Goal: Task Accomplishment & Management: Manage account settings

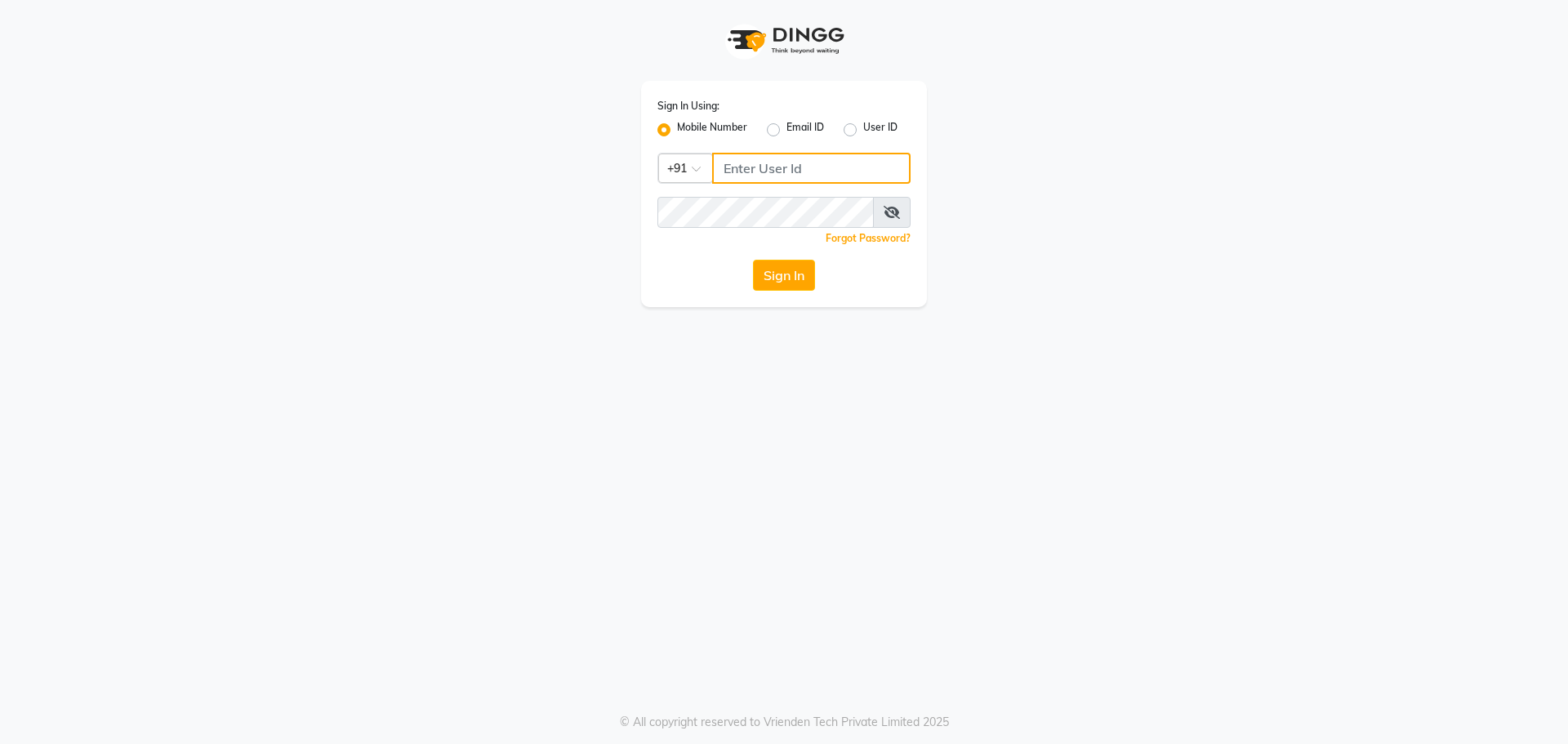
click at [791, 167] on input "Username" at bounding box center [811, 167] width 198 height 31
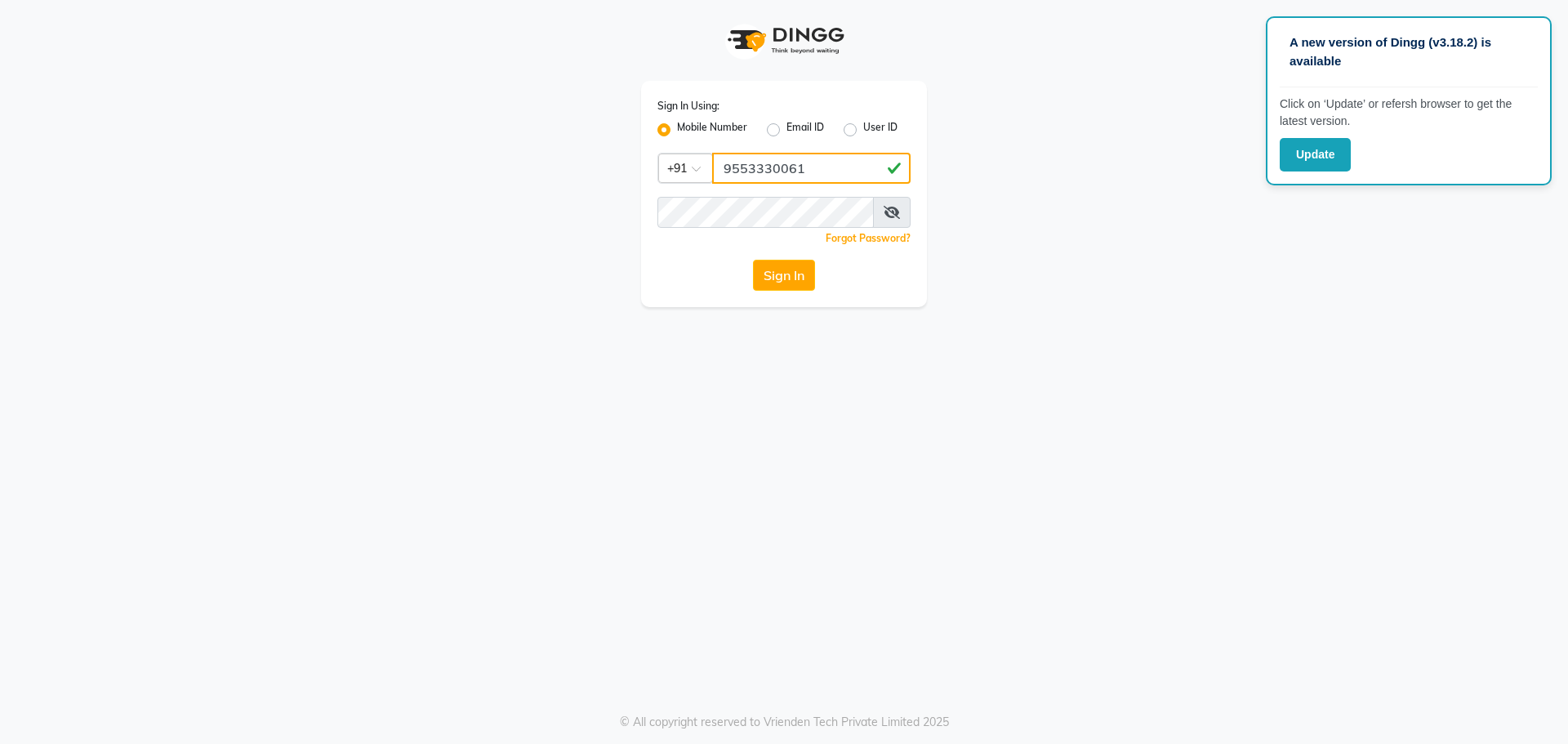
type input "9553330061"
click at [753, 259] on button "Sign In" at bounding box center [784, 275] width 62 height 31
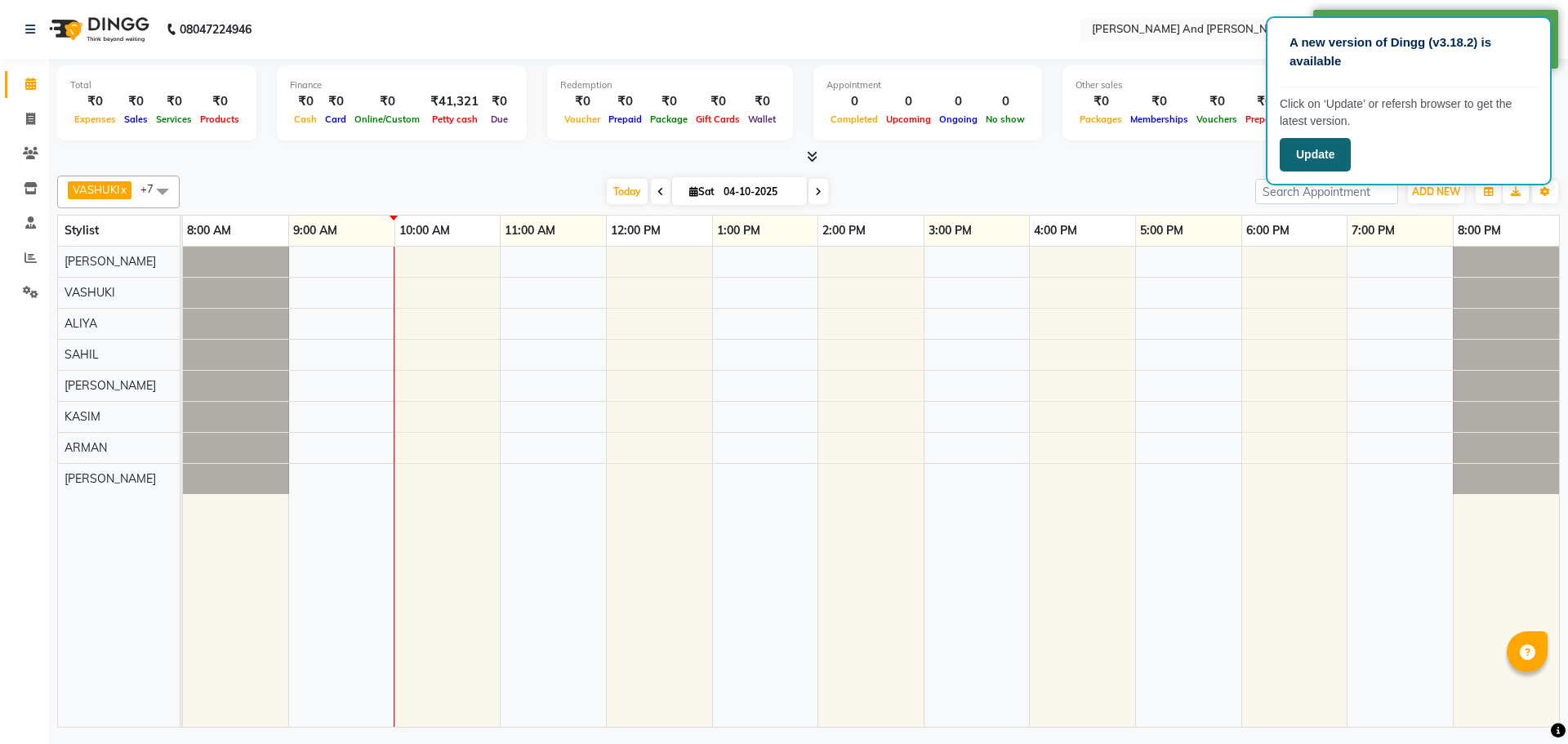
click at [1314, 161] on button "Update" at bounding box center [1315, 155] width 71 height 33
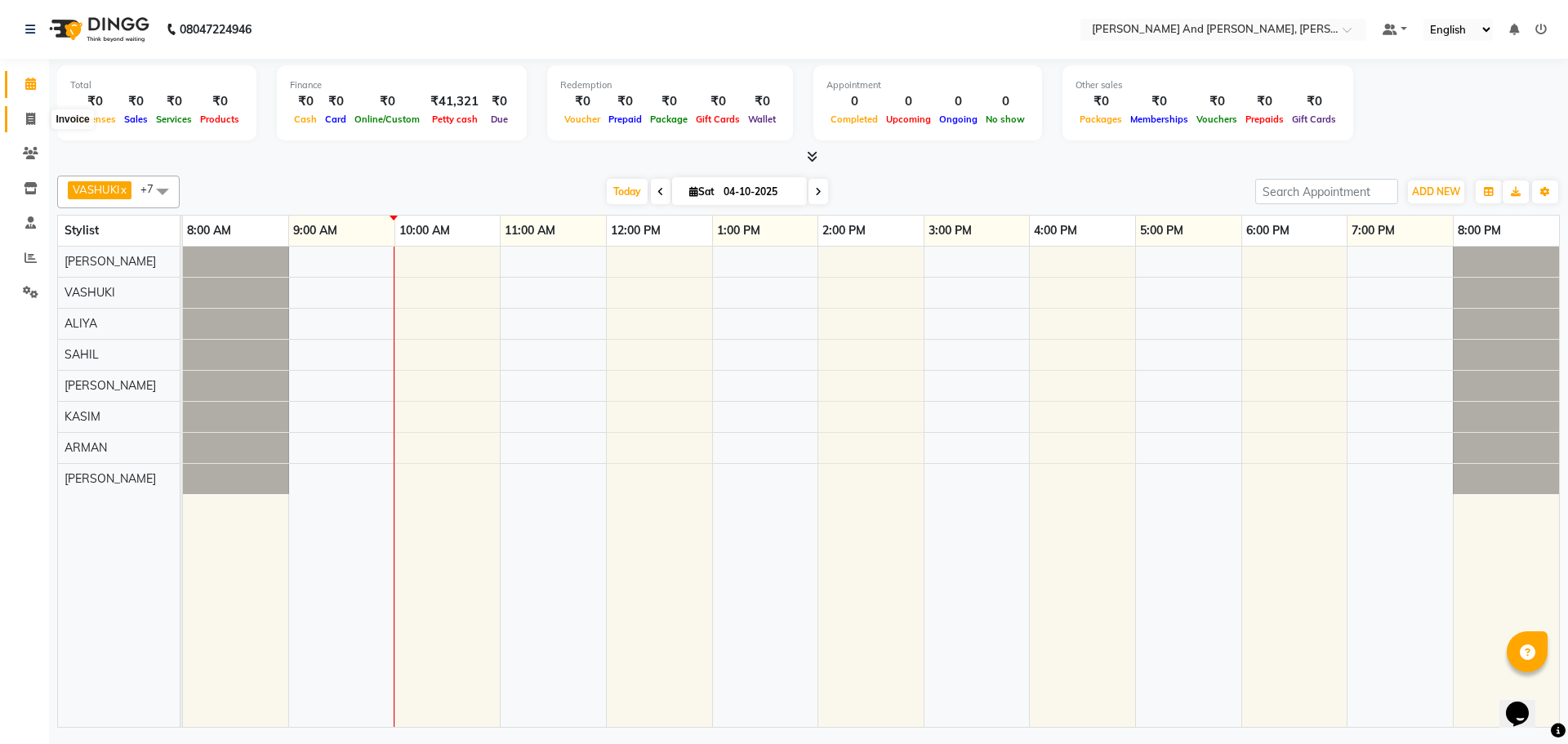
click at [27, 119] on icon at bounding box center [30, 119] width 9 height 13
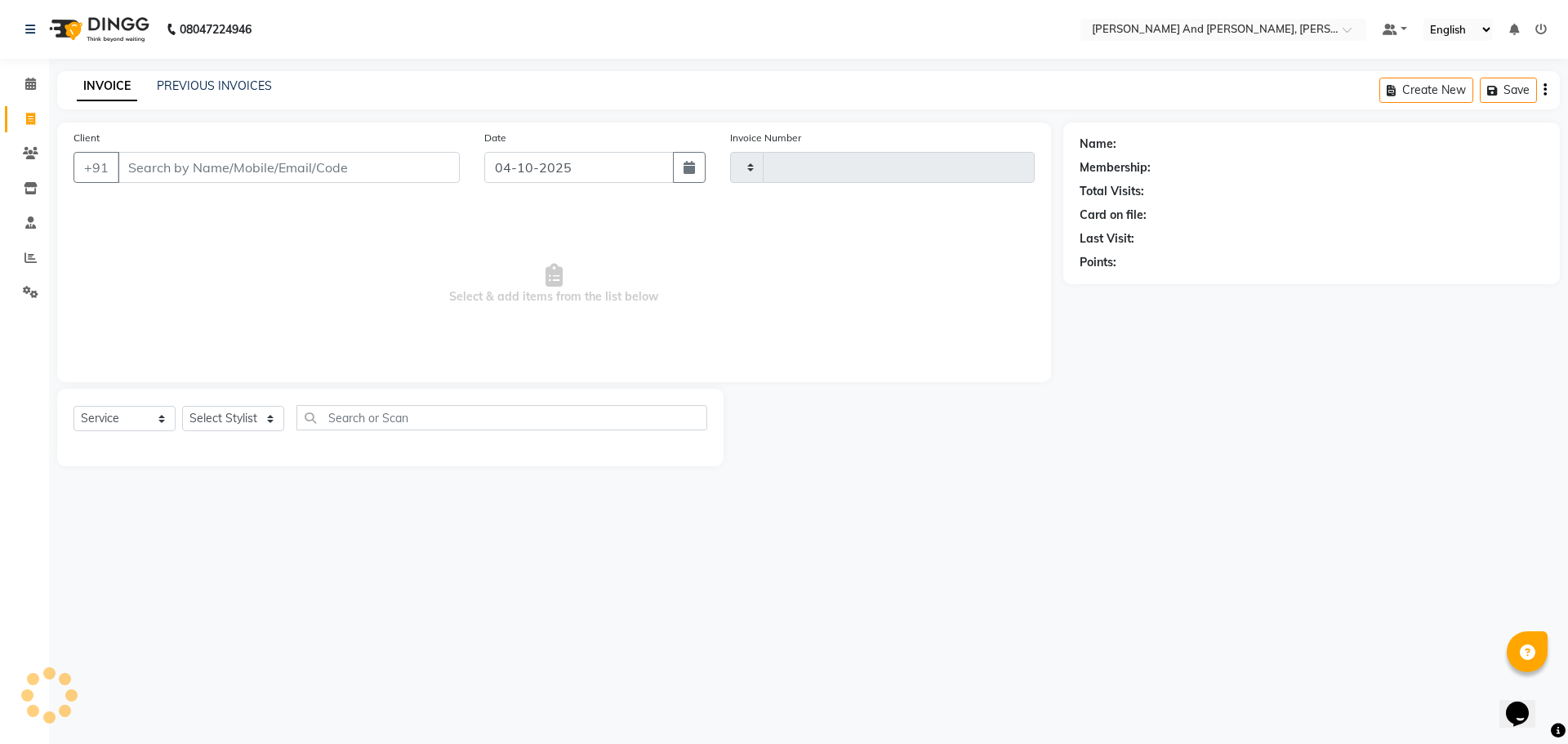
click at [27, 119] on icon at bounding box center [30, 119] width 9 height 13
select select "service"
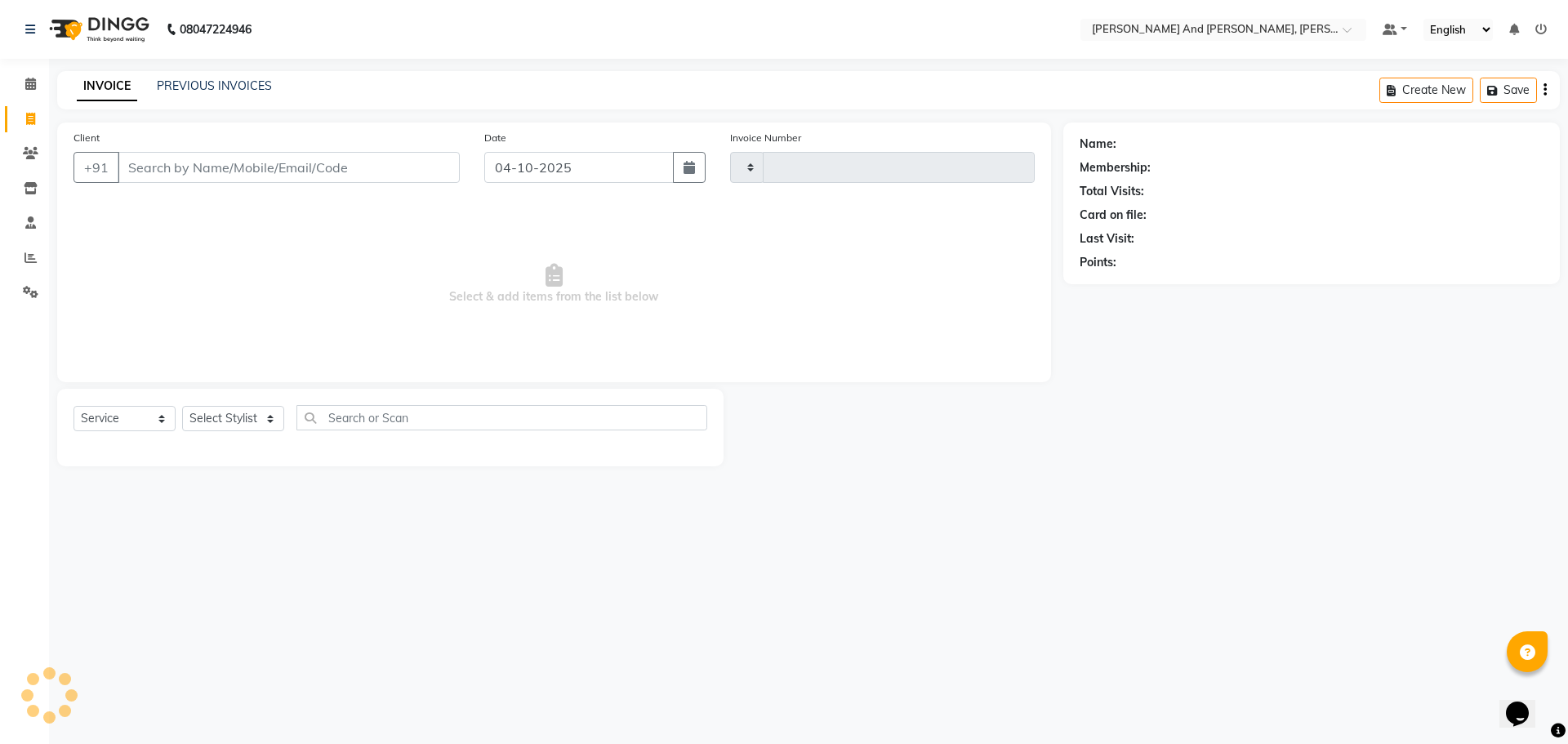
type input "3445"
select select "6766"
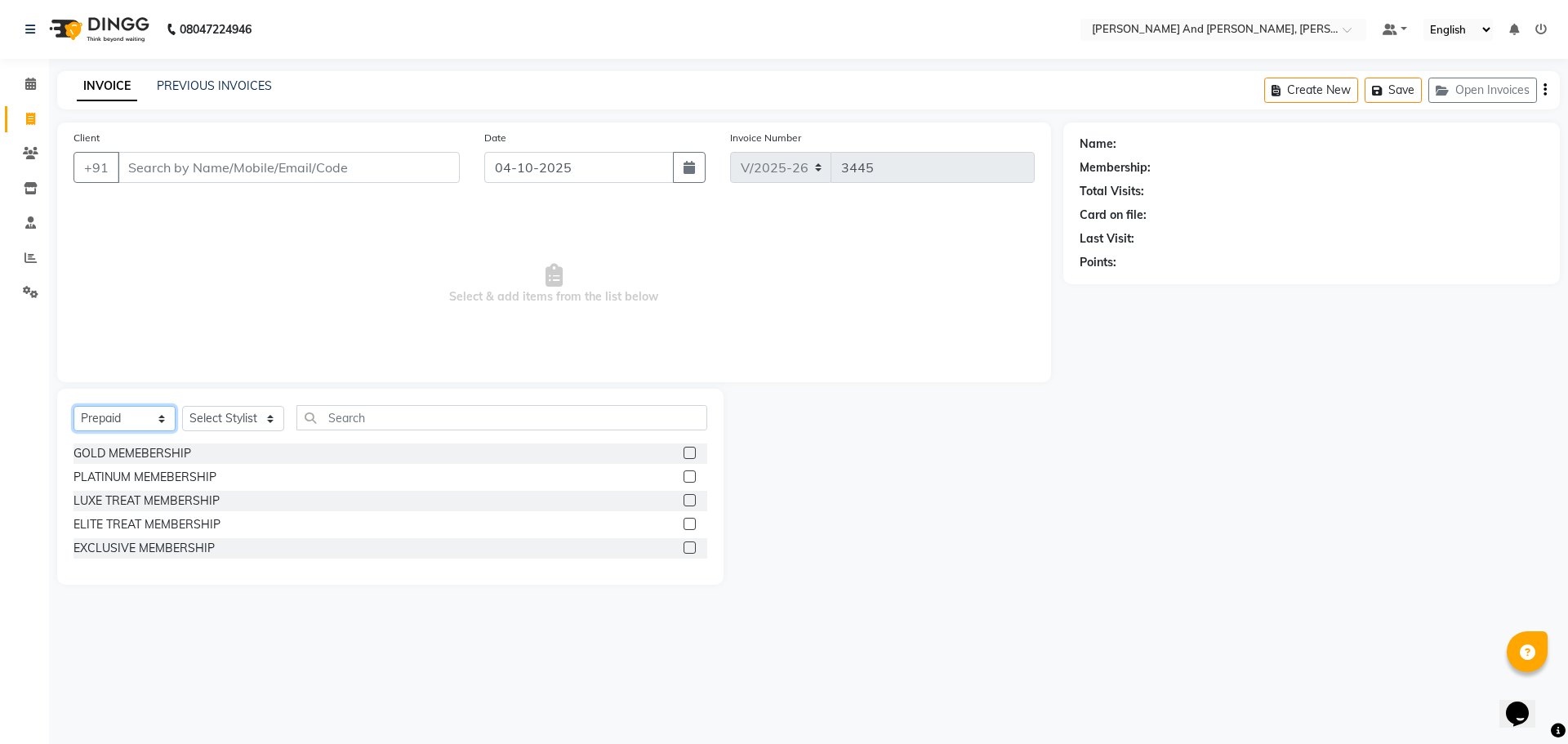
click at [116, 415] on select "Select Service Product Membership Package Voucher Prepaid Gift Card" at bounding box center [125, 418] width 102 height 25
select select "service"
click at [74, 406] on select "Select Service Product Membership Package Voucher Prepaid Gift Card" at bounding box center [125, 418] width 102 height 25
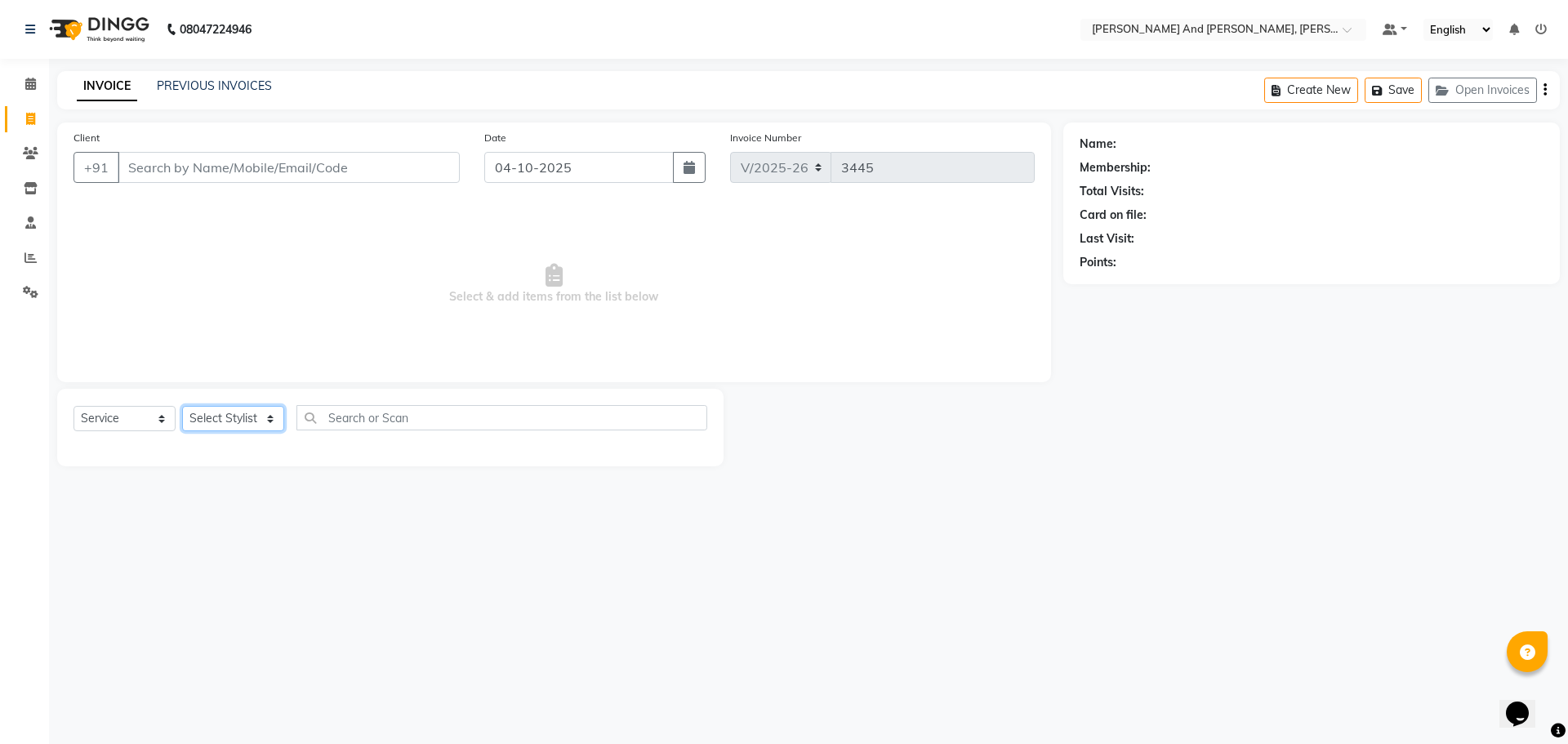
click at [208, 423] on select "Select Stylist ADITI AFREEN 2 ALIYA ALKAF ARIF ARMAN CHANCHAL ESWAR IMRAN KASIM…" at bounding box center [234, 418] width 102 height 25
select select "90778"
click at [183, 406] on select "Select Stylist ADITI AFREEN 2 ALIYA ALKAF ARIF ARMAN CHANCHAL ESWAR IMRAN KASIM…" at bounding box center [234, 418] width 102 height 25
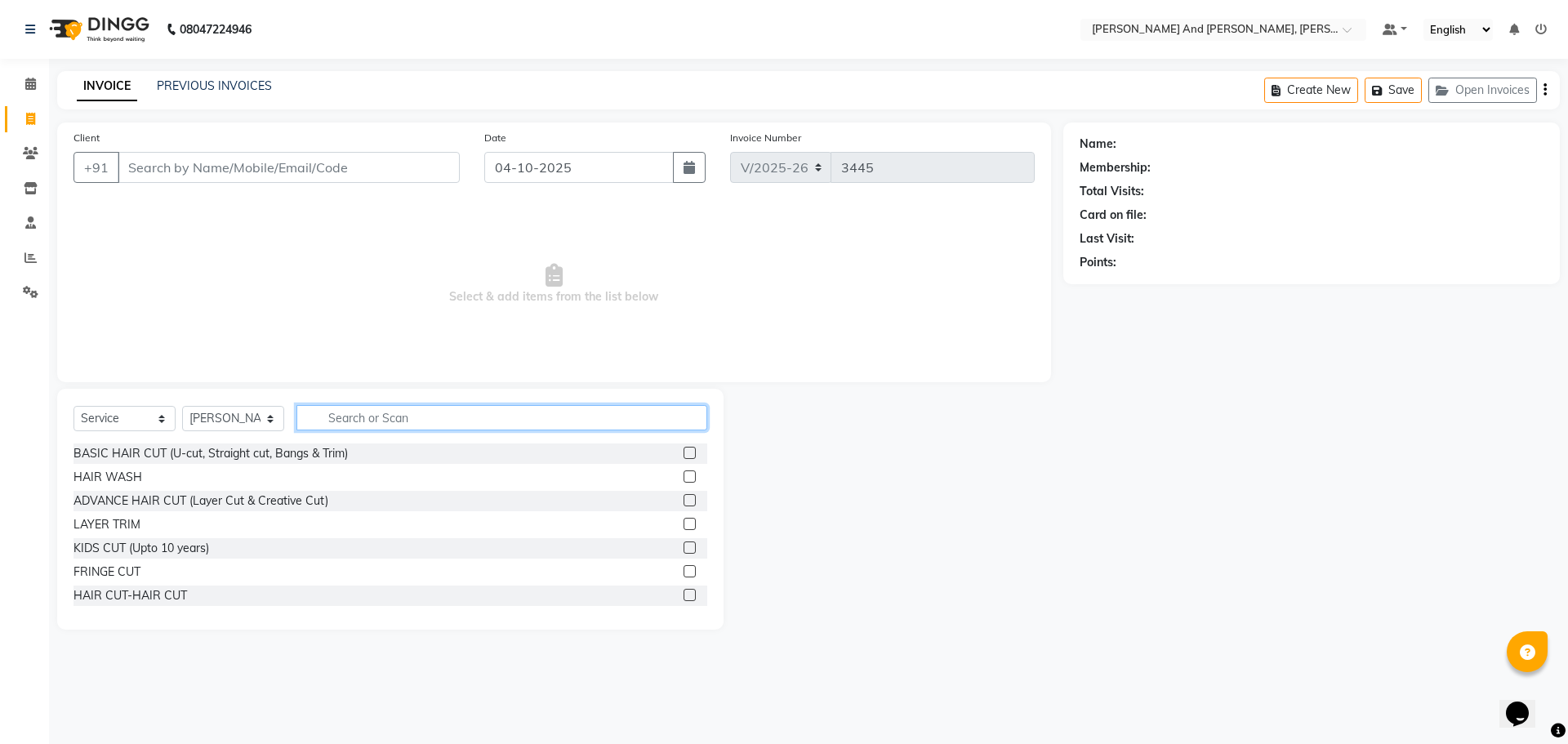
click at [430, 409] on input "text" at bounding box center [501, 418] width 411 height 25
type input "THRE"
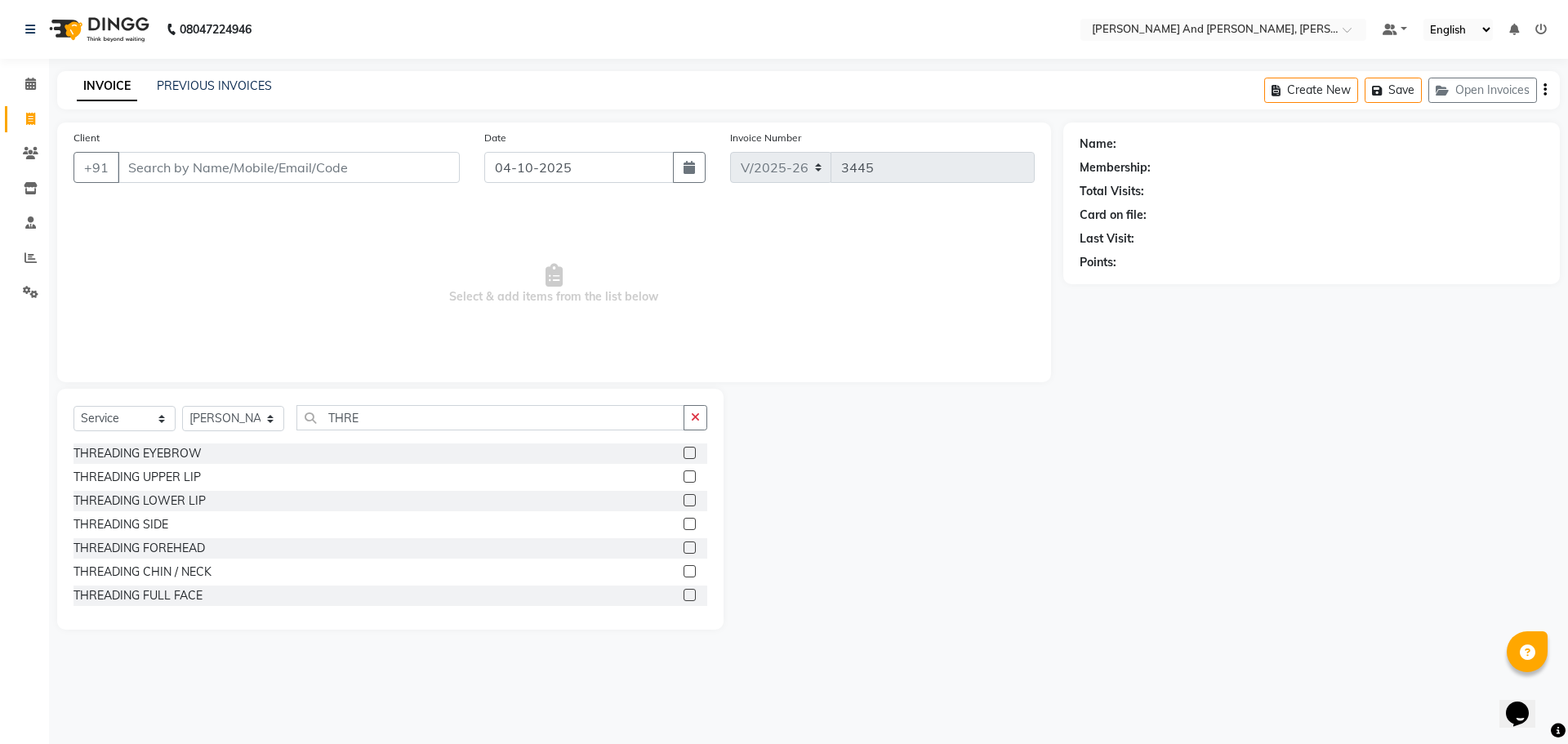
click at [684, 449] on label at bounding box center [690, 453] width 13 height 13
click at [684, 449] on input "checkbox" at bounding box center [689, 454] width 11 height 11
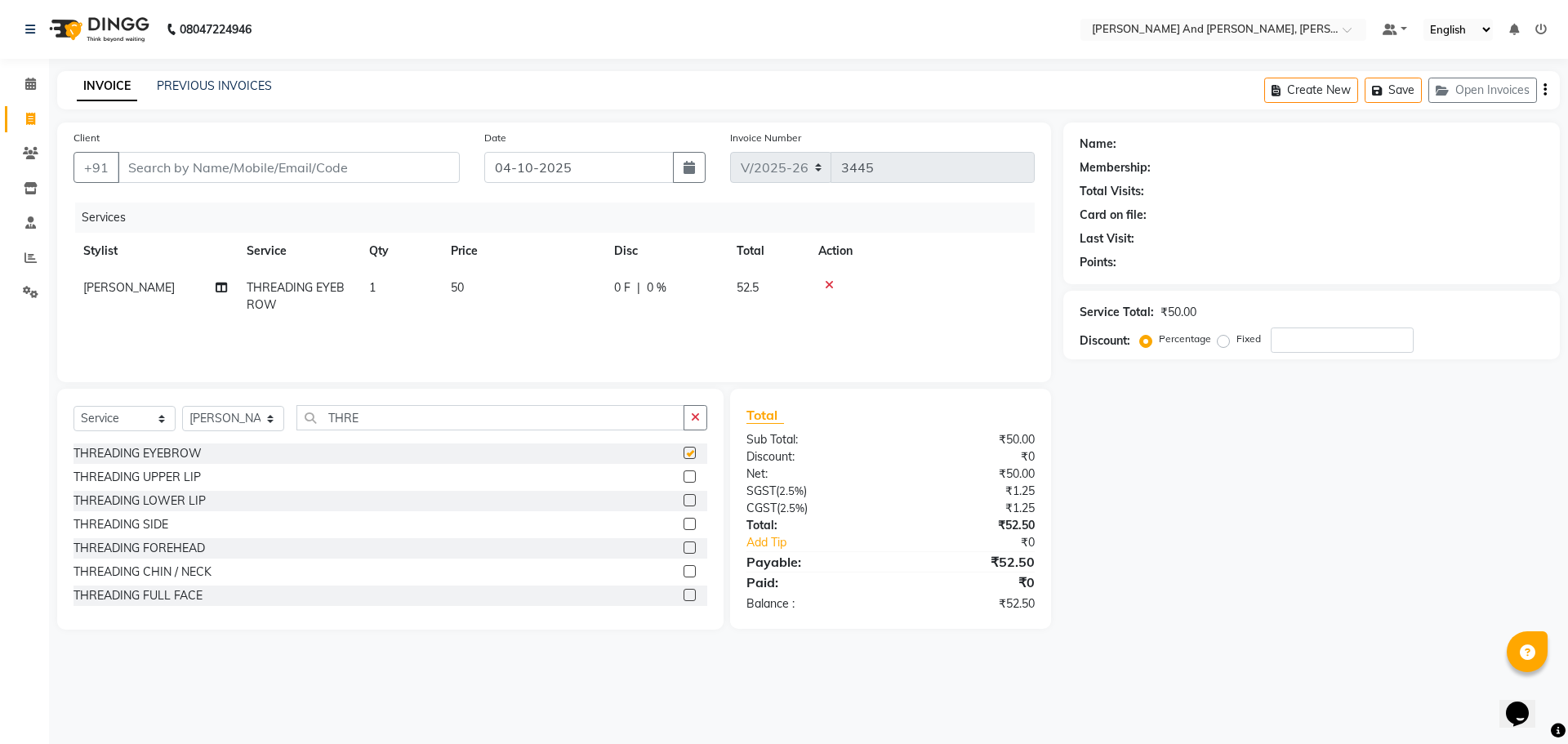
checkbox input "false"
click at [684, 475] on label at bounding box center [690, 476] width 13 height 13
click at [684, 475] on input "checkbox" at bounding box center [689, 477] width 11 height 11
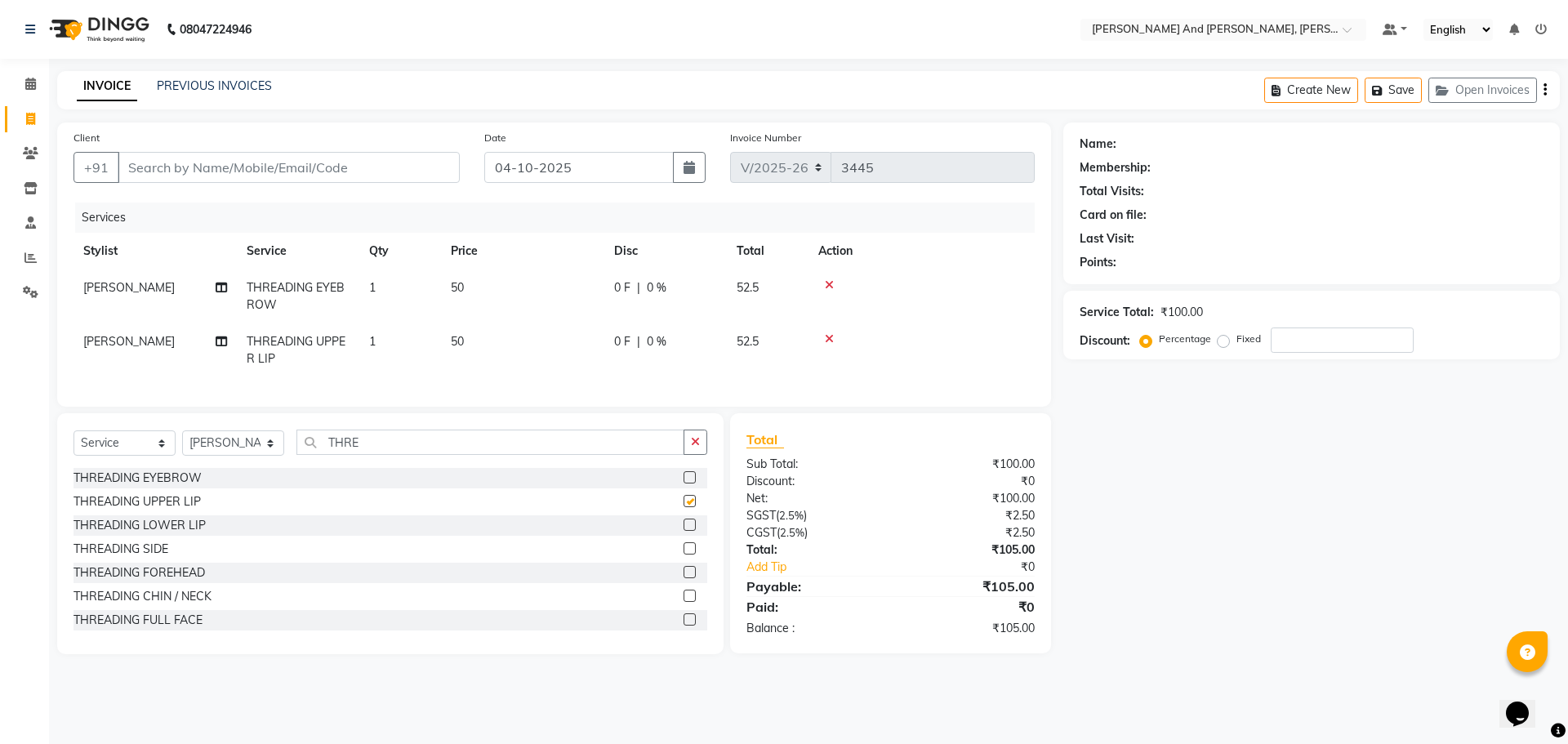
checkbox input "false"
click at [684, 531] on label at bounding box center [690, 525] width 13 height 13
click at [684, 531] on input "checkbox" at bounding box center [689, 526] width 11 height 11
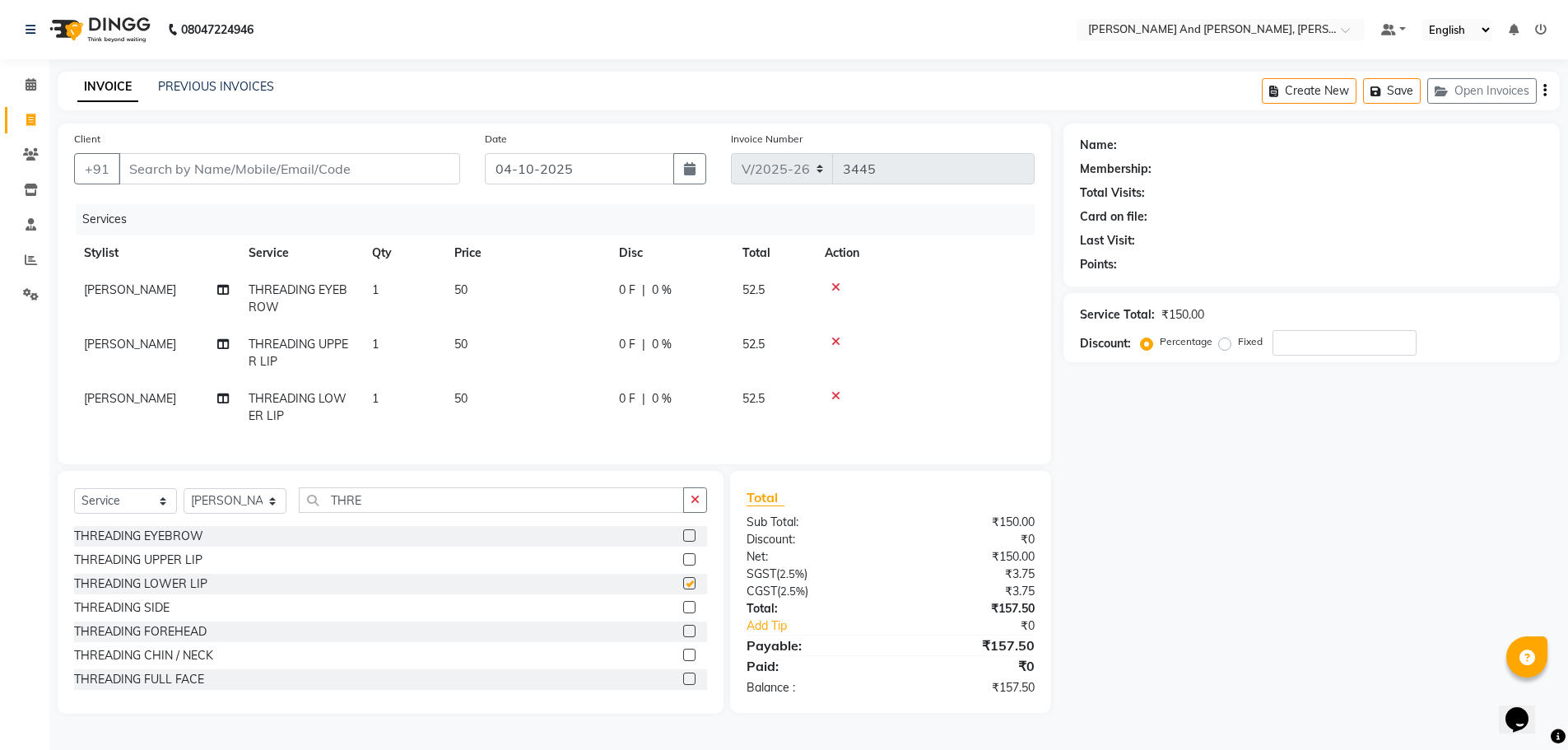
scroll to position [1, 0]
checkbox input "false"
drag, startPoint x: 1188, startPoint y: 547, endPoint x: 1151, endPoint y: 609, distance: 72.2
click at [1188, 547] on div "Name: Membership: Total Visits: Card on file: Last Visit: Points: Service Total…" at bounding box center [1317, 418] width 509 height 591
click at [18, 121] on link "Invoice" at bounding box center [24, 121] width 40 height 27
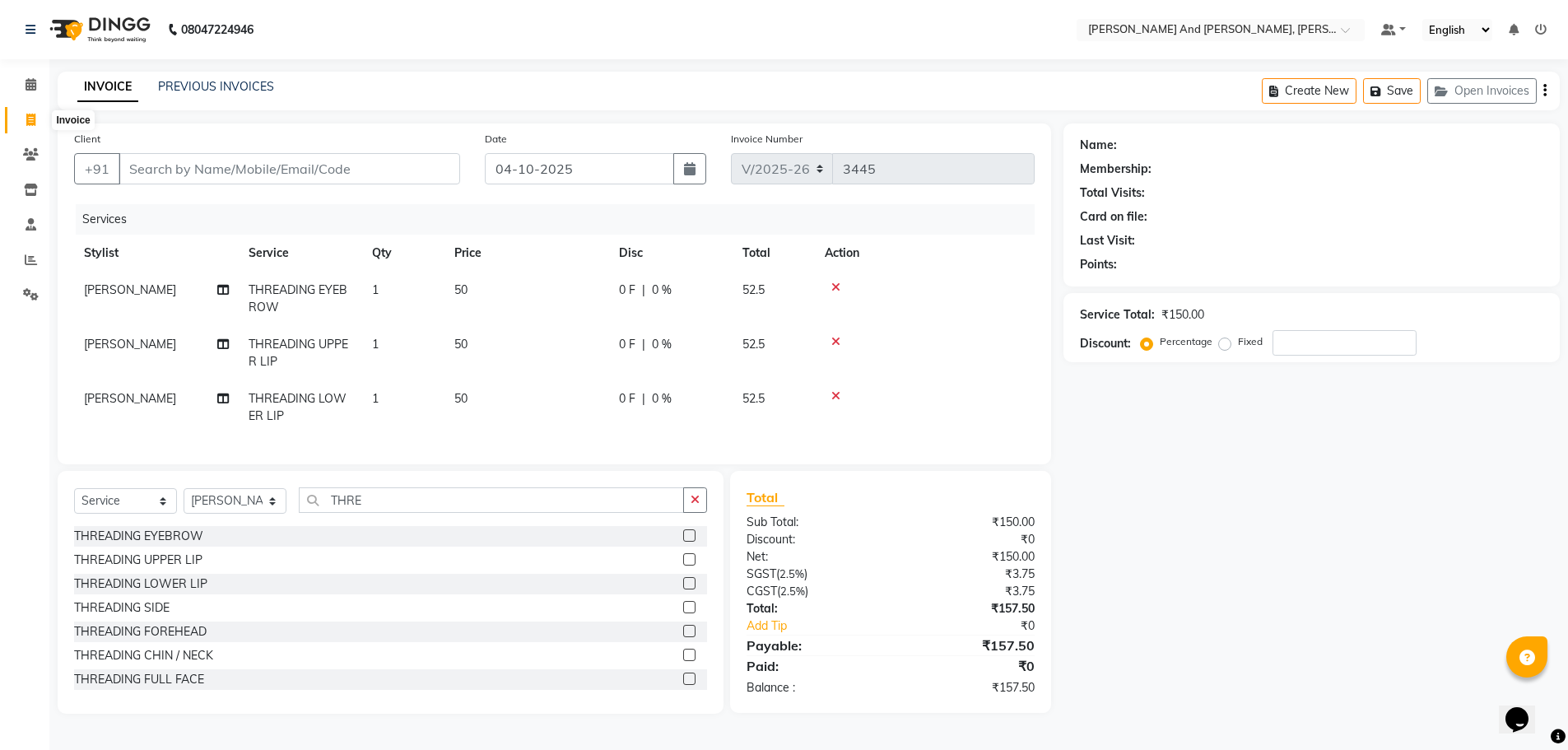
select select "service"
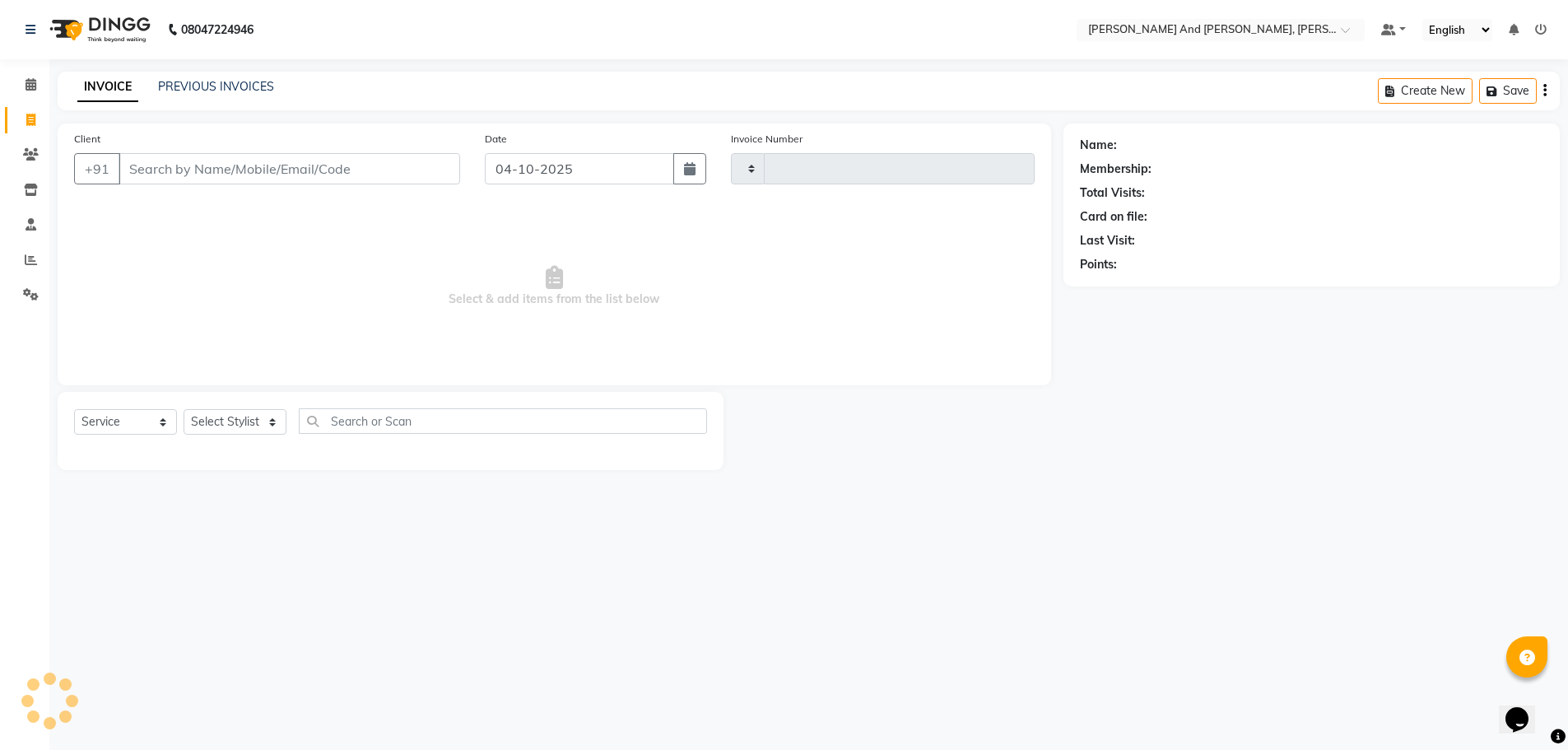
scroll to position [0, 0]
type input "3445"
select select "6766"
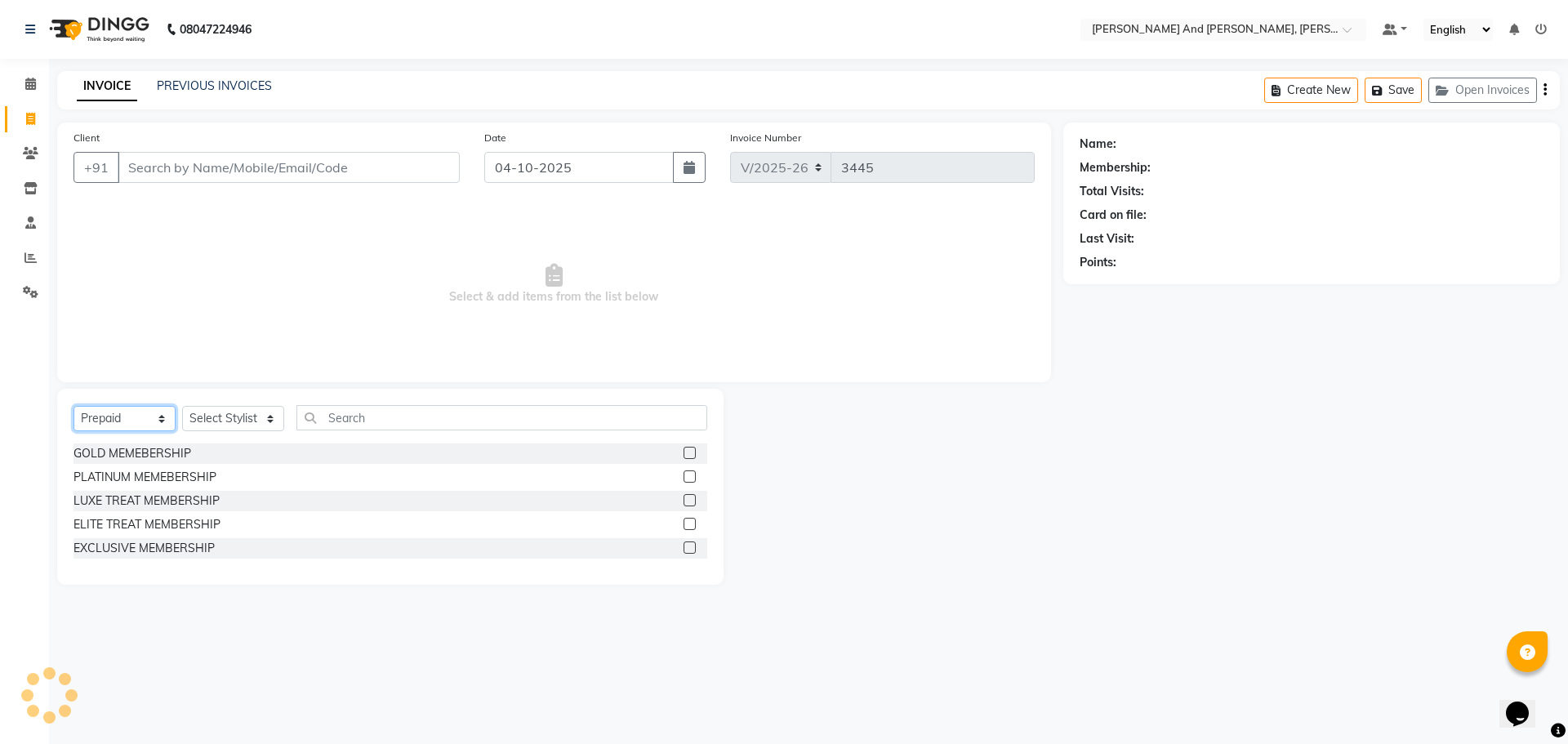
click at [123, 418] on select "Select Service Product Membership Package Voucher Prepaid Gift Card" at bounding box center [125, 418] width 102 height 25
select select "service"
click at [74, 406] on select "Select Service Product Membership Package Voucher Prepaid Gift Card" at bounding box center [125, 418] width 102 height 25
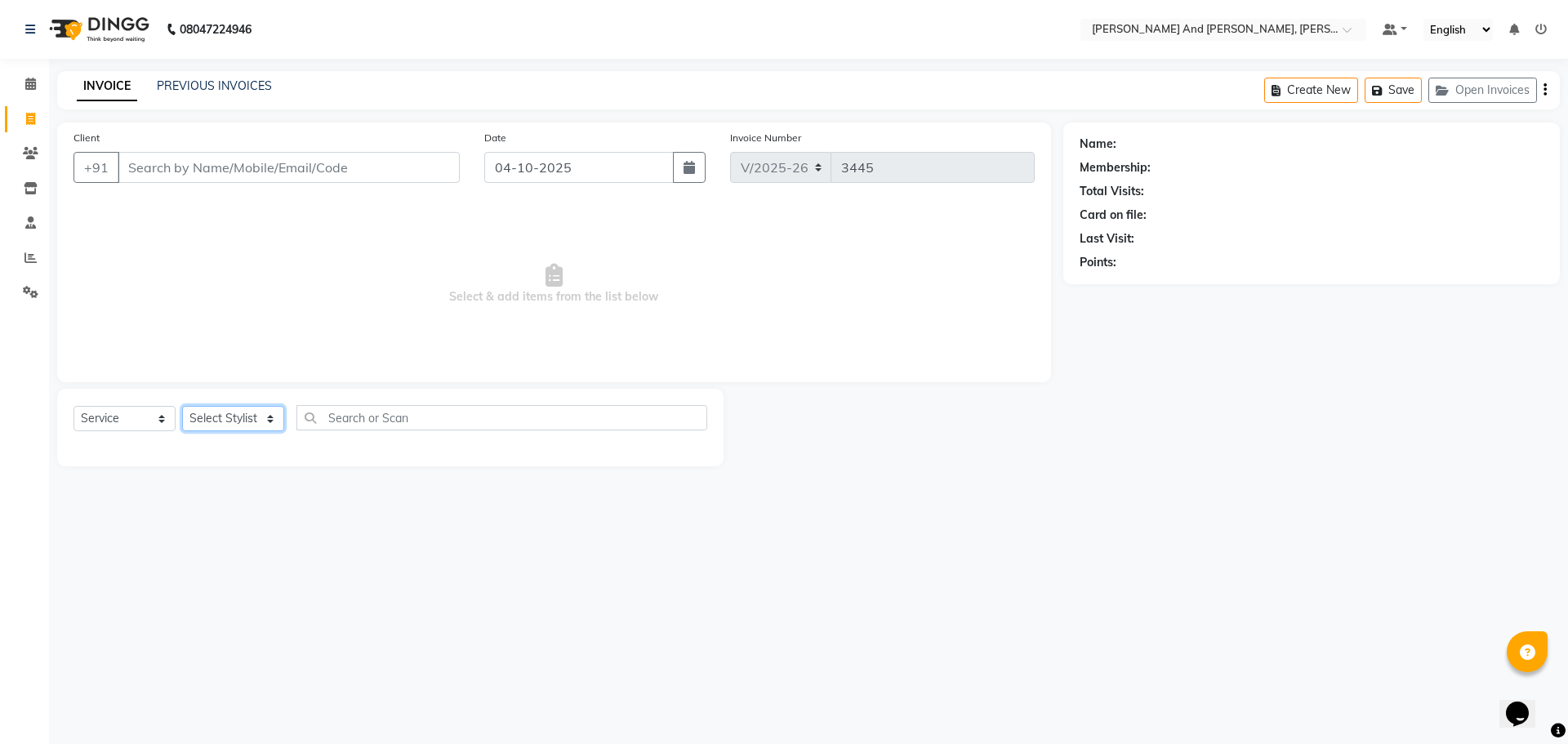
click at [213, 410] on select "Select Stylist ADITI AFREEN 2 ALIYA ALKAF ARIF ARMAN CHANCHAL ESWAR IMRAN KASIM…" at bounding box center [234, 418] width 102 height 25
select select "93389"
click at [183, 406] on select "Select Stylist ADITI AFREEN 2 ALIYA ALKAF ARIF ARMAN CHANCHAL ESWAR IMRAN KASIM…" at bounding box center [234, 418] width 102 height 25
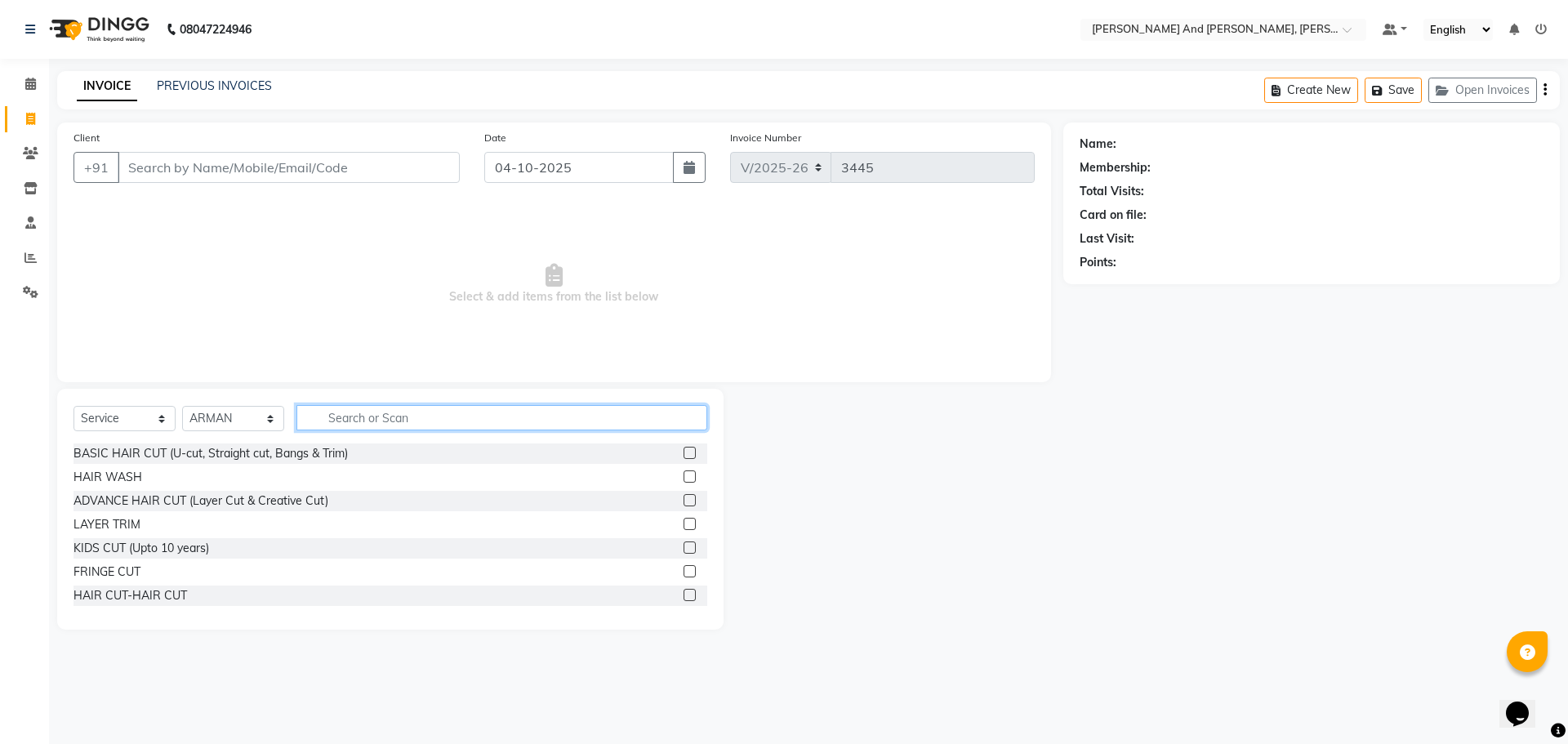
click at [467, 421] on input "text" at bounding box center [501, 418] width 411 height 25
type input "HAIR"
click at [684, 525] on label at bounding box center [690, 524] width 13 height 13
click at [684, 525] on input "checkbox" at bounding box center [689, 525] width 11 height 11
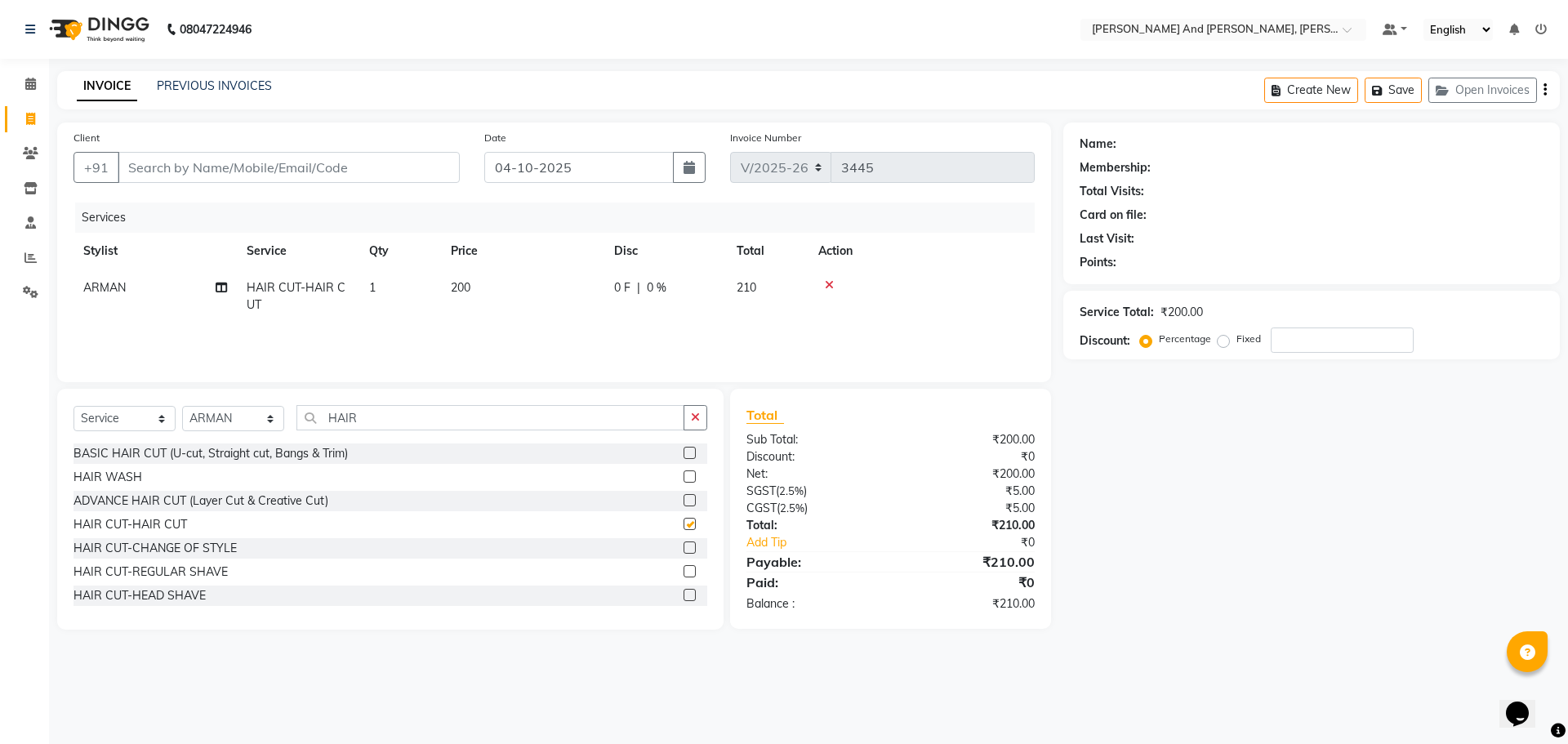
checkbox input "false"
click at [252, 421] on select "Select Stylist ADITI AFREEN 2 ALIYA ALKAF ARIF ARMAN CHANCHAL ESWAR IMRAN KASIM…" at bounding box center [234, 418] width 102 height 25
select select "87929"
click at [183, 406] on select "Select Stylist ADITI AFREEN 2 ALIYA ALKAF ARIF ARMAN CHANCHAL ESWAR IMRAN KASIM…" at bounding box center [234, 418] width 102 height 25
drag, startPoint x: 383, startPoint y: 422, endPoint x: 251, endPoint y: 440, distance: 133.2
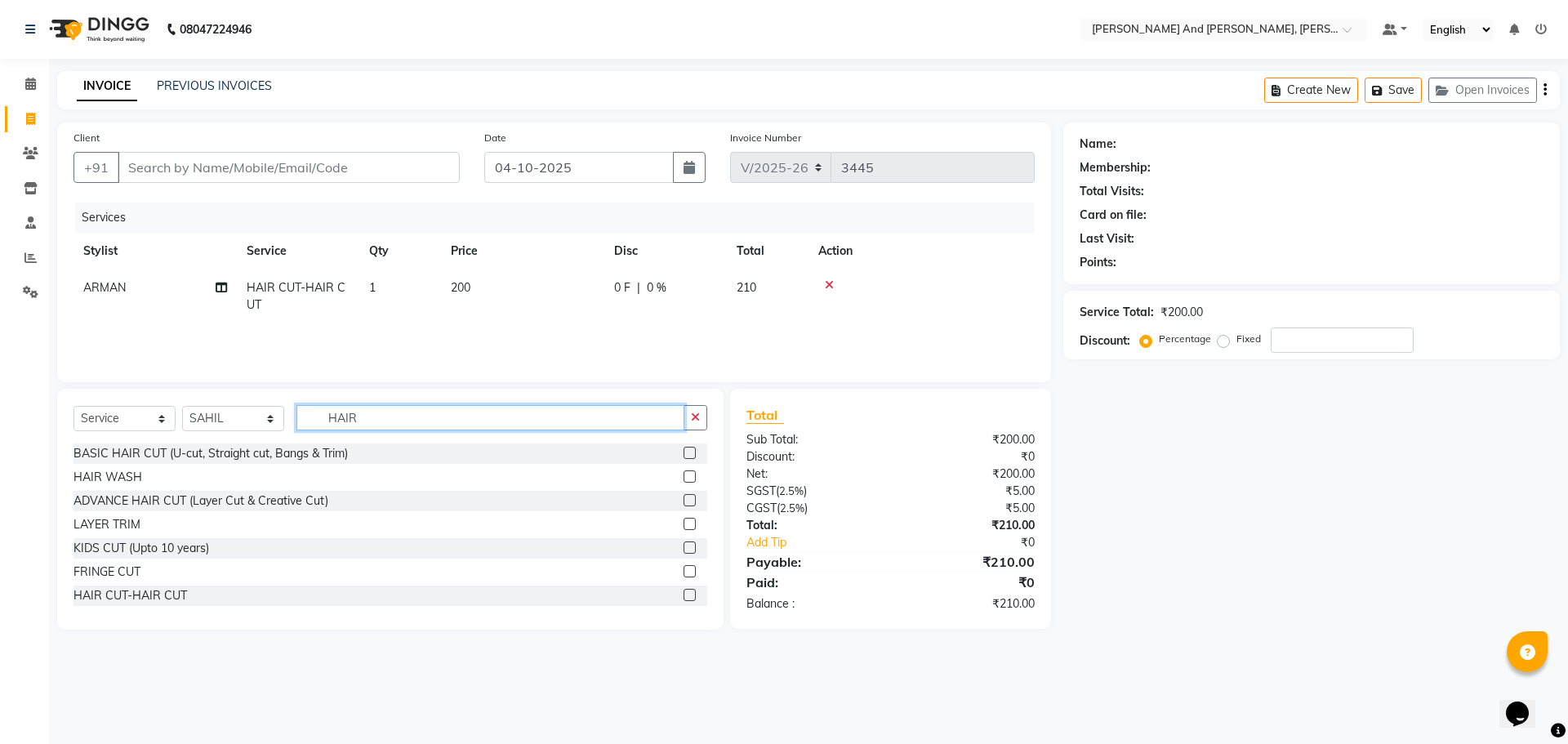
click at [251, 440] on div "Select Service Product Membership Package Voucher Prepaid Gift Card Select Styl…" at bounding box center [390, 424] width 634 height 38
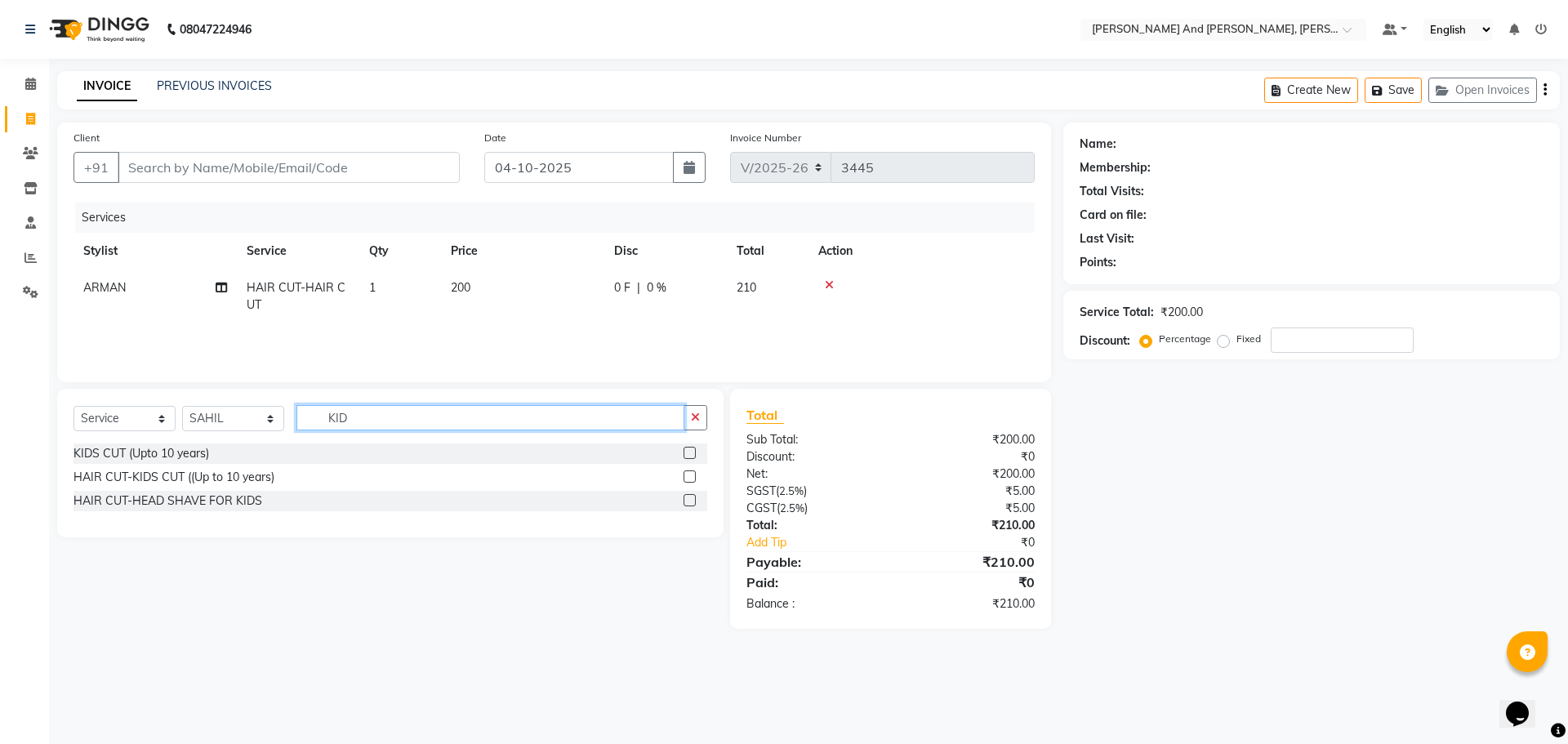
type input "KID"
click at [692, 449] on label at bounding box center [690, 453] width 13 height 13
click at [692, 449] on input "checkbox" at bounding box center [689, 454] width 11 height 11
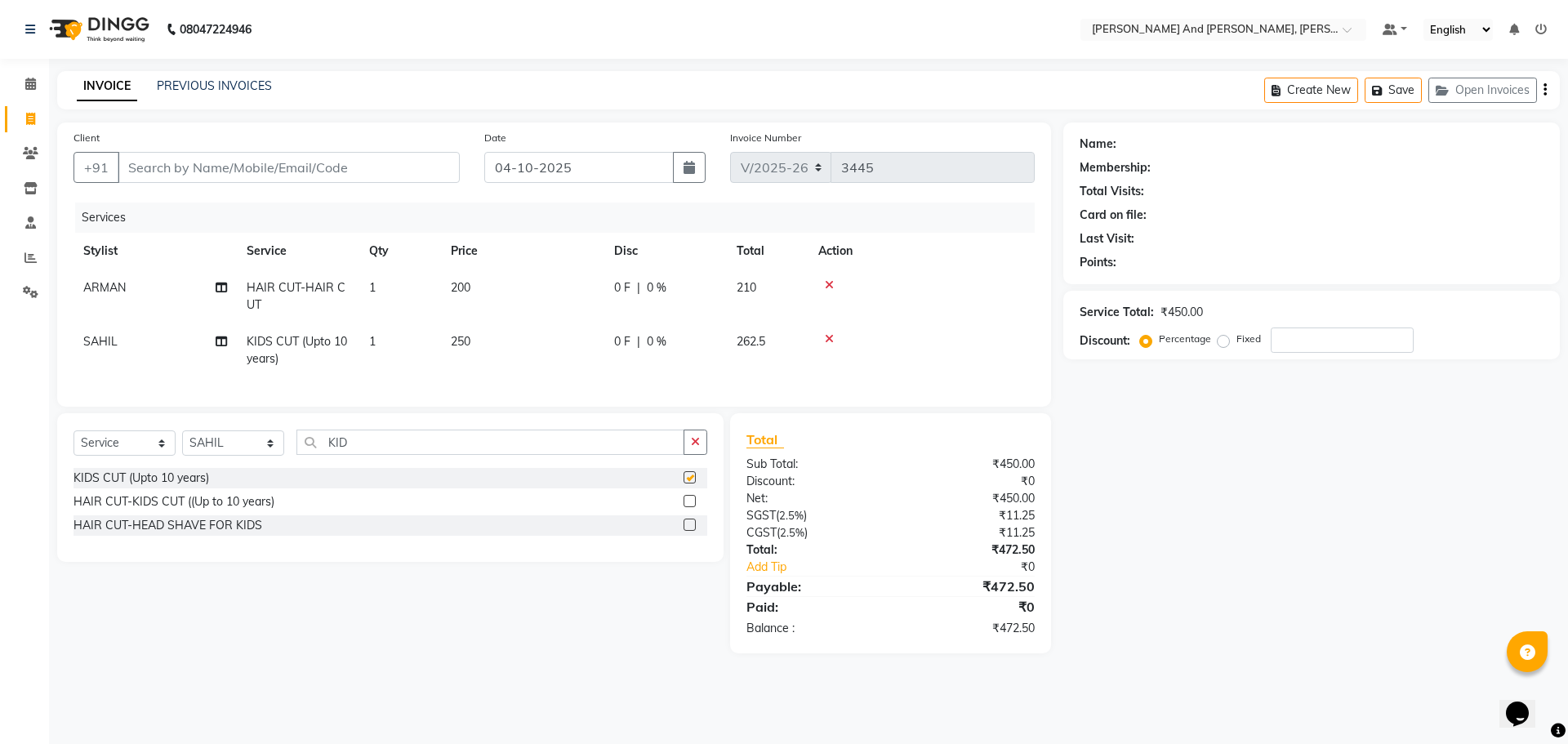
checkbox input "false"
click at [686, 507] on label at bounding box center [690, 500] width 13 height 13
click at [686, 507] on input "checkbox" at bounding box center [689, 501] width 11 height 11
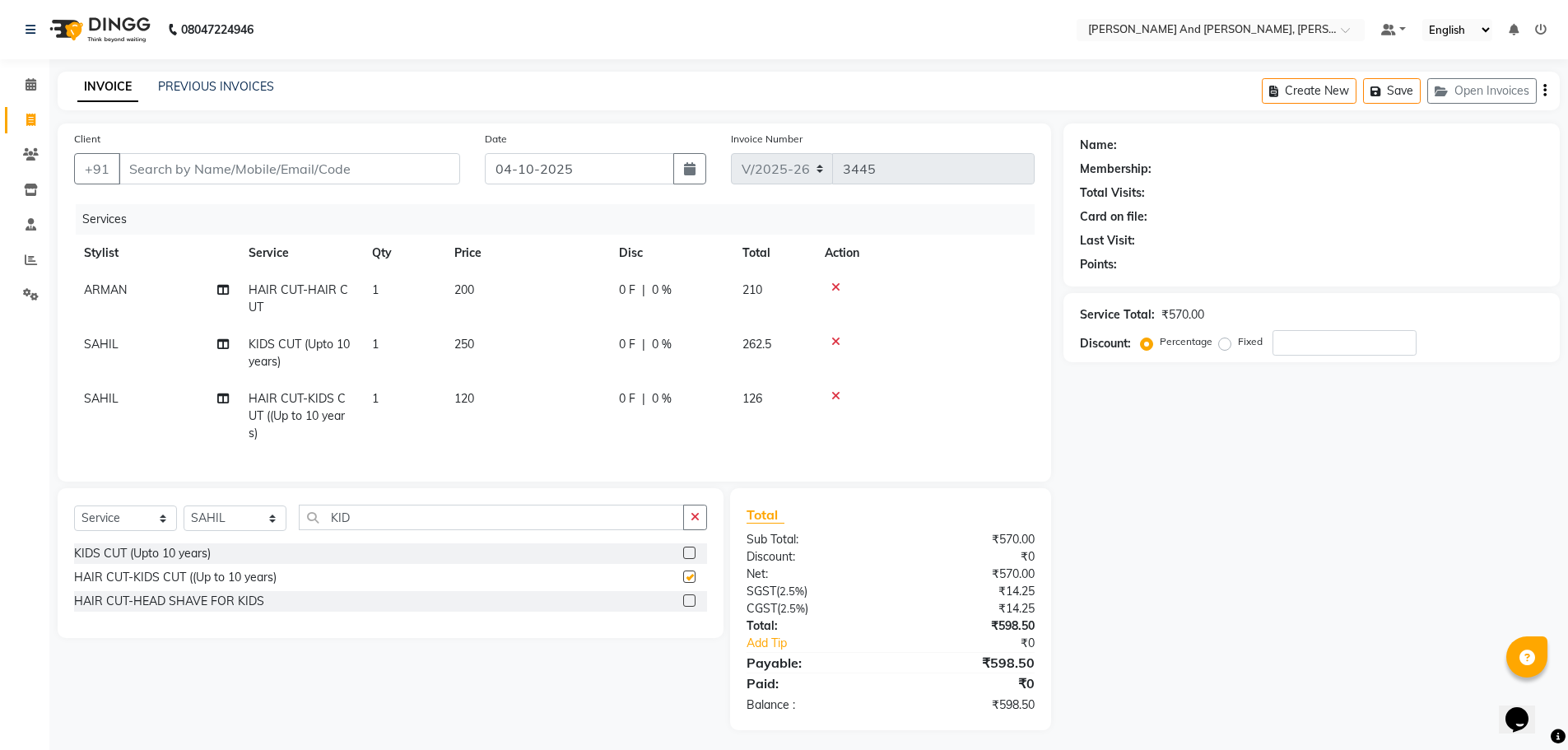
checkbox input "false"
click at [835, 342] on icon at bounding box center [835, 342] width 9 height 12
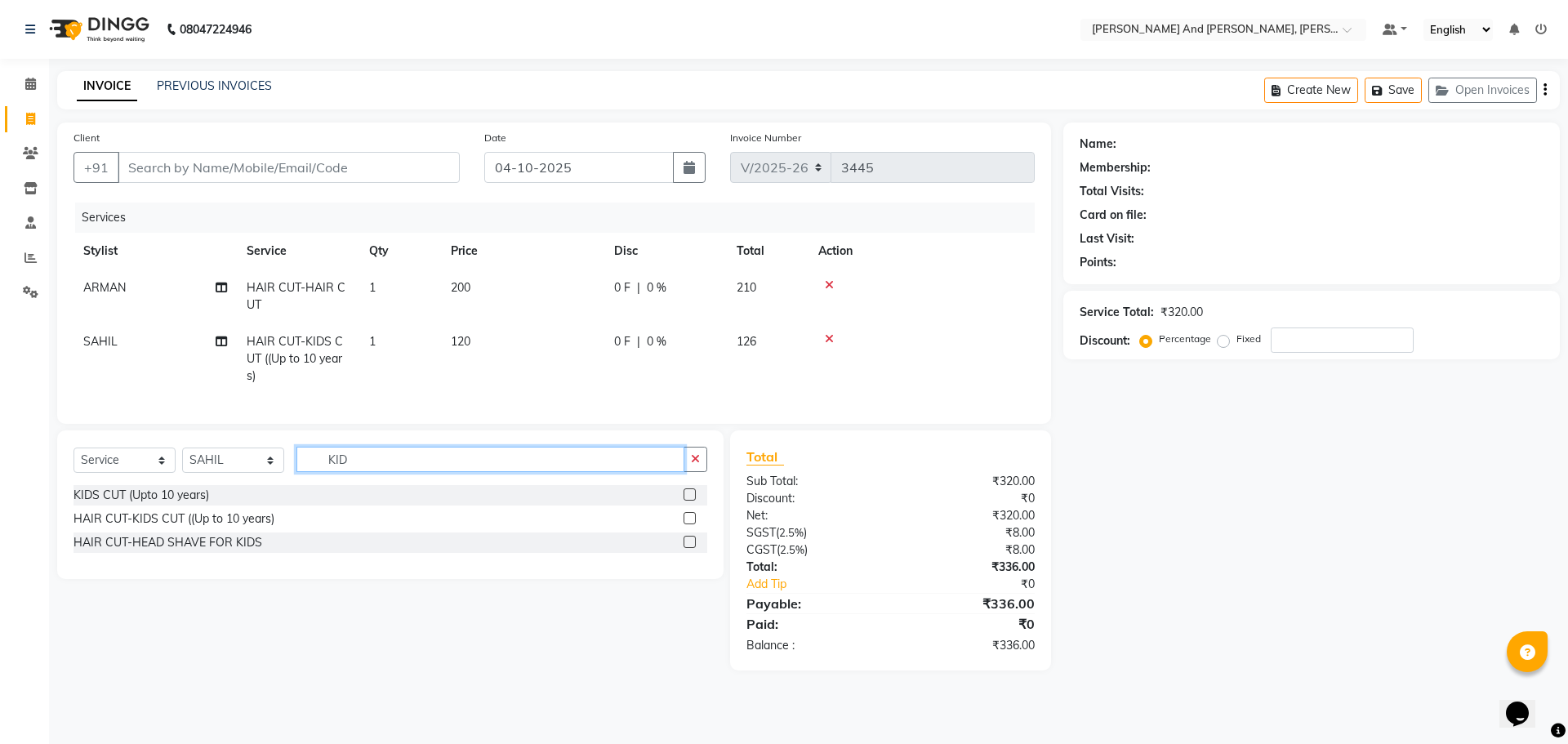
drag, startPoint x: 352, startPoint y: 472, endPoint x: 260, endPoint y: 485, distance: 92.9
click at [260, 485] on div "Select Service Product Membership Package Voucher Prepaid Gift Card Select Styl…" at bounding box center [390, 466] width 634 height 38
click at [222, 473] on select "Select Stylist ADITI AFREEN 2 ALIYA ALKAF ARIF ARMAN CHANCHAL ESWAR IMRAN KASIM…" at bounding box center [234, 460] width 102 height 25
select select "93469"
click at [183, 459] on select "Select Stylist ADITI AFREEN 2 ALIYA ALKAF ARIF ARMAN CHANCHAL ESWAR IMRAN KASIM…" at bounding box center [234, 460] width 102 height 25
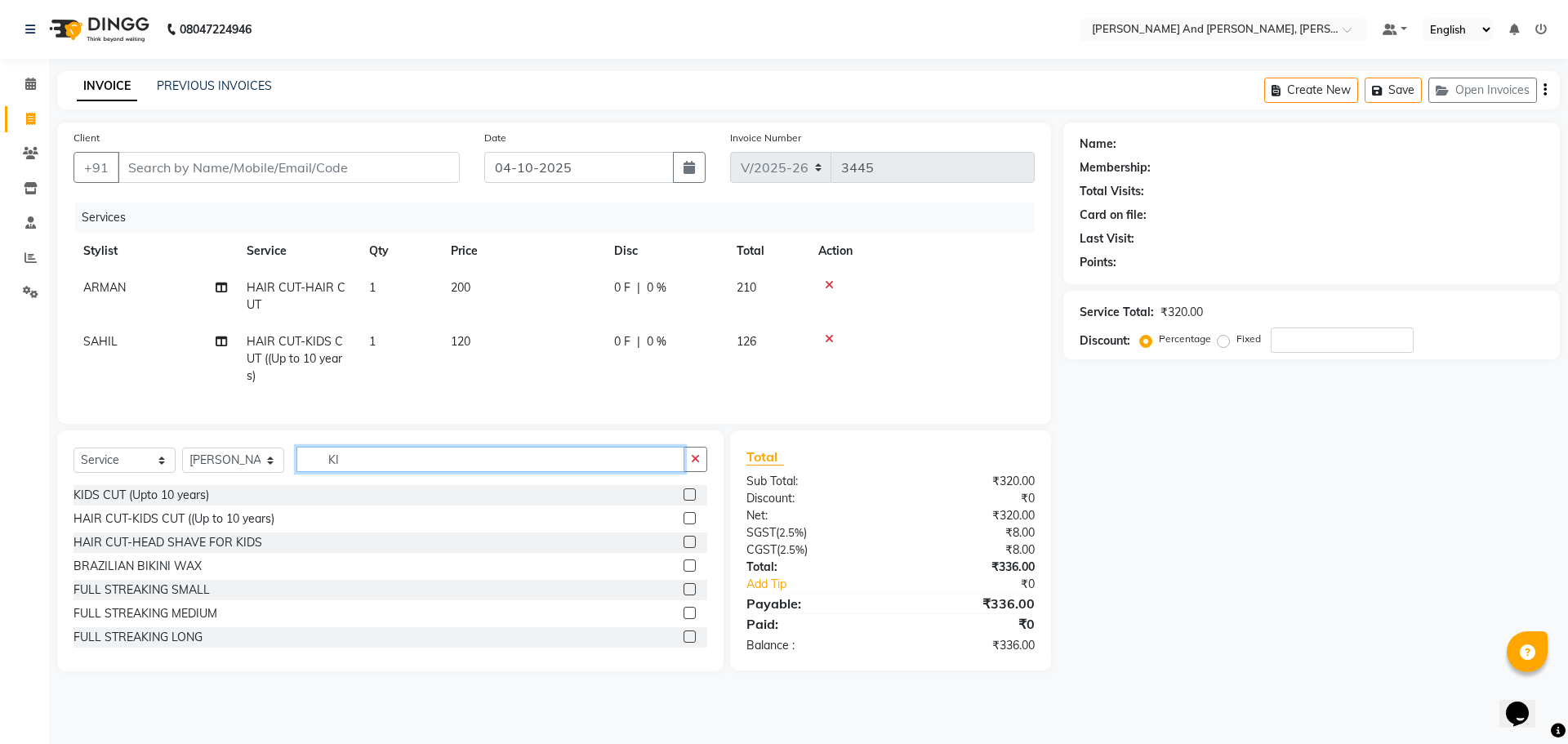
type input "KID"
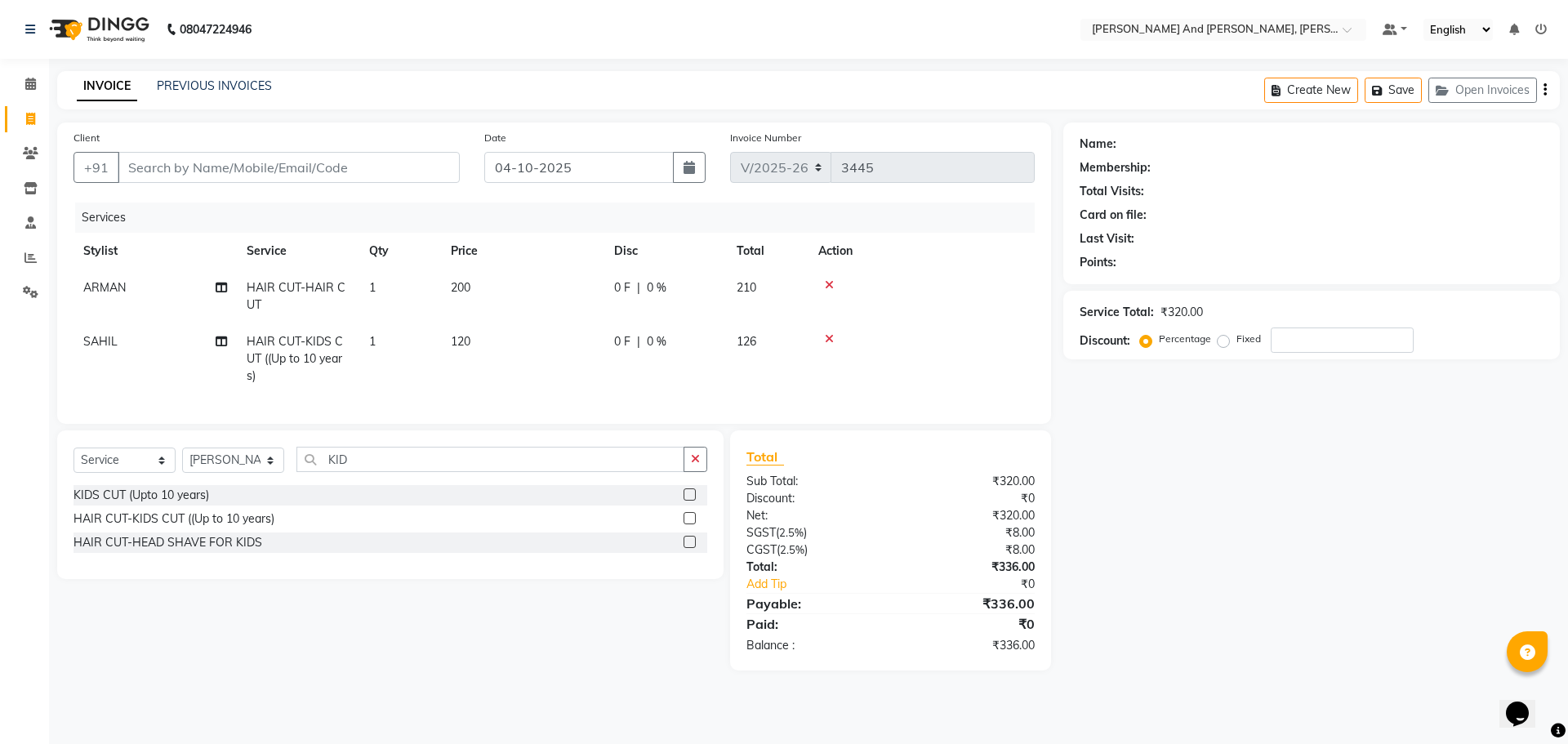
click at [690, 524] on label at bounding box center [690, 518] width 13 height 13
click at [690, 524] on input "checkbox" at bounding box center [689, 519] width 11 height 11
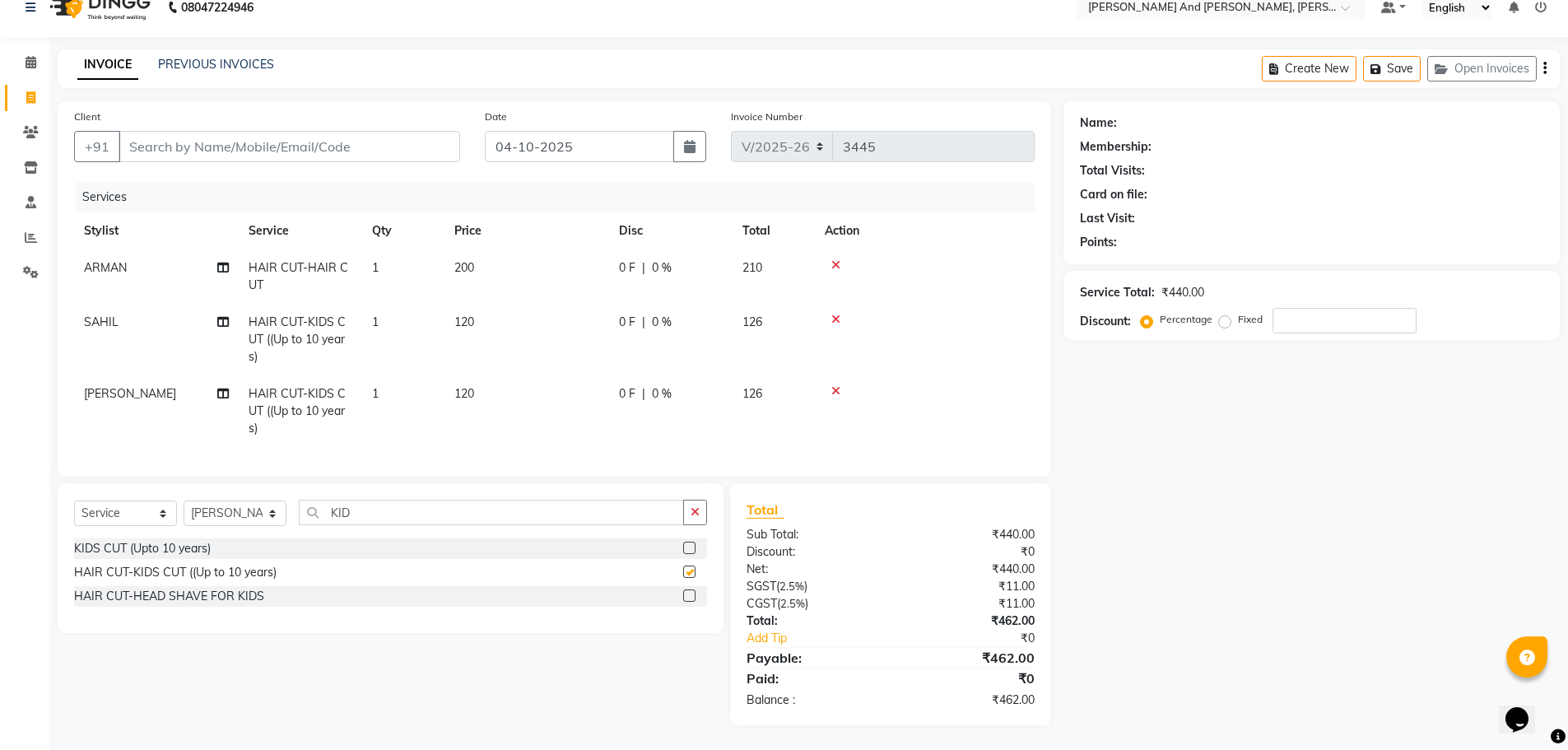
checkbox input "false"
click at [321, 138] on input "Client" at bounding box center [289, 146] width 342 height 31
click at [299, 140] on input "Client" at bounding box center [289, 146] width 342 height 31
type input "S"
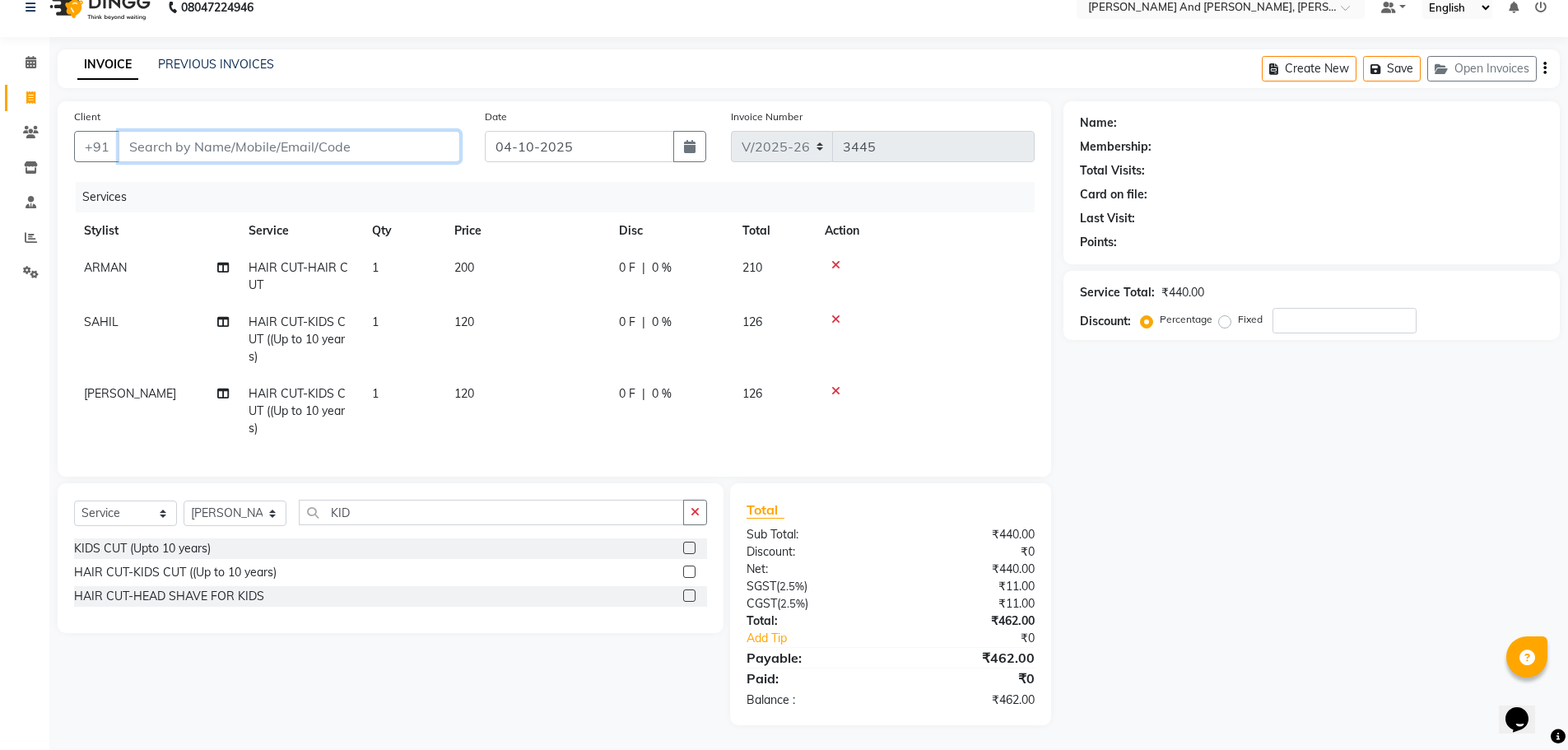
type input "0"
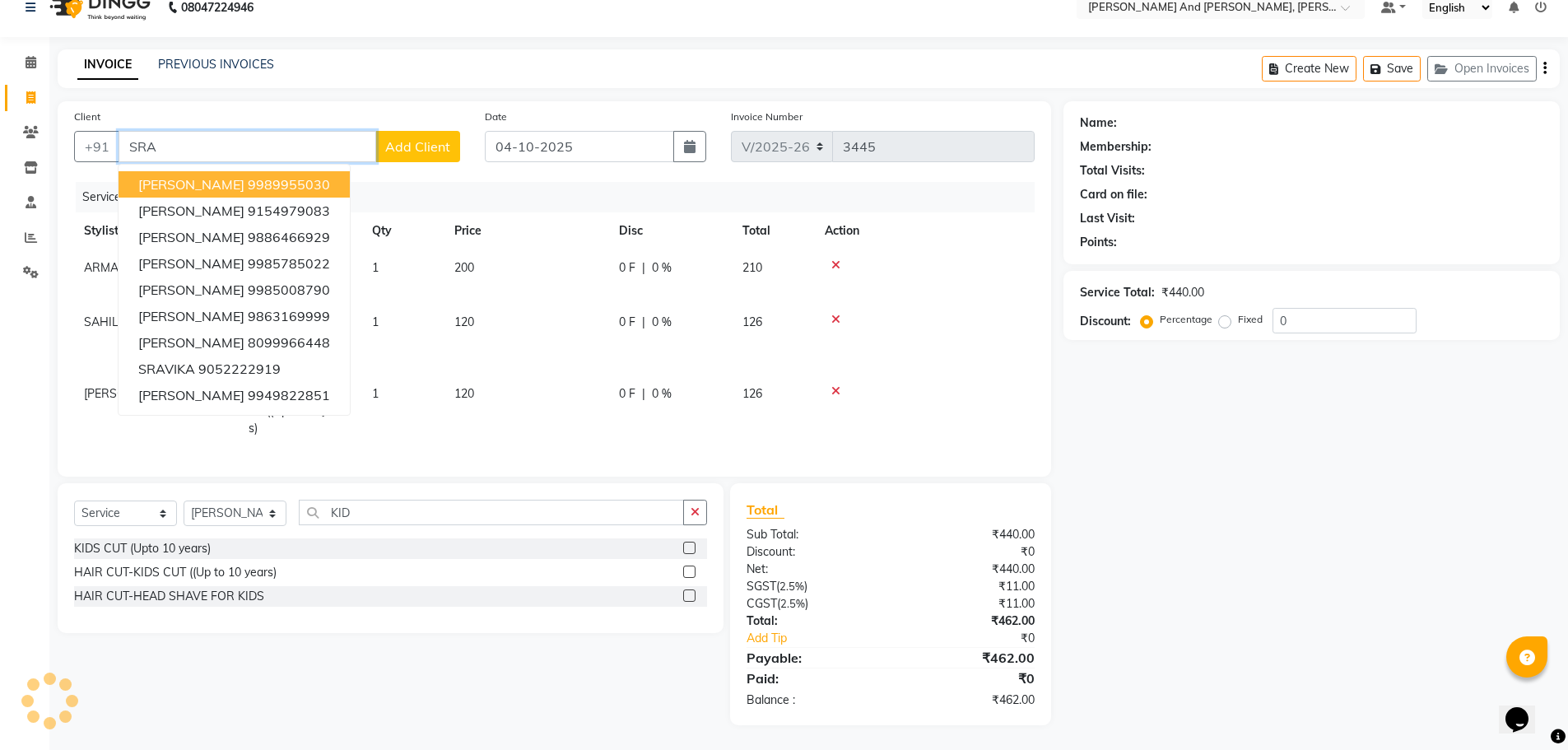
click at [288, 171] on button "SRAVAN 9989955030" at bounding box center [234, 184] width 231 height 26
type input "9989955030"
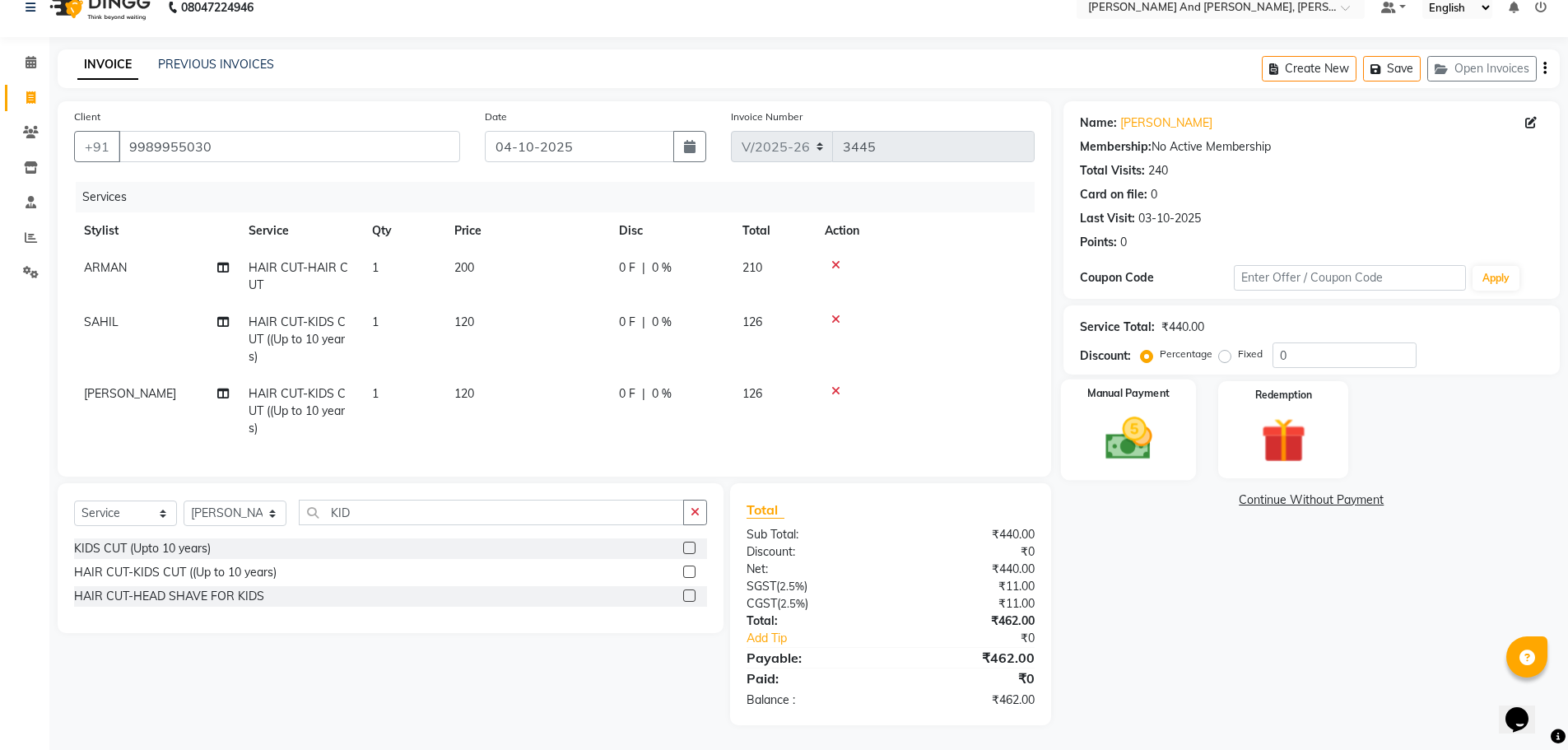
click at [1144, 395] on div "Manual Payment" at bounding box center [1128, 430] width 136 height 101
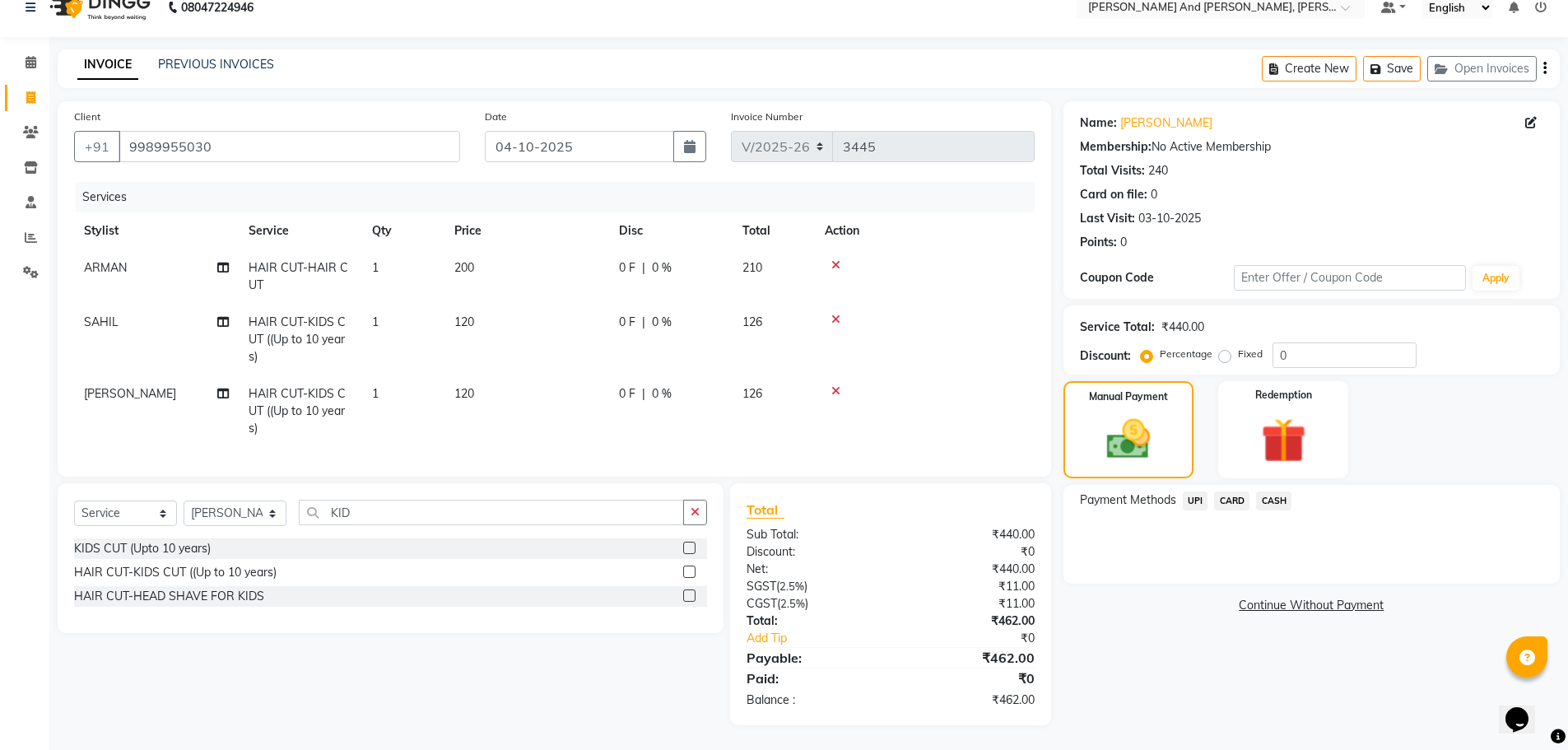
click at [1198, 492] on span "UPI" at bounding box center [1195, 501] width 25 height 19
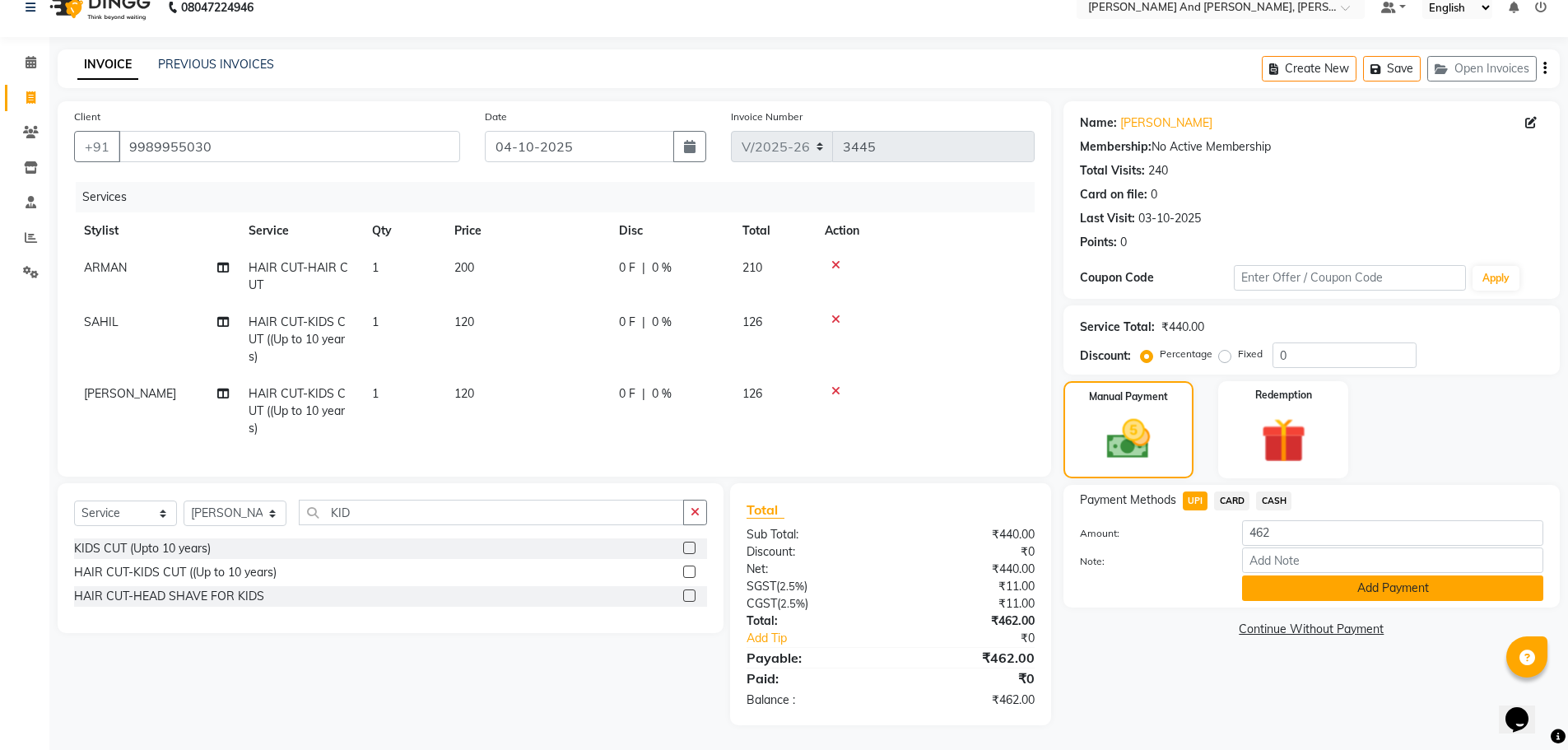
click at [1305, 578] on button "Add Payment" at bounding box center [1392, 588] width 301 height 25
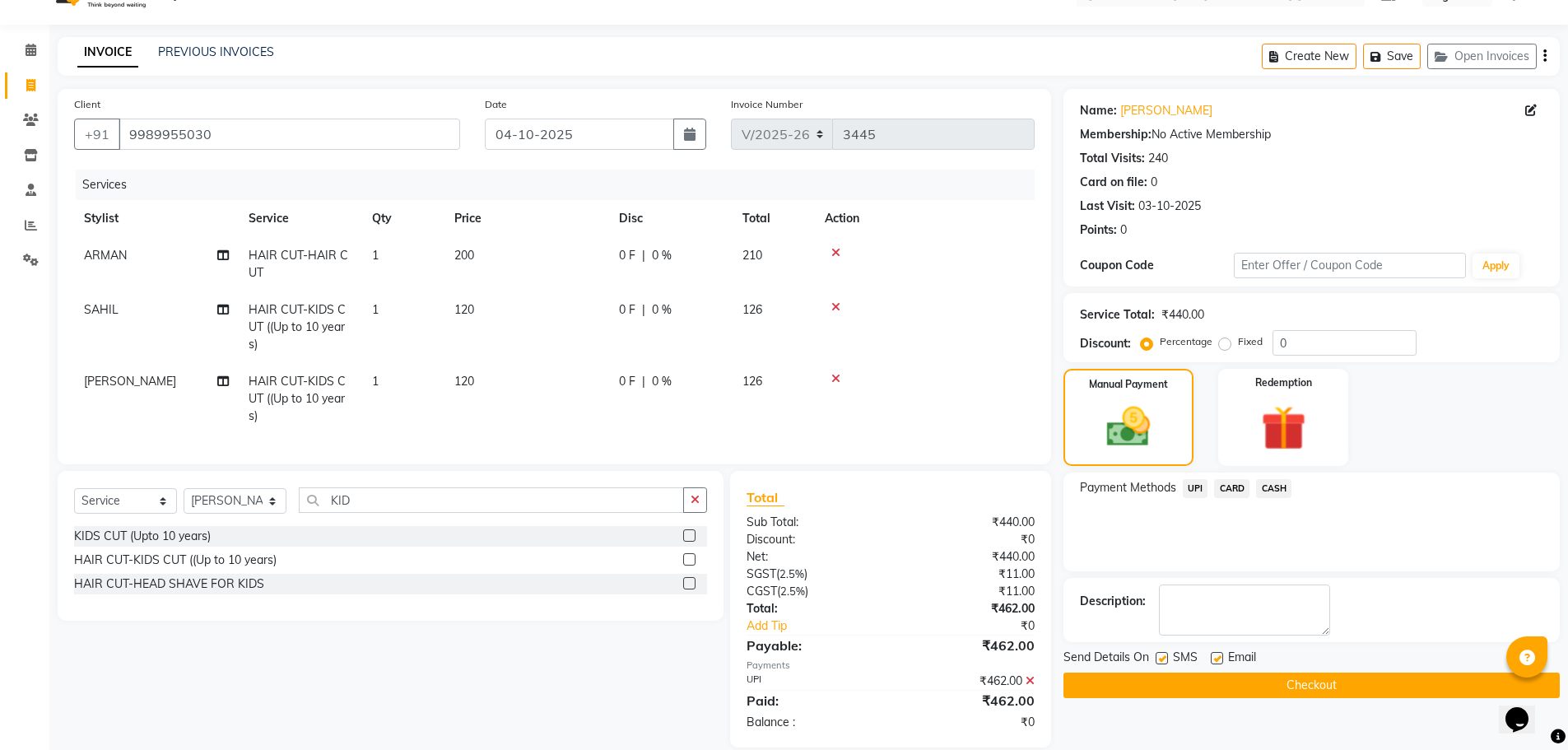
scroll to position [69, 0]
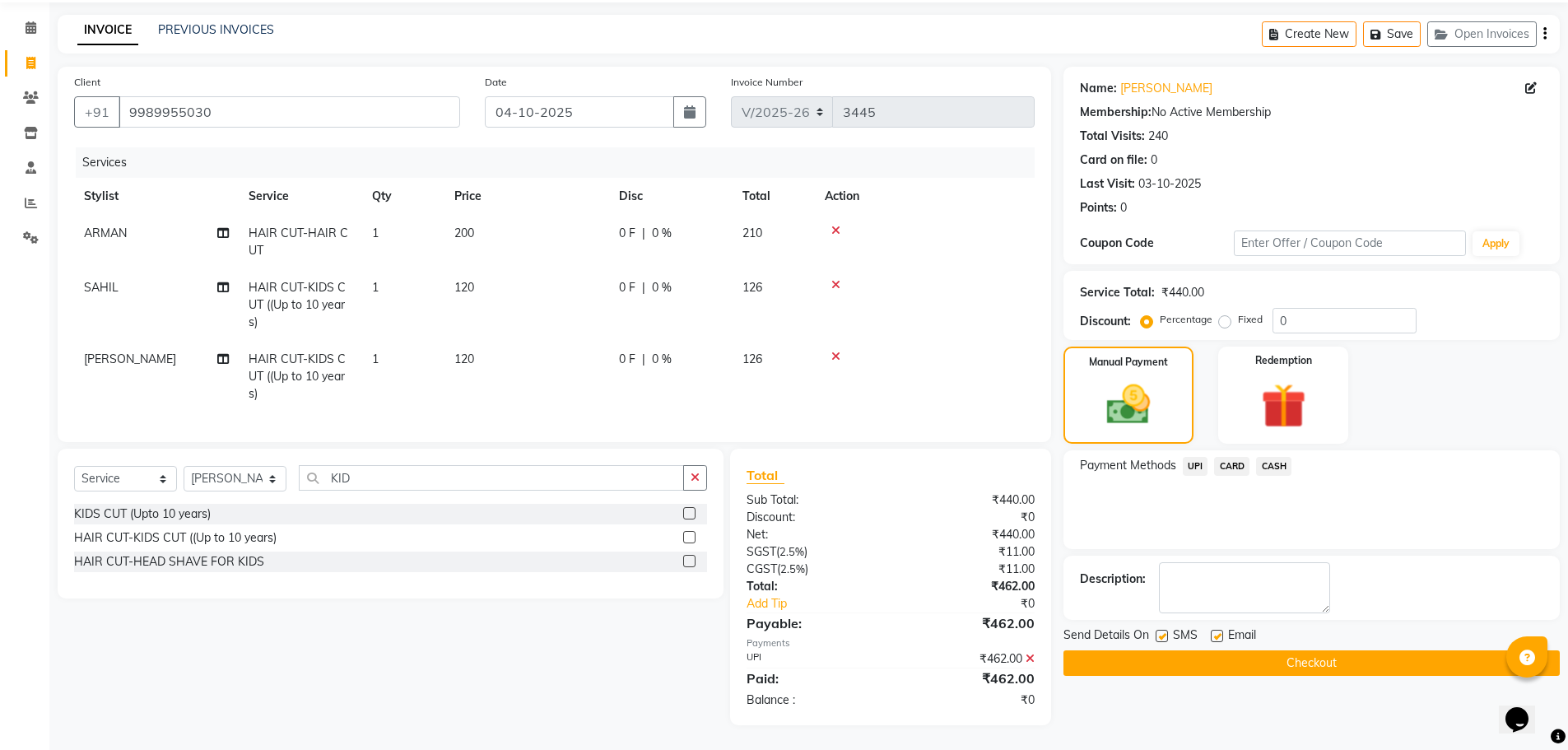
click at [1299, 654] on button "Checkout" at bounding box center [1312, 663] width 496 height 25
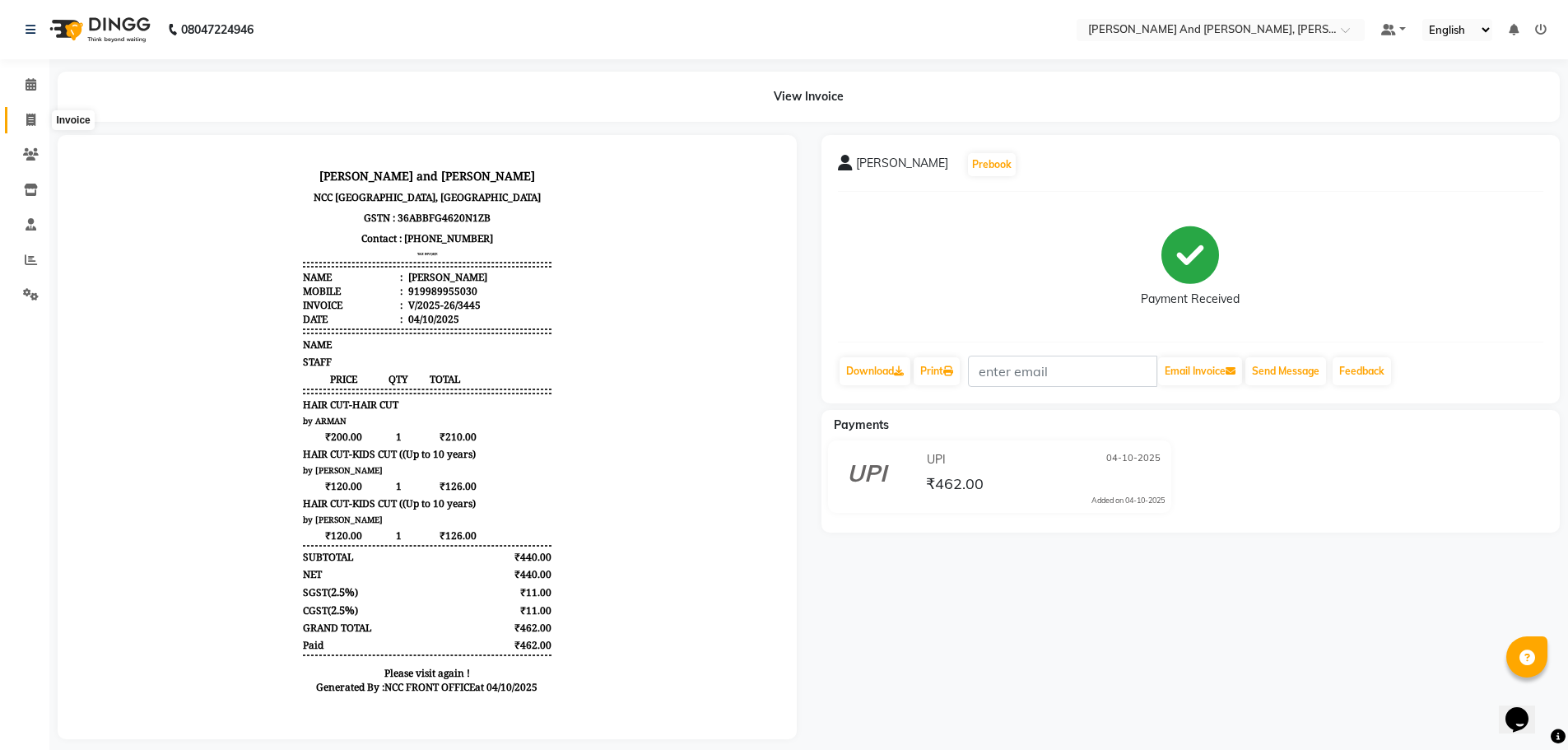
click at [30, 114] on icon at bounding box center [30, 120] width 9 height 13
select select "service"
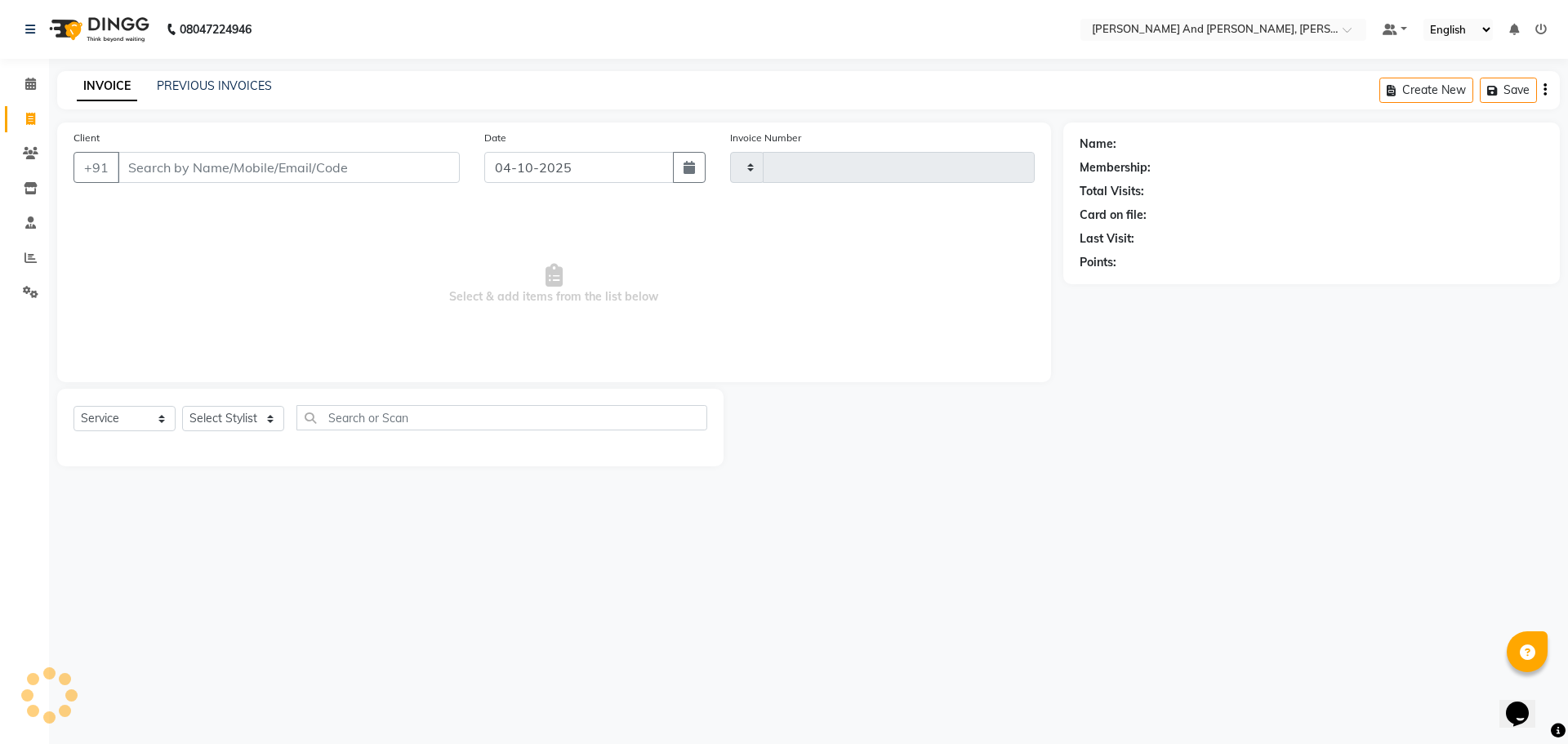
click at [30, 113] on icon at bounding box center [30, 119] width 9 height 13
select select "service"
click at [30, 113] on icon at bounding box center [30, 119] width 9 height 13
select select "6766"
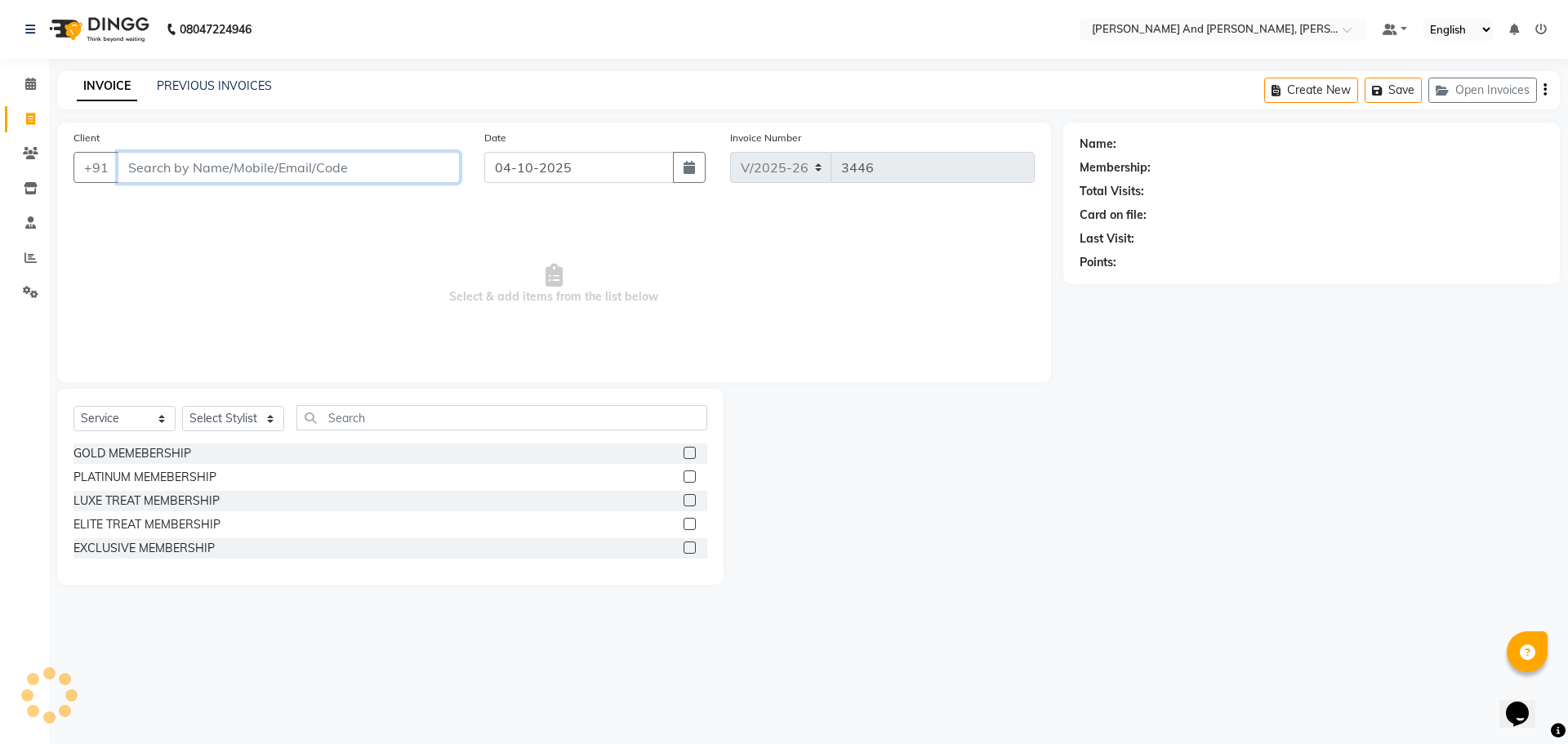
select select "P"
click at [992, 550] on div at bounding box center [893, 486] width 340 height 196
click at [333, 170] on input "Client" at bounding box center [289, 167] width 342 height 31
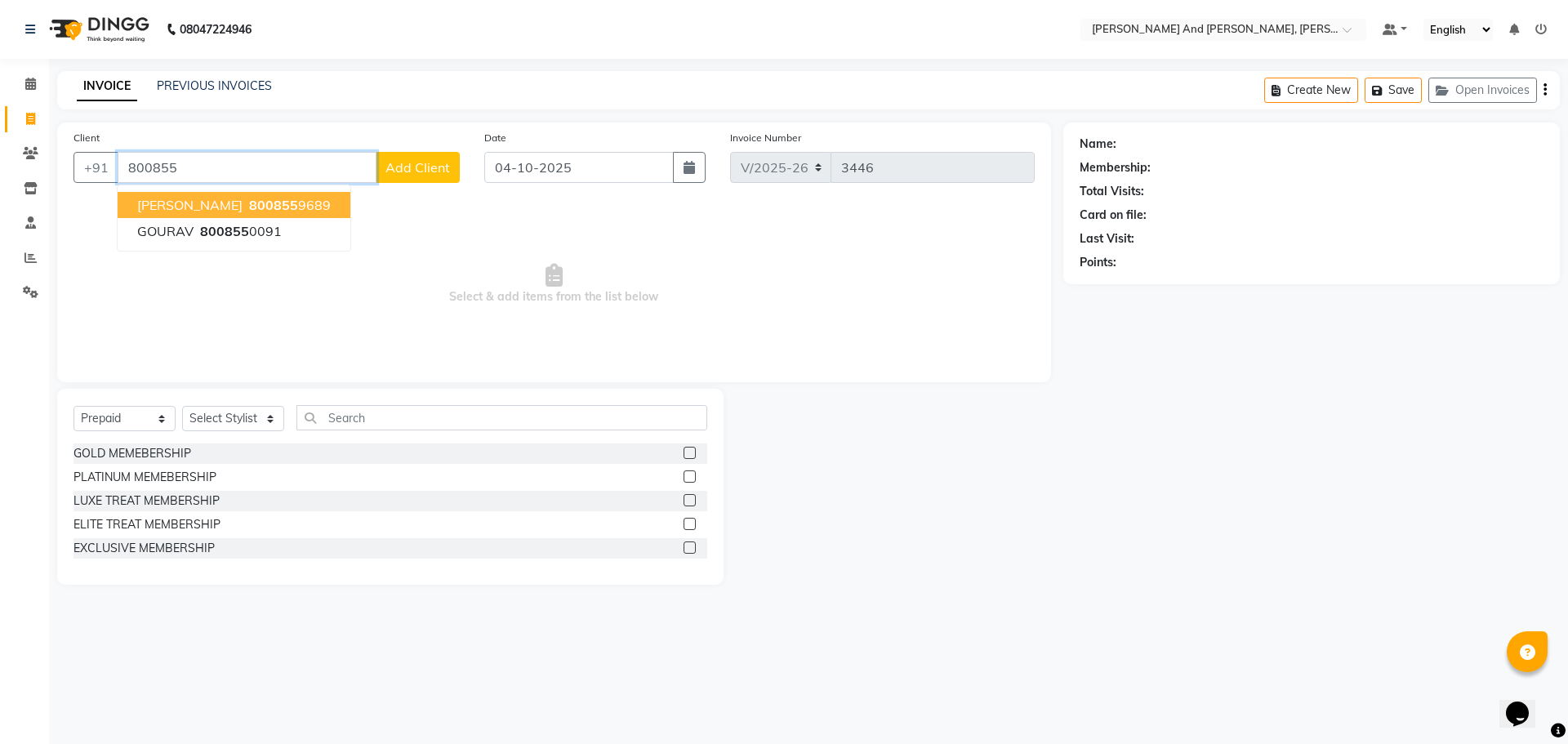
click at [249, 201] on span "800855" at bounding box center [274, 205] width 49 height 17
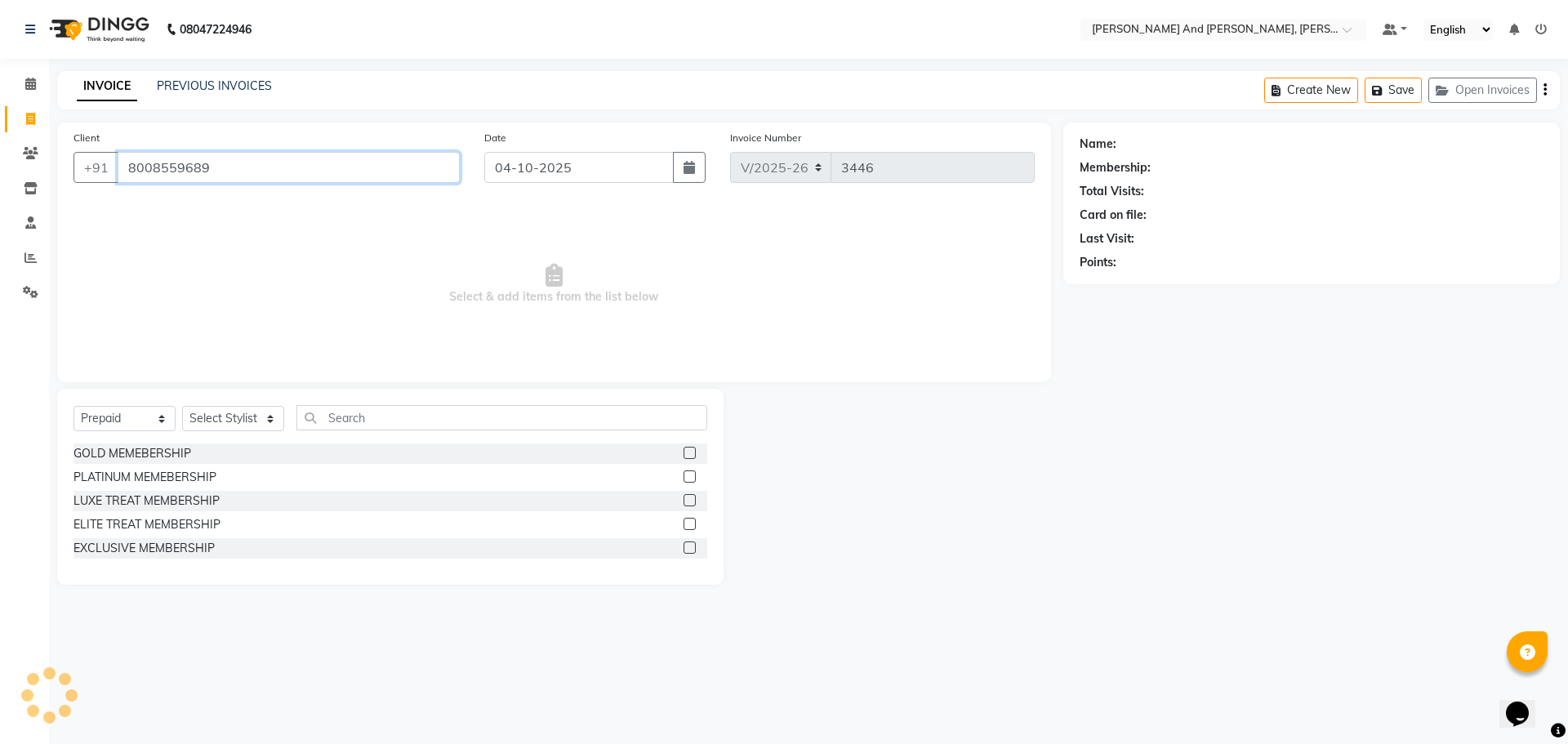
type input "8008559689"
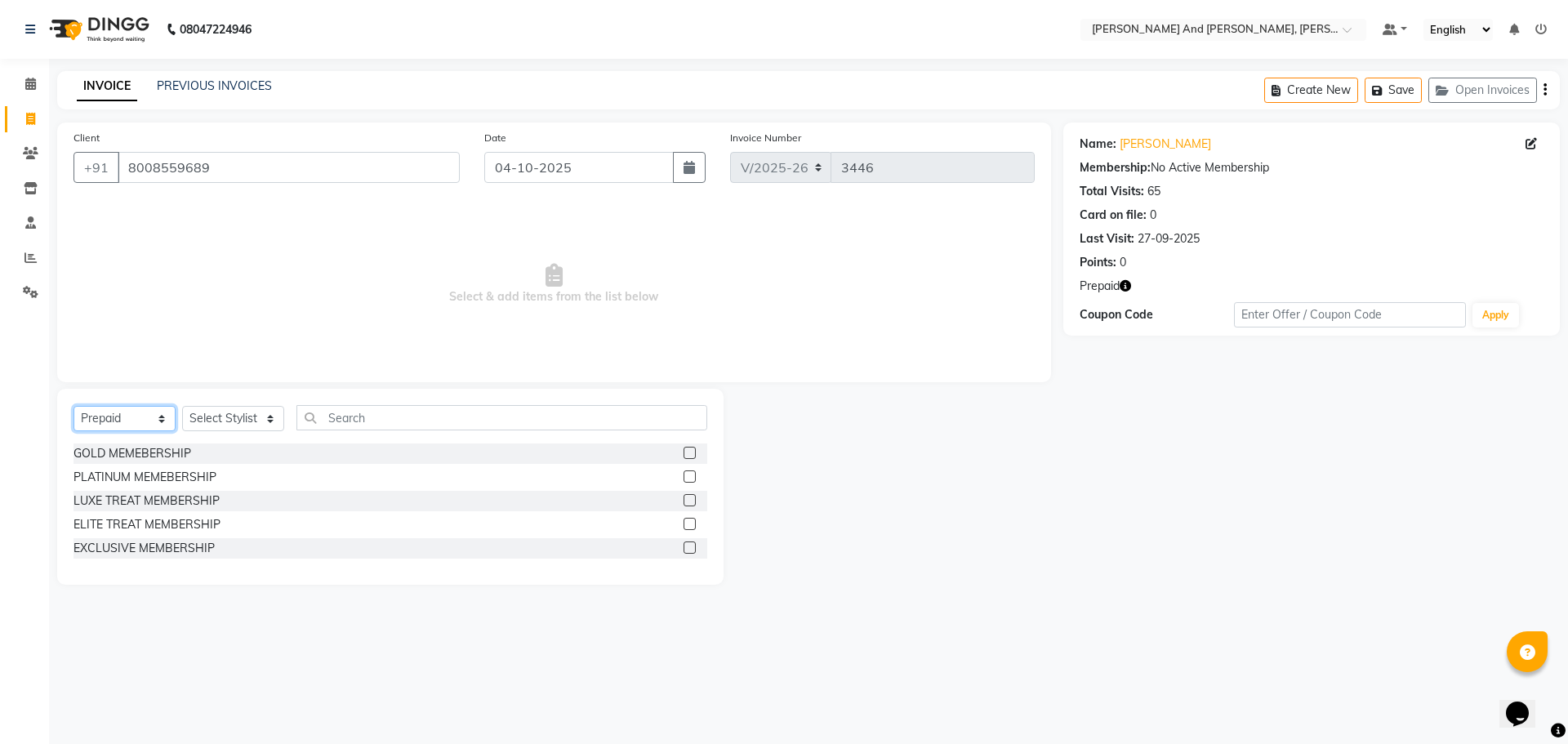
click at [139, 418] on select "Select Service Product Membership Package Voucher Prepaid Gift Card" at bounding box center [125, 418] width 102 height 25
select select "service"
click at [74, 406] on select "Select Service Product Membership Package Voucher Prepaid Gift Card" at bounding box center [125, 418] width 102 height 25
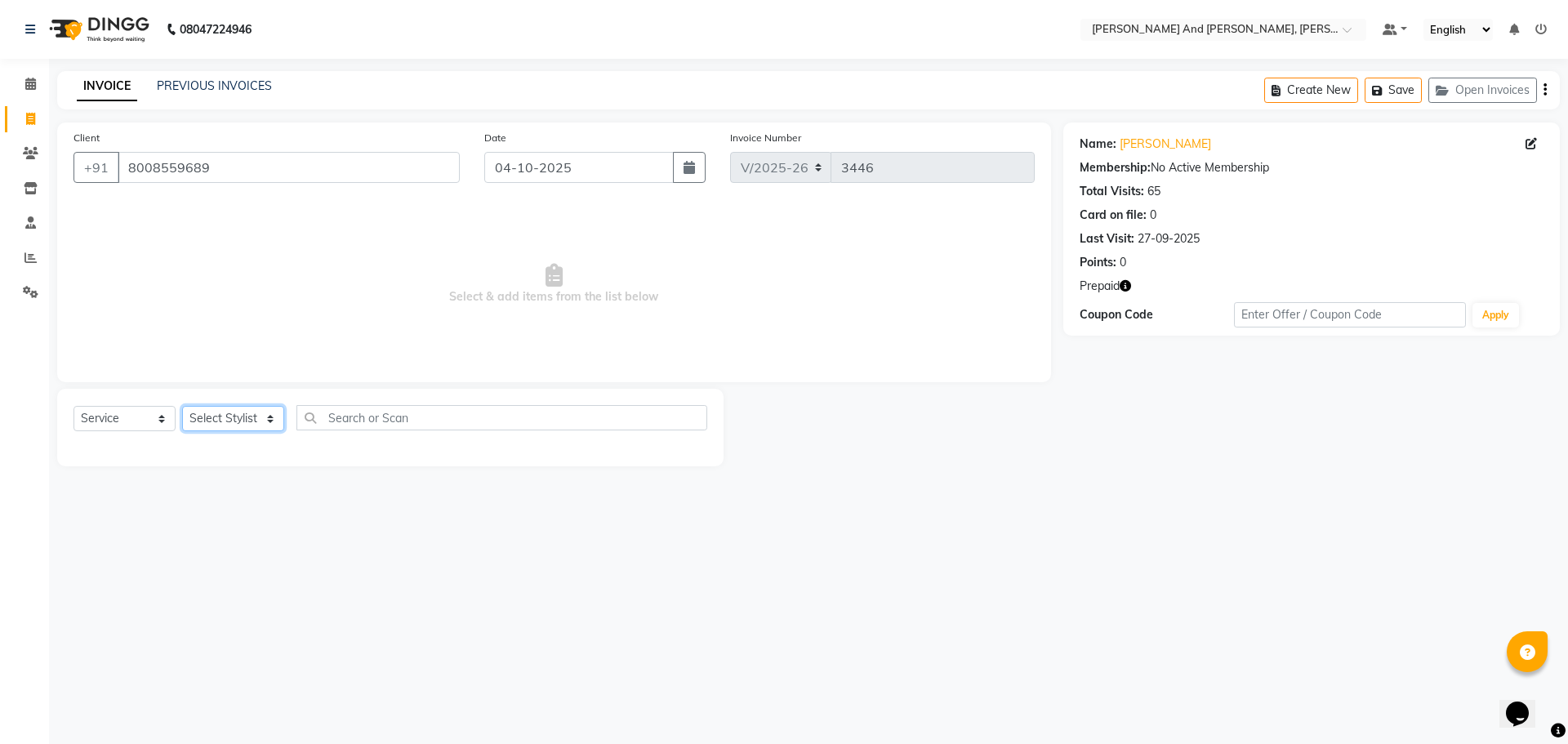
click at [246, 414] on select "Select Stylist ADITI AFREEN 2 ALIYA ALKAF ARIF ARMAN CHANCHAL ESWAR IMRAN KASIM…" at bounding box center [234, 418] width 102 height 25
select select "90778"
click at [183, 406] on select "Select Stylist ADITI AFREEN 2 ALIYA ALKAF ARIF ARMAN CHANCHAL ESWAR IMRAN KASIM…" at bounding box center [234, 418] width 102 height 25
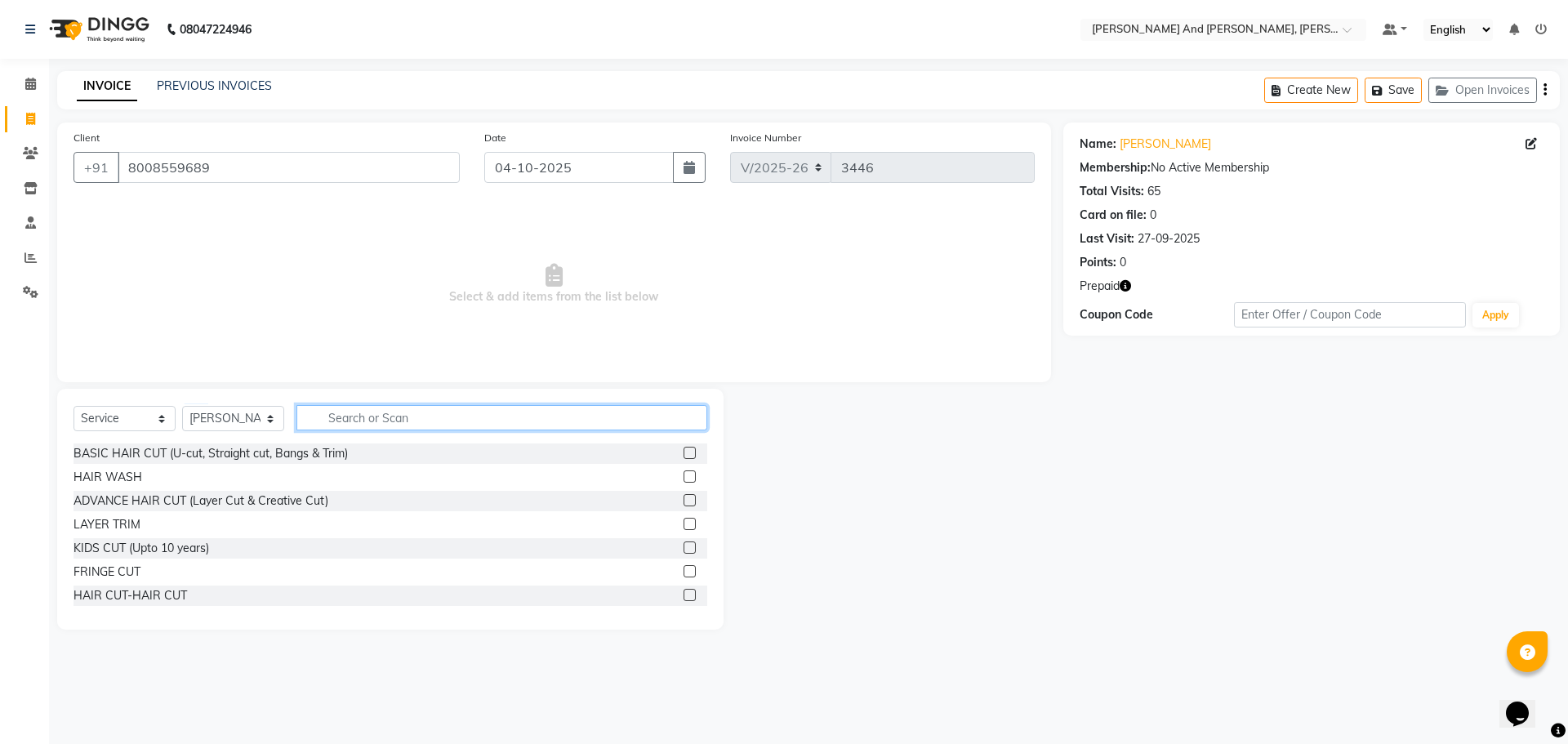
click at [390, 416] on input "text" at bounding box center [501, 418] width 411 height 25
type input "LIPO"
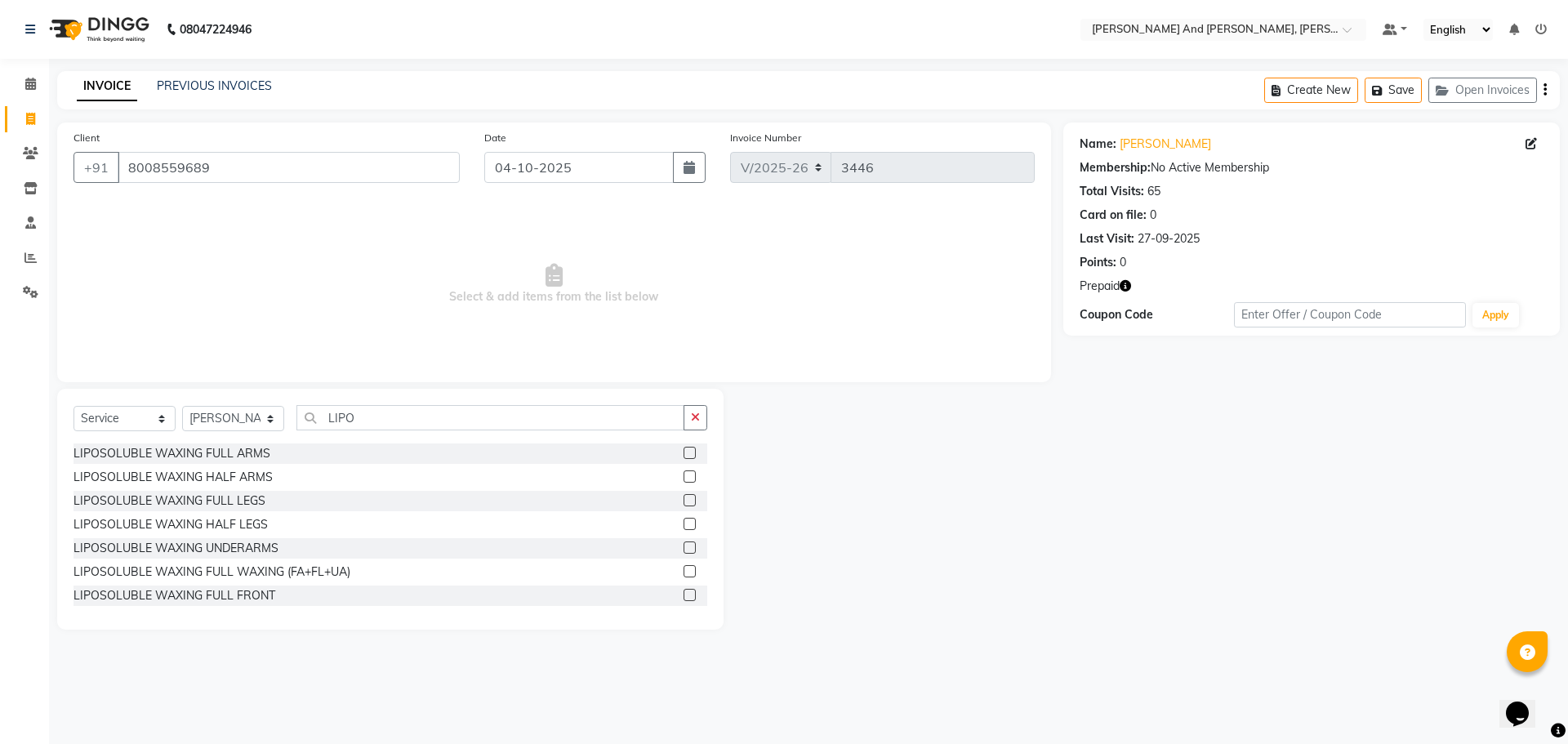
click at [684, 545] on label at bounding box center [690, 547] width 13 height 13
click at [684, 545] on input "checkbox" at bounding box center [689, 548] width 11 height 11
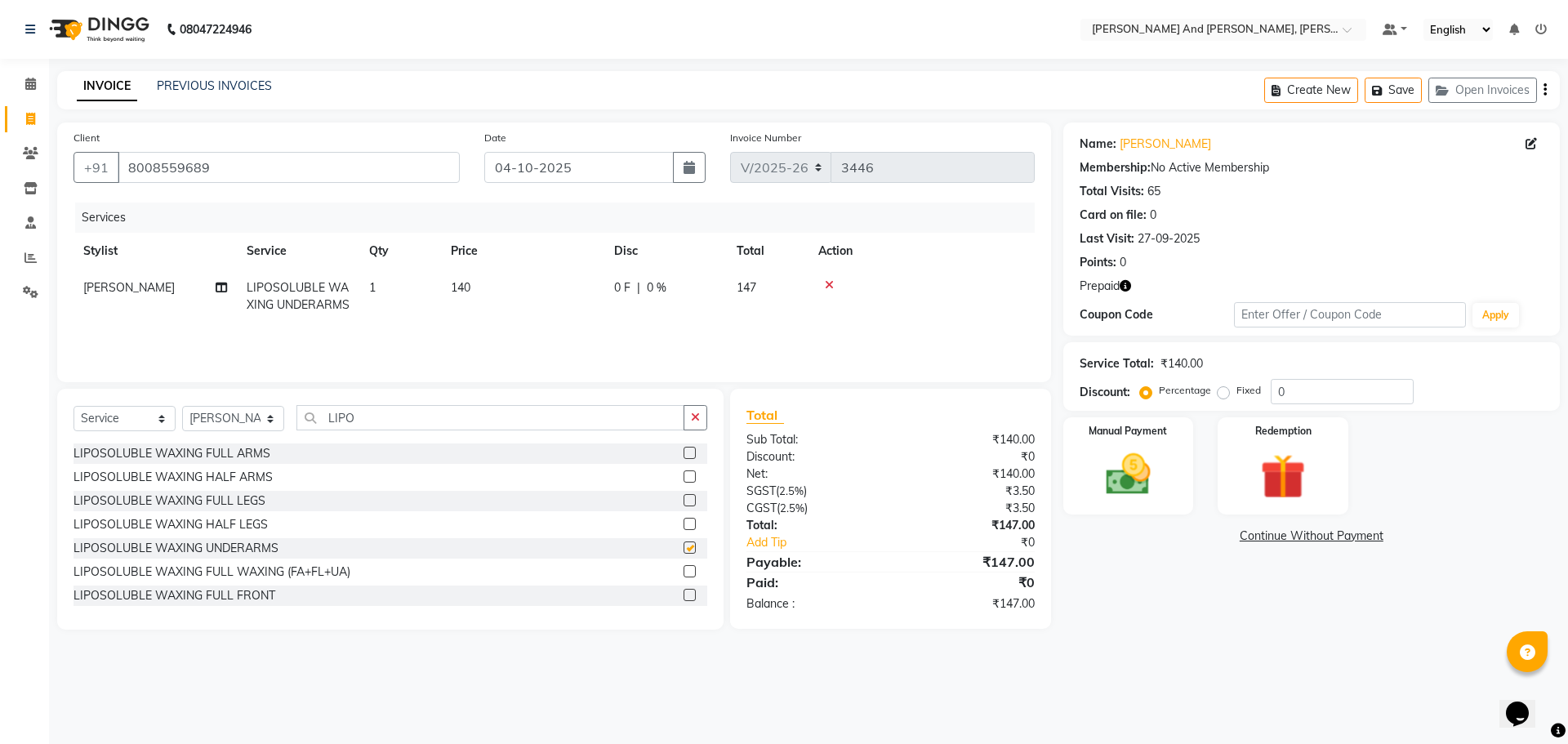
checkbox input "false"
click at [1250, 446] on div "Redemption" at bounding box center [1283, 466] width 136 height 100
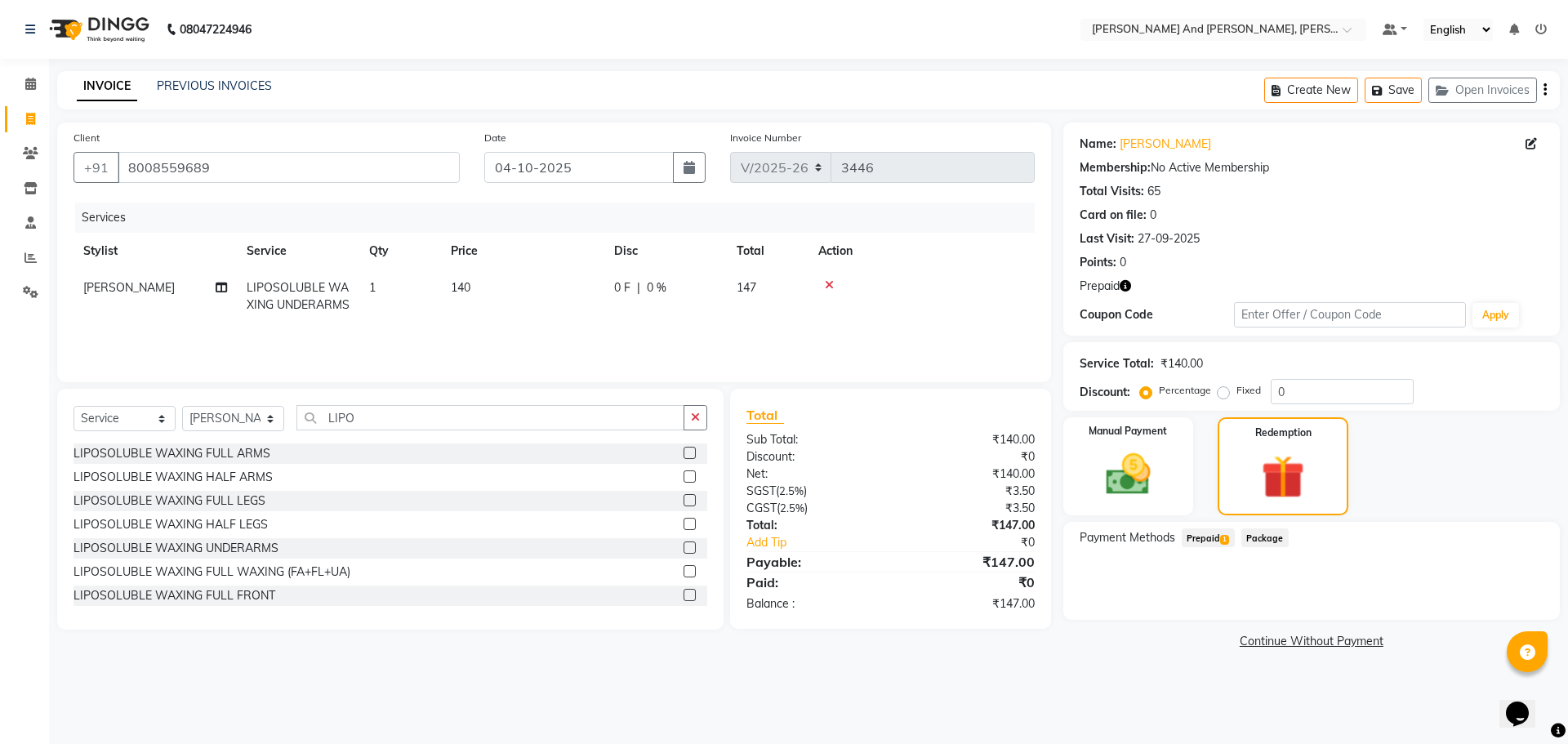
click at [1216, 542] on span "Prepaid 1" at bounding box center [1208, 537] width 53 height 18
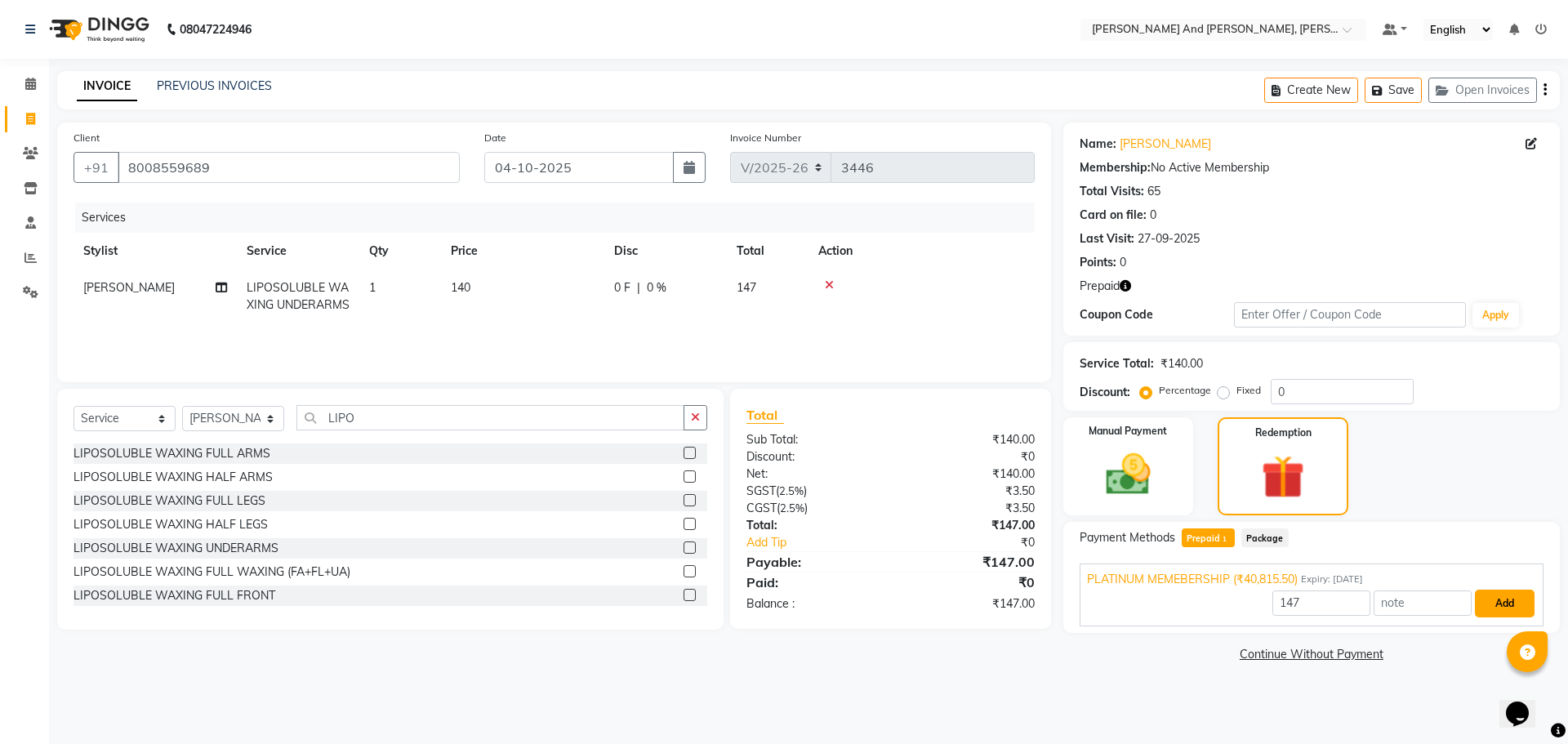
click at [1494, 596] on button "Add" at bounding box center [1504, 603] width 59 height 28
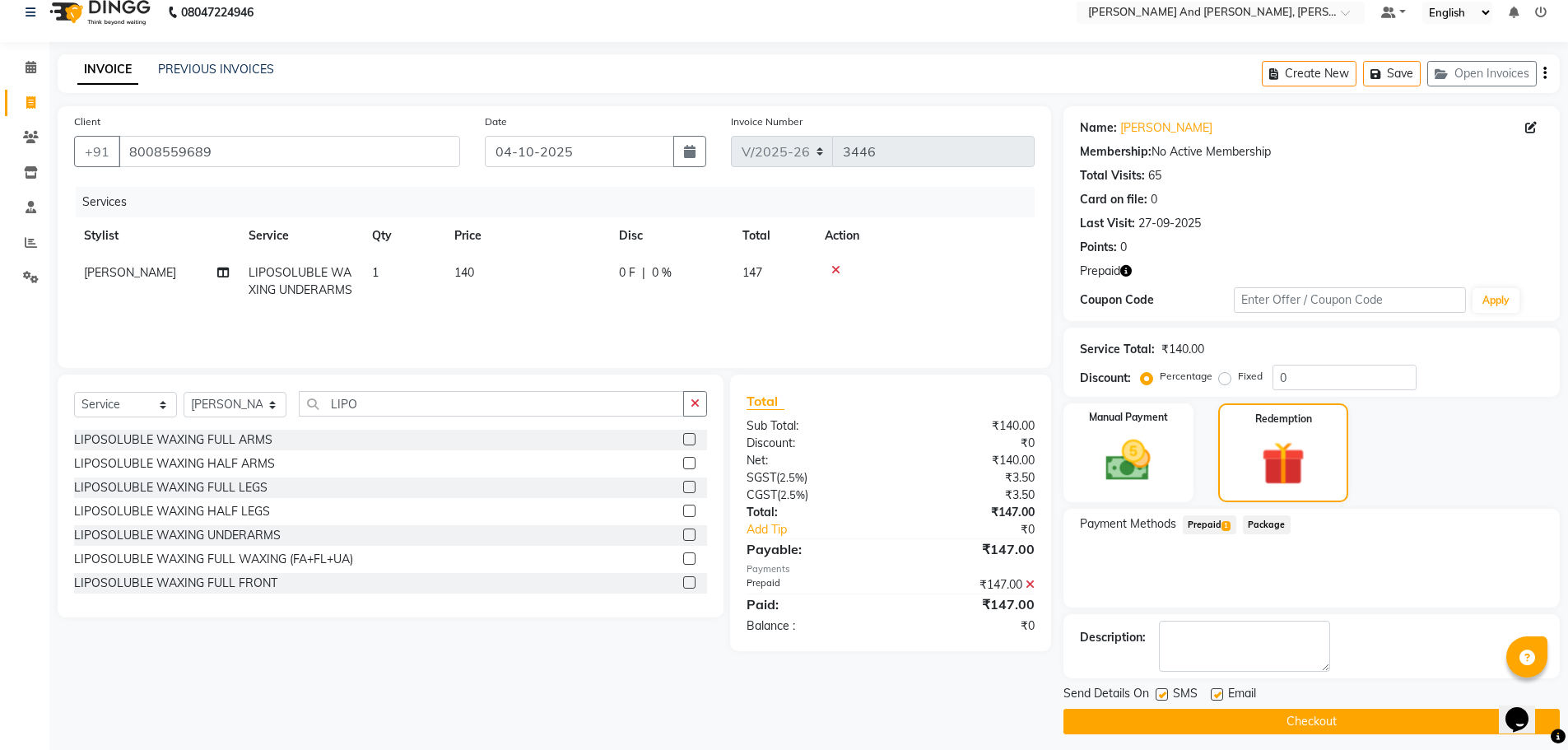
scroll to position [26, 0]
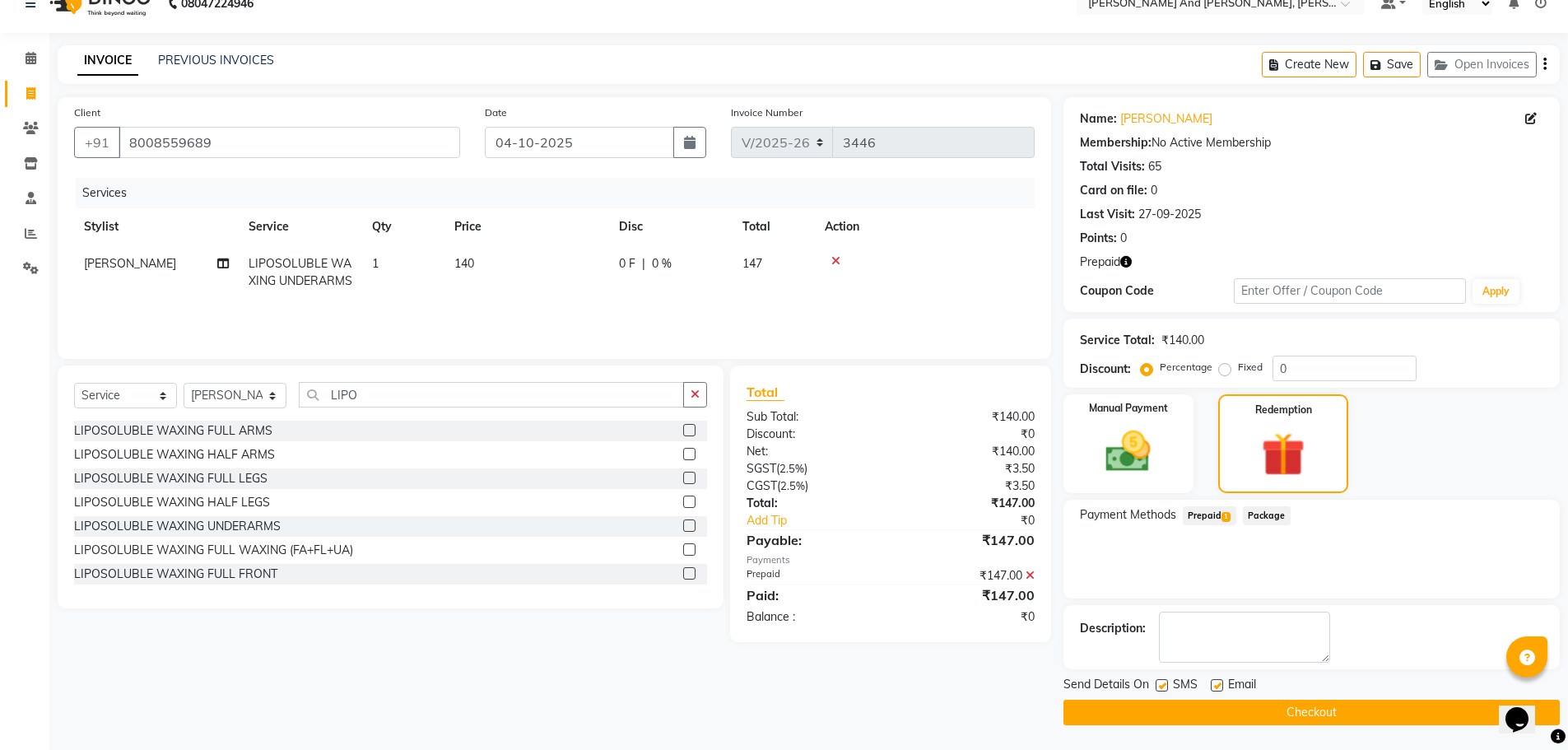
click at [1280, 706] on button "Checkout" at bounding box center [1312, 712] width 496 height 25
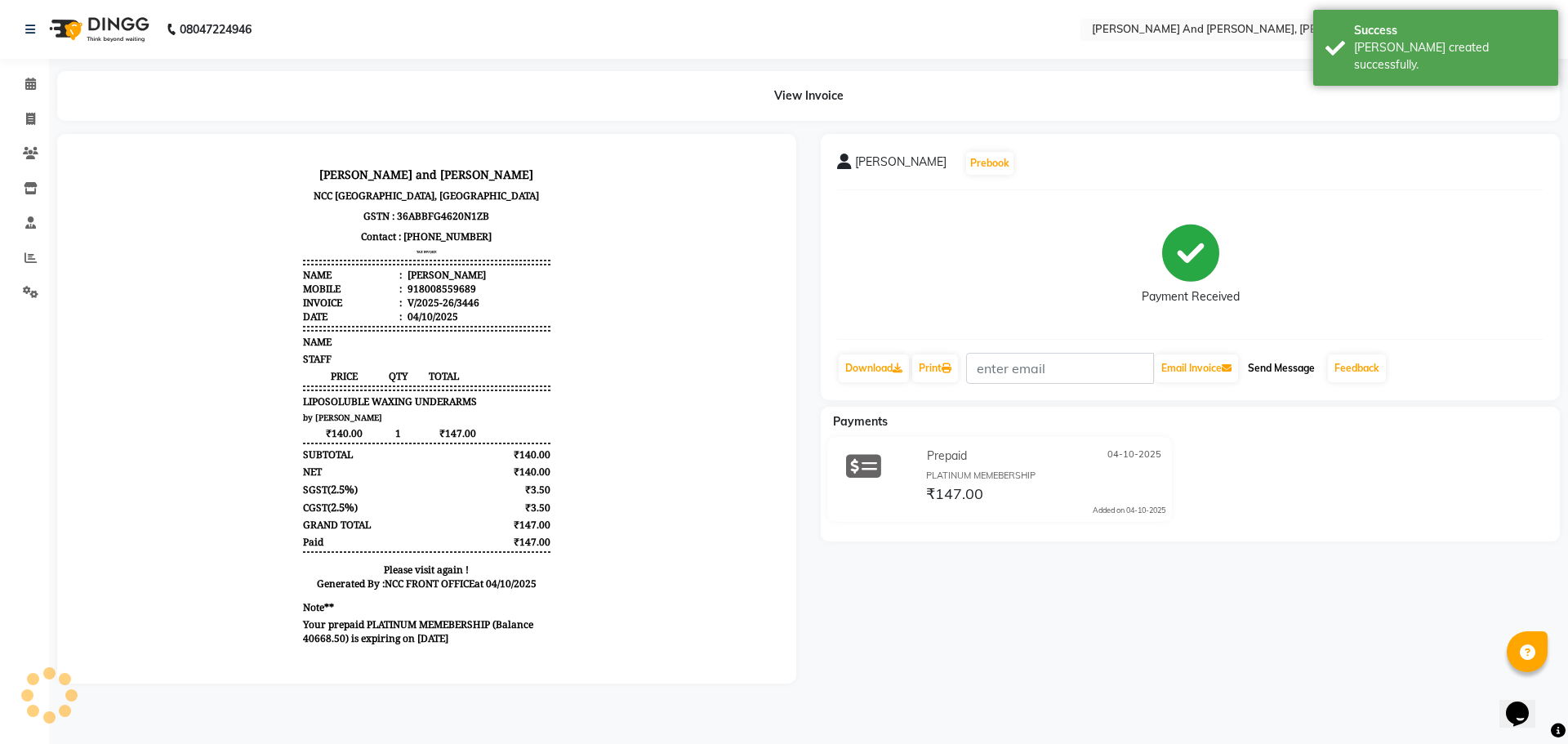
click at [1278, 365] on button "Send Message" at bounding box center [1282, 367] width 80 height 28
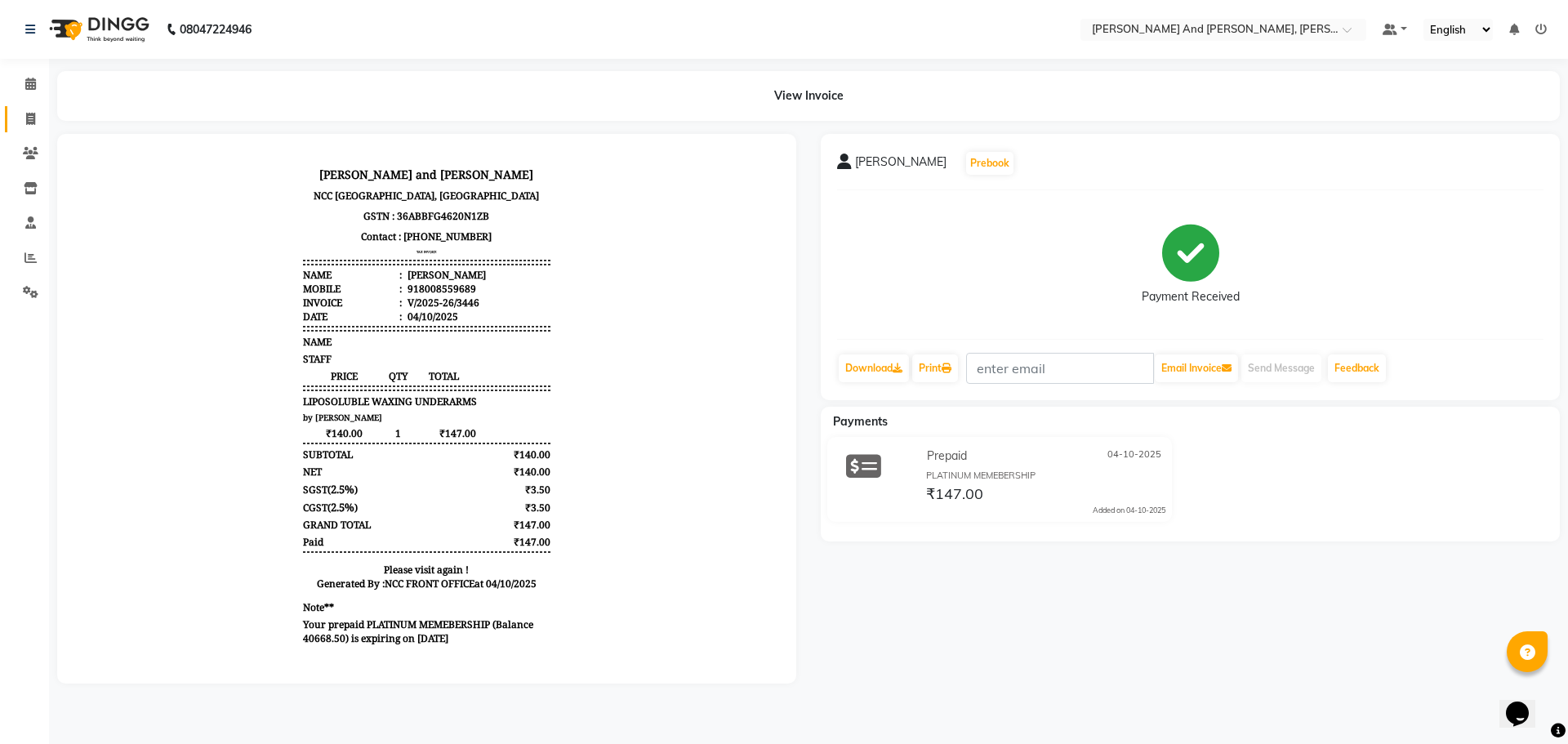
click at [28, 121] on icon at bounding box center [30, 119] width 9 height 13
select select "service"
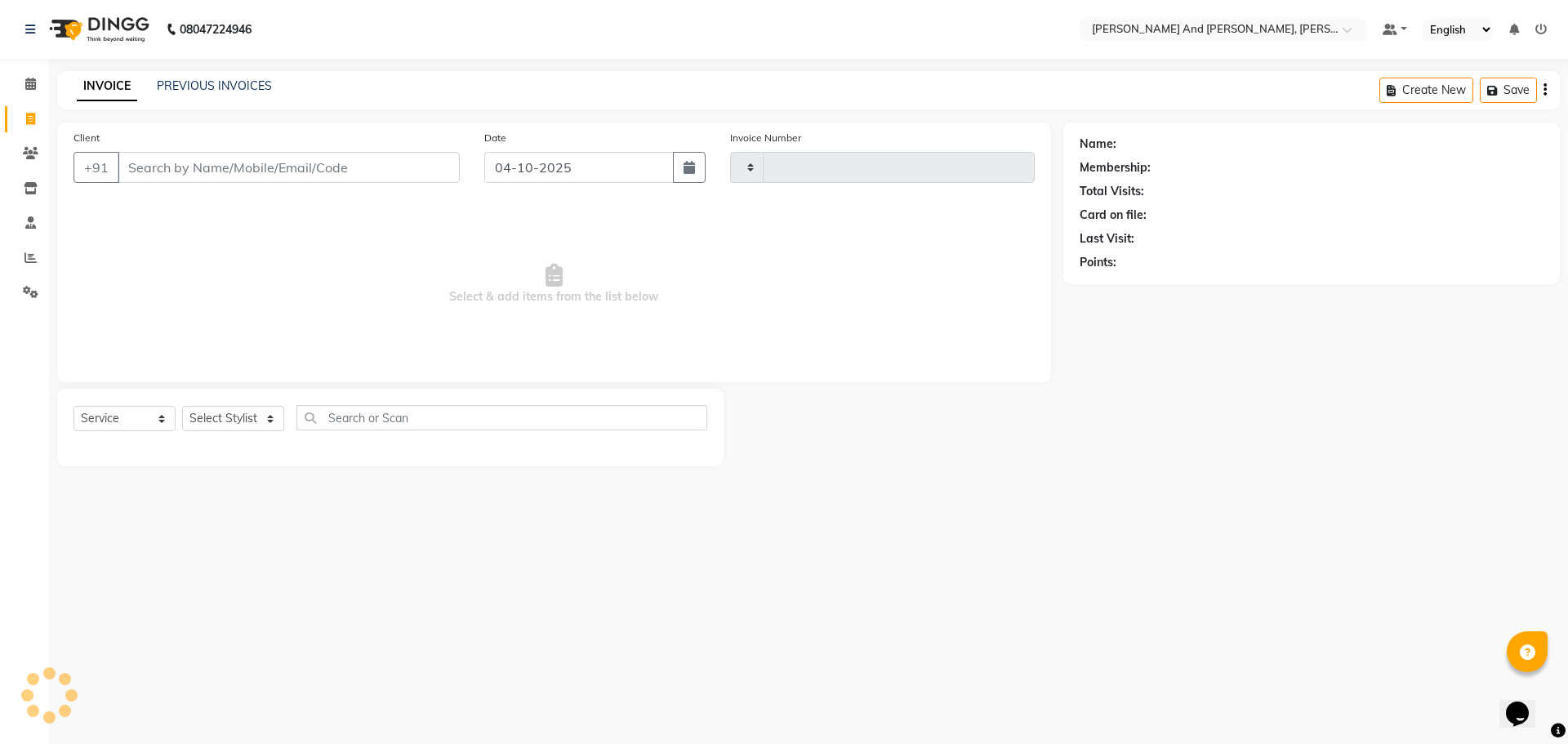
click at [28, 121] on icon at bounding box center [30, 119] width 9 height 13
select select "6766"
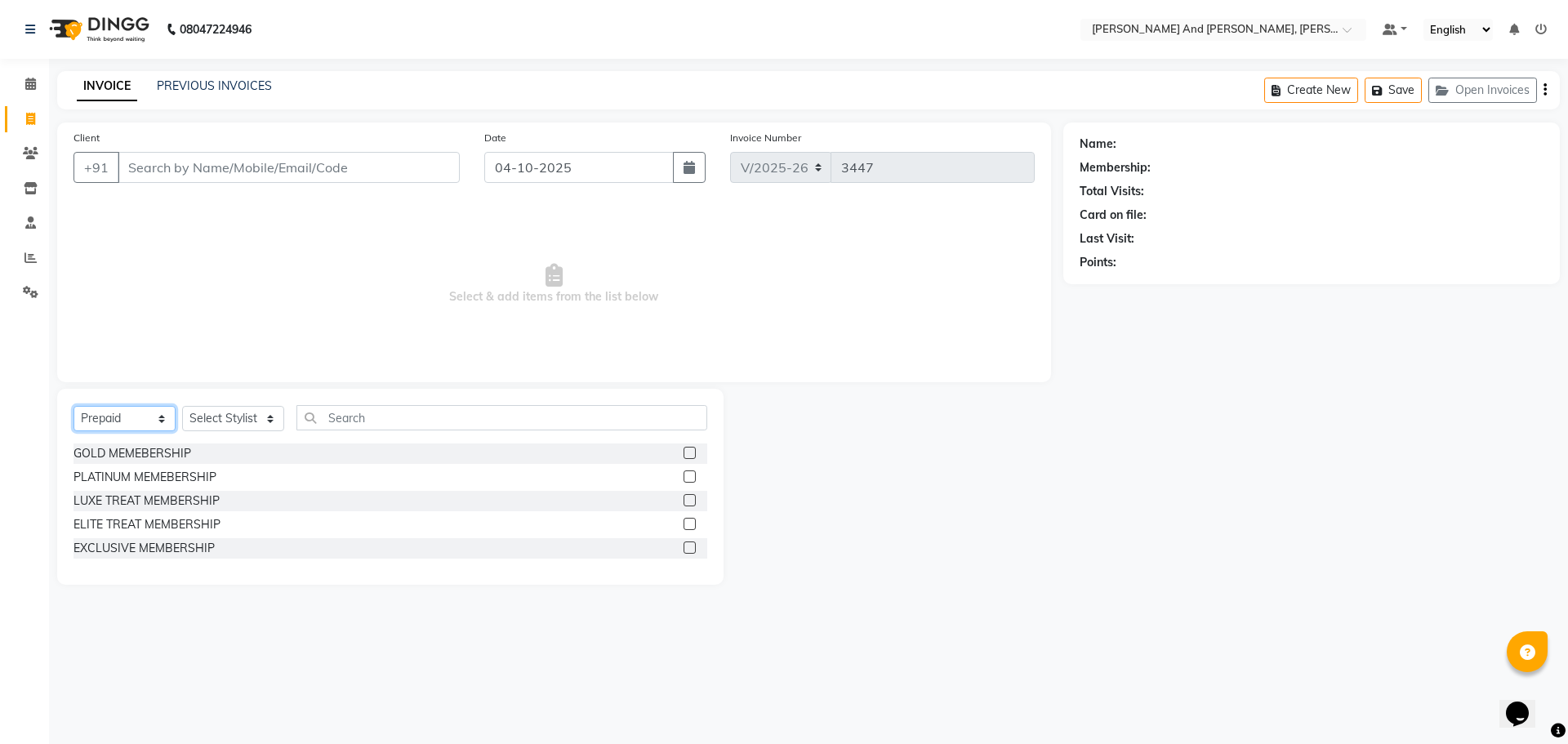
click at [116, 414] on select "Select Service Product Membership Package Voucher Prepaid Gift Card" at bounding box center [125, 418] width 102 height 25
select select "service"
click at [74, 406] on select "Select Service Product Membership Package Voucher Prepaid Gift Card" at bounding box center [125, 418] width 102 height 25
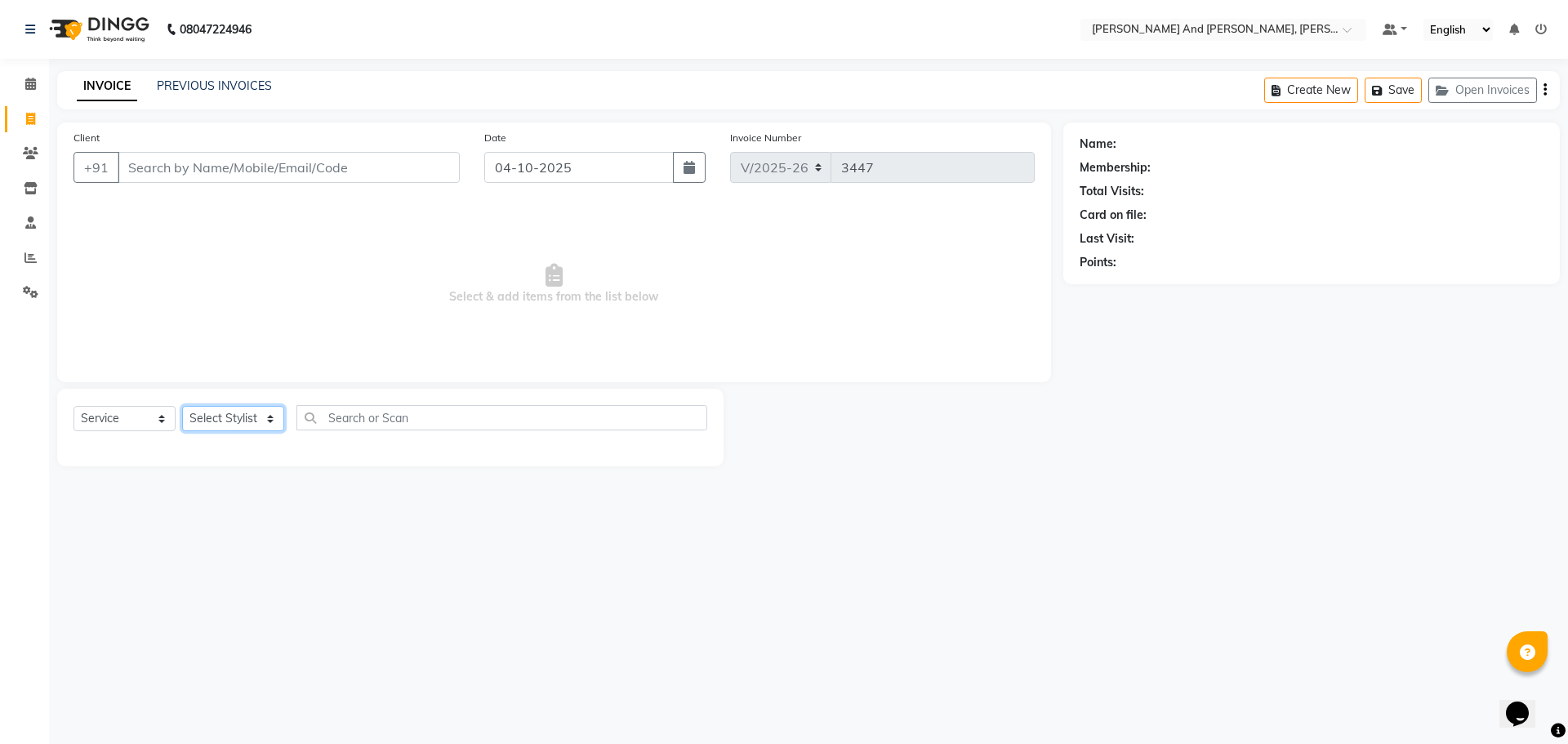
click at [233, 407] on select "Select Stylist ADITI AFREEN 2 ALIYA ALKAF ARIF ARMAN CHANCHAL ESWAR IMRAN KASIM…" at bounding box center [234, 418] width 102 height 25
select select "92928"
click at [183, 406] on select "Select Stylist ADITI AFREEN 2 ALIYA ALKAF ARIF ARMAN CHANCHAL ESWAR IMRAN KASIM…" at bounding box center [234, 418] width 102 height 25
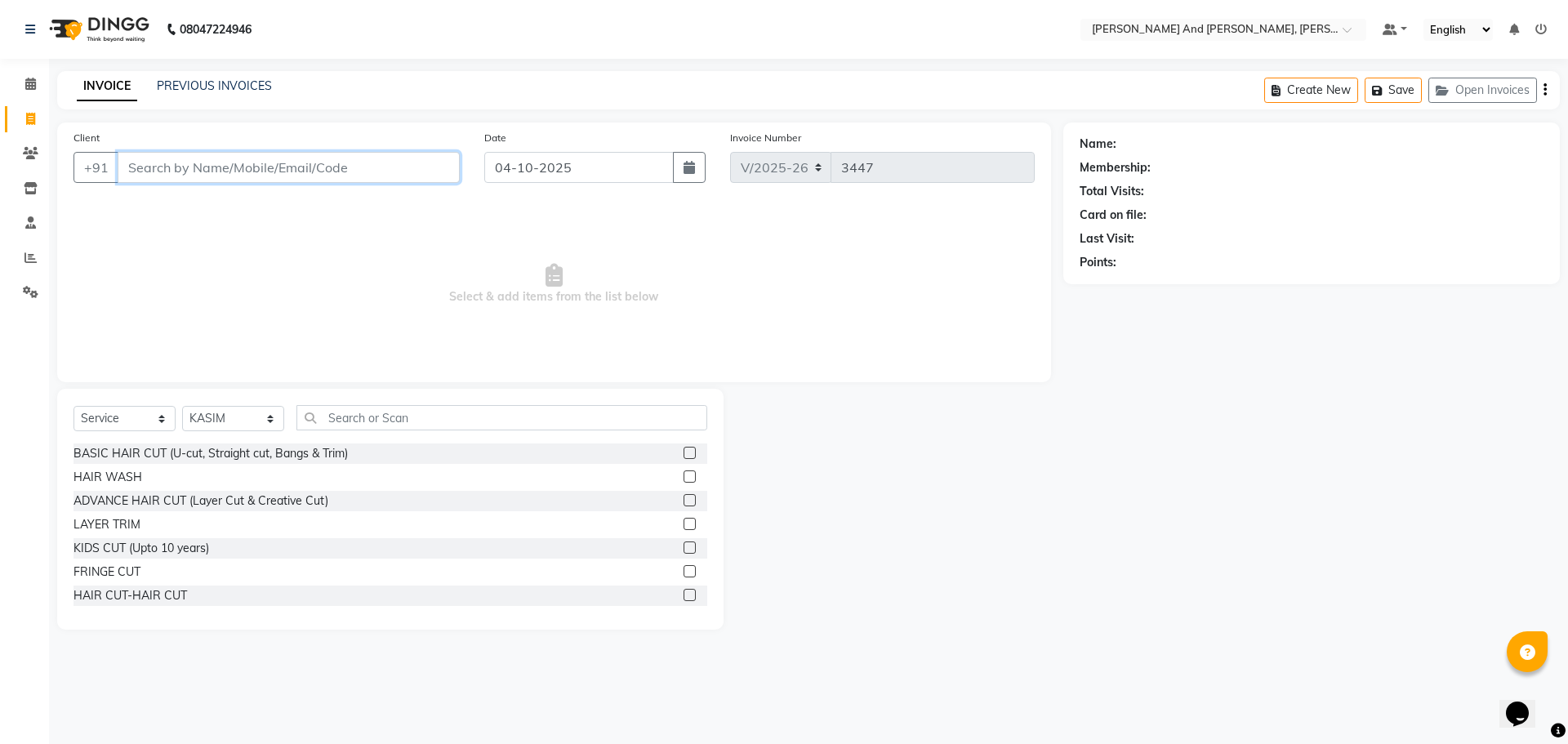
click at [270, 162] on input "Client" at bounding box center [289, 167] width 342 height 31
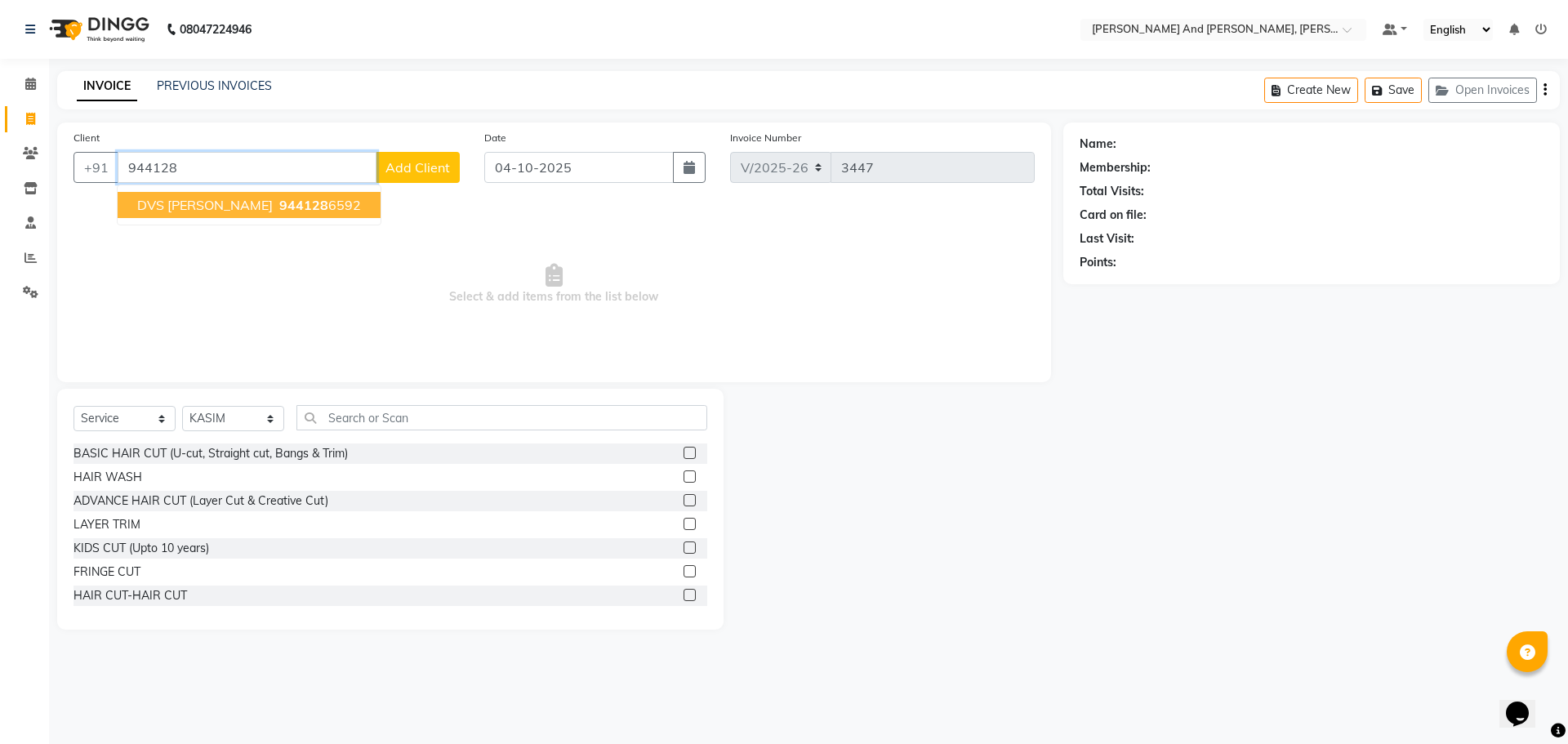
click at [189, 200] on span "DVS RAO" at bounding box center [205, 205] width 136 height 17
type input "9441286592"
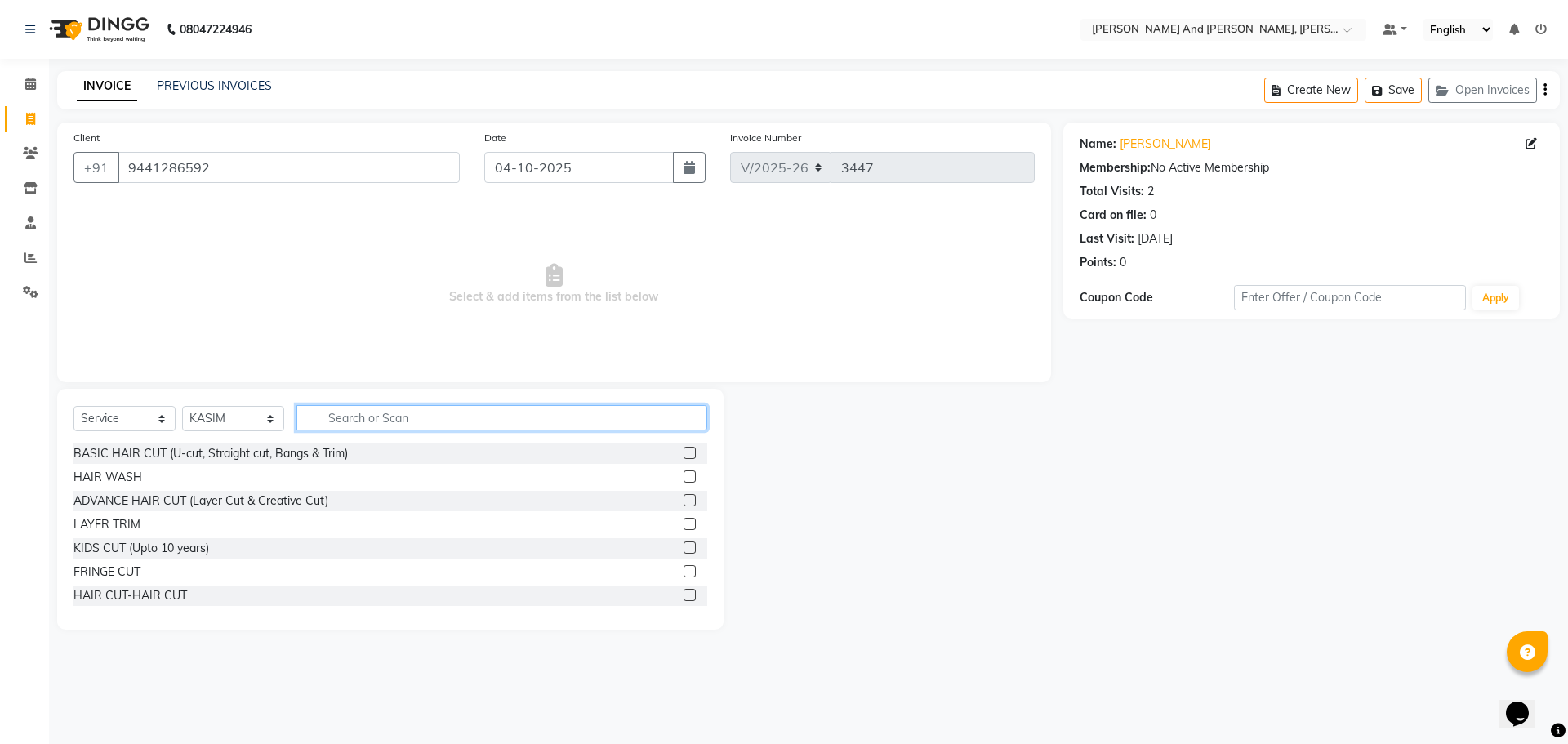
click at [388, 423] on input "text" at bounding box center [501, 418] width 411 height 25
type input "HAIR"
click at [684, 522] on label at bounding box center [690, 524] width 13 height 13
click at [684, 522] on input "checkbox" at bounding box center [689, 525] width 11 height 11
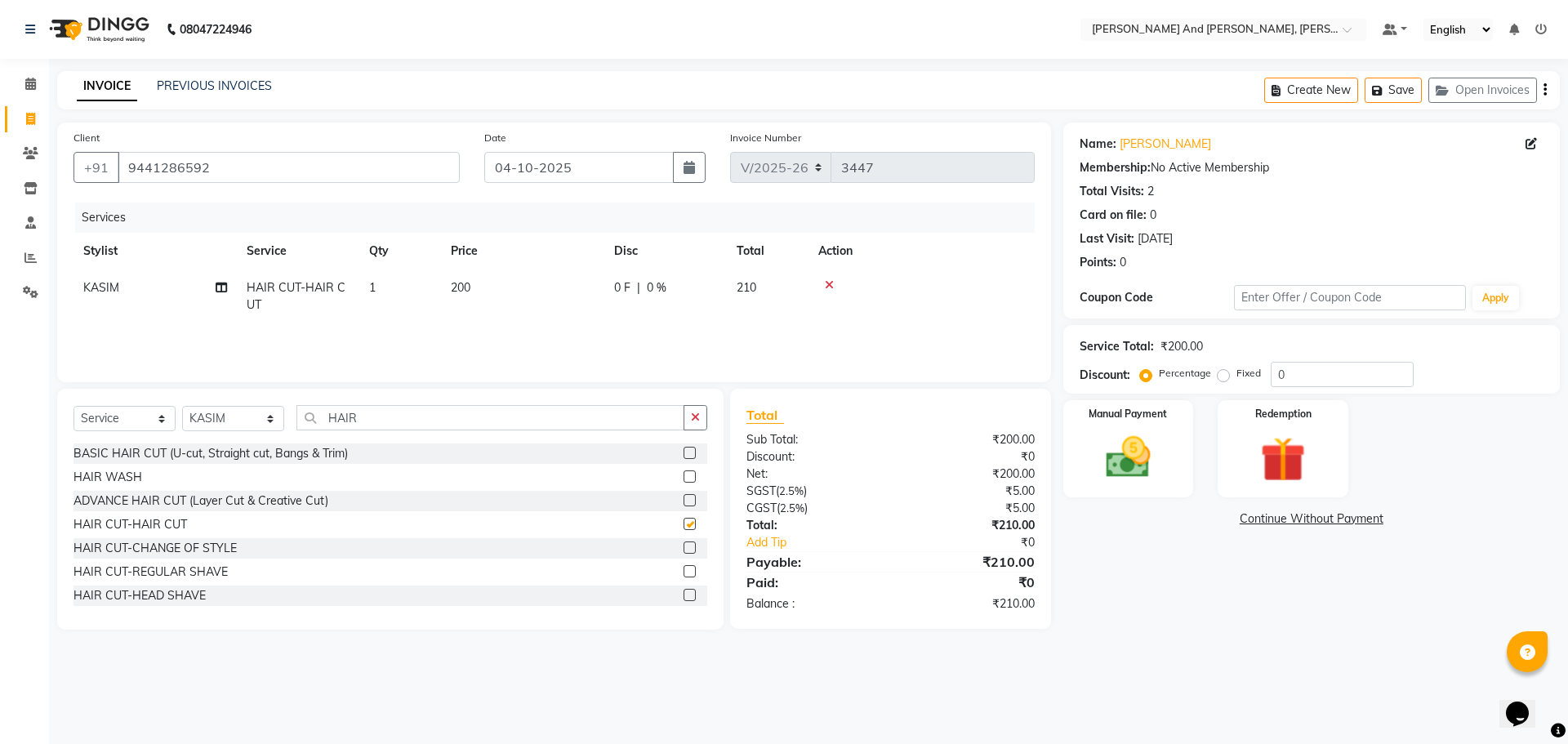
checkbox input "false"
click at [1164, 454] on img at bounding box center [1128, 457] width 76 height 54
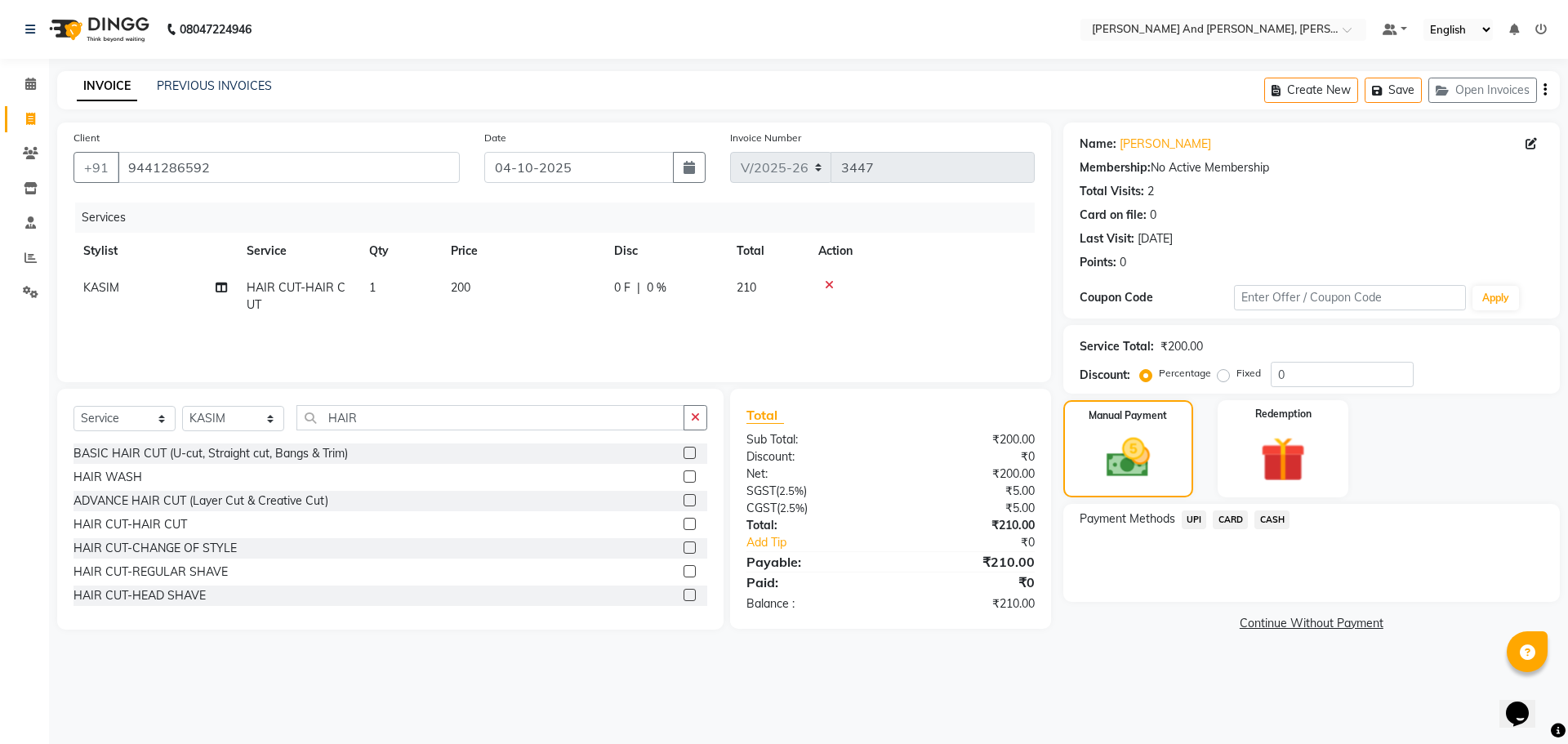
click at [1266, 519] on span "CASH" at bounding box center [1272, 520] width 35 height 18
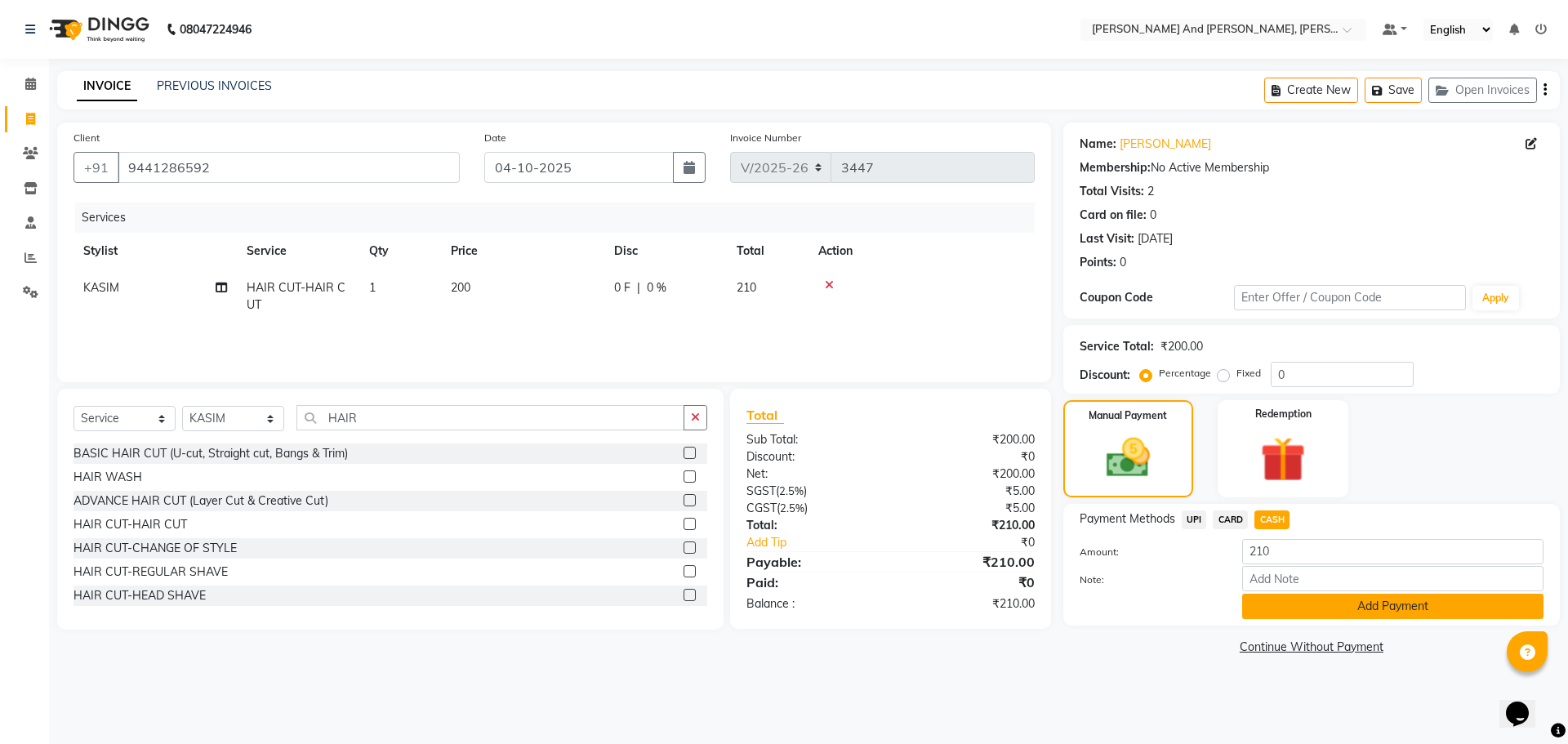
click at [1267, 607] on button "Add Payment" at bounding box center [1393, 606] width 301 height 25
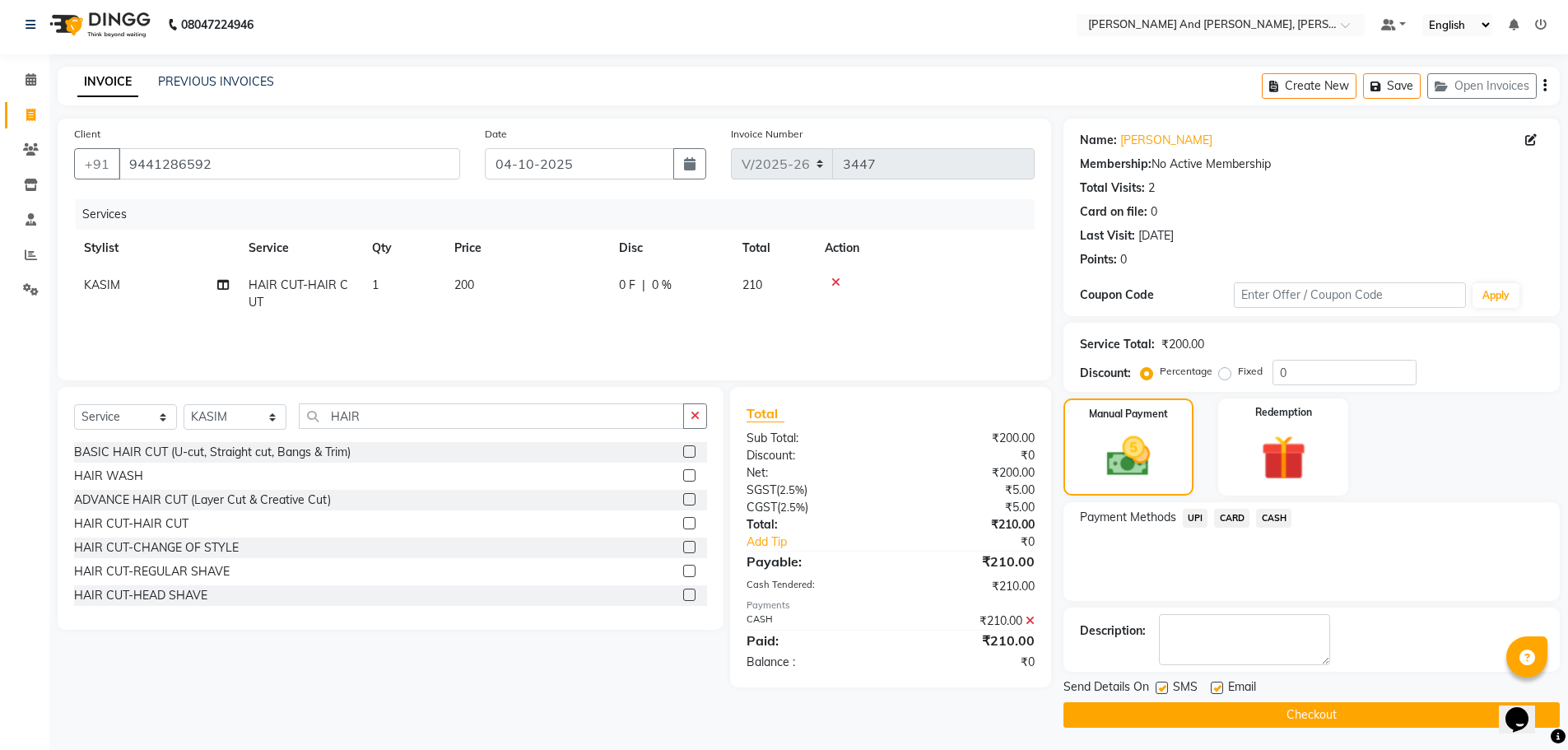
scroll to position [8, 0]
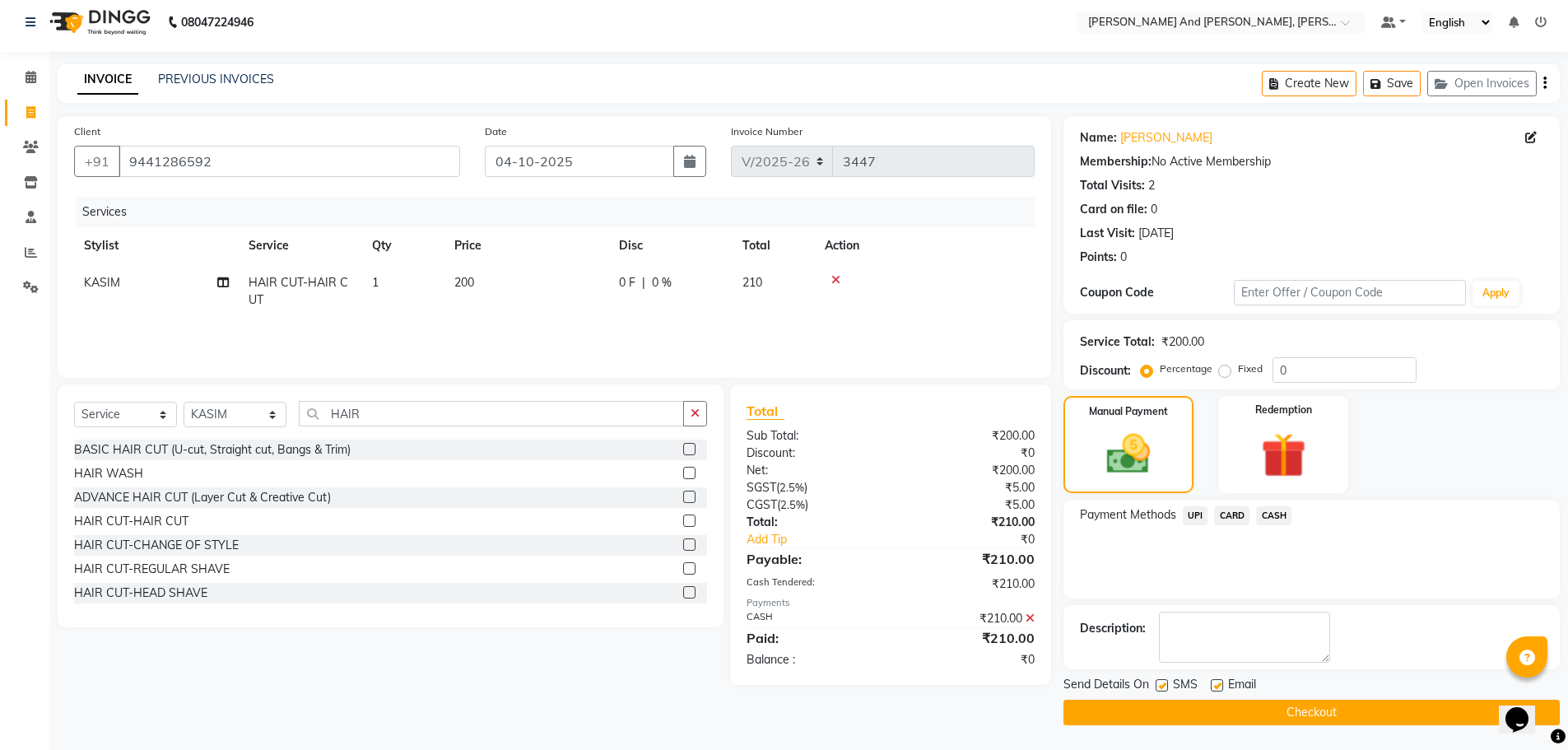
click at [1244, 725] on button "Checkout" at bounding box center [1312, 712] width 496 height 25
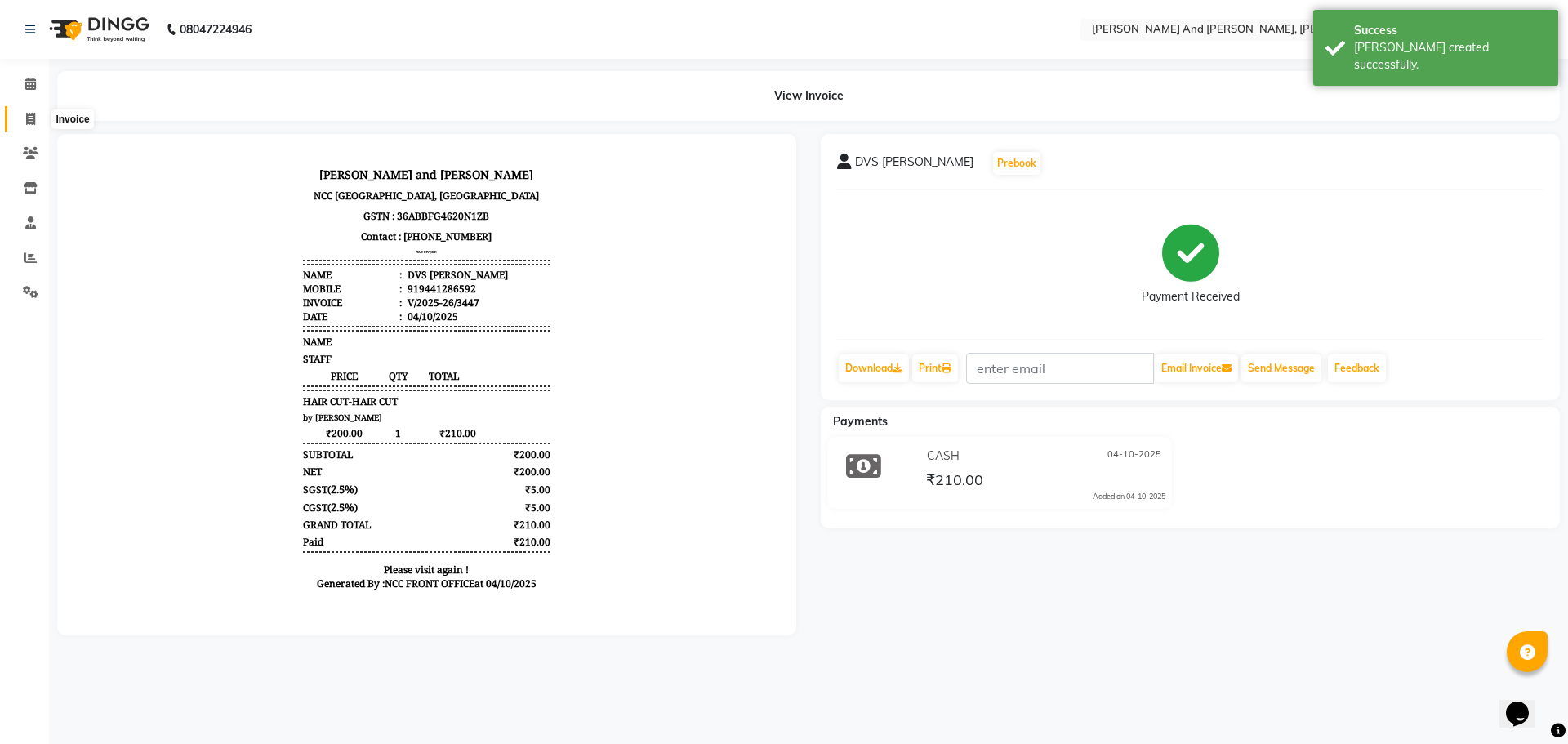
click at [30, 118] on icon at bounding box center [30, 119] width 9 height 13
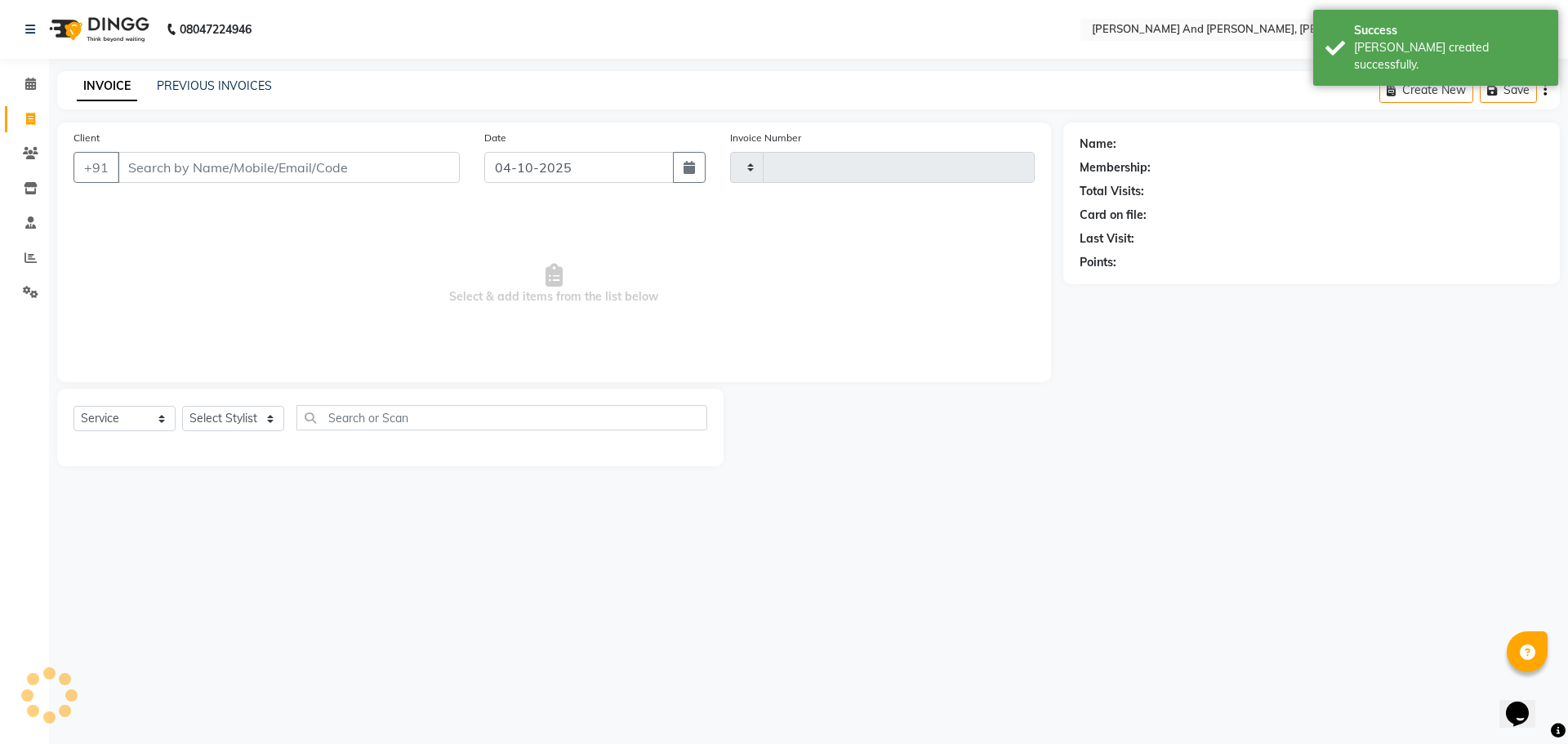
click at [30, 118] on icon at bounding box center [30, 119] width 9 height 13
select select "service"
type input "3448"
select select "6766"
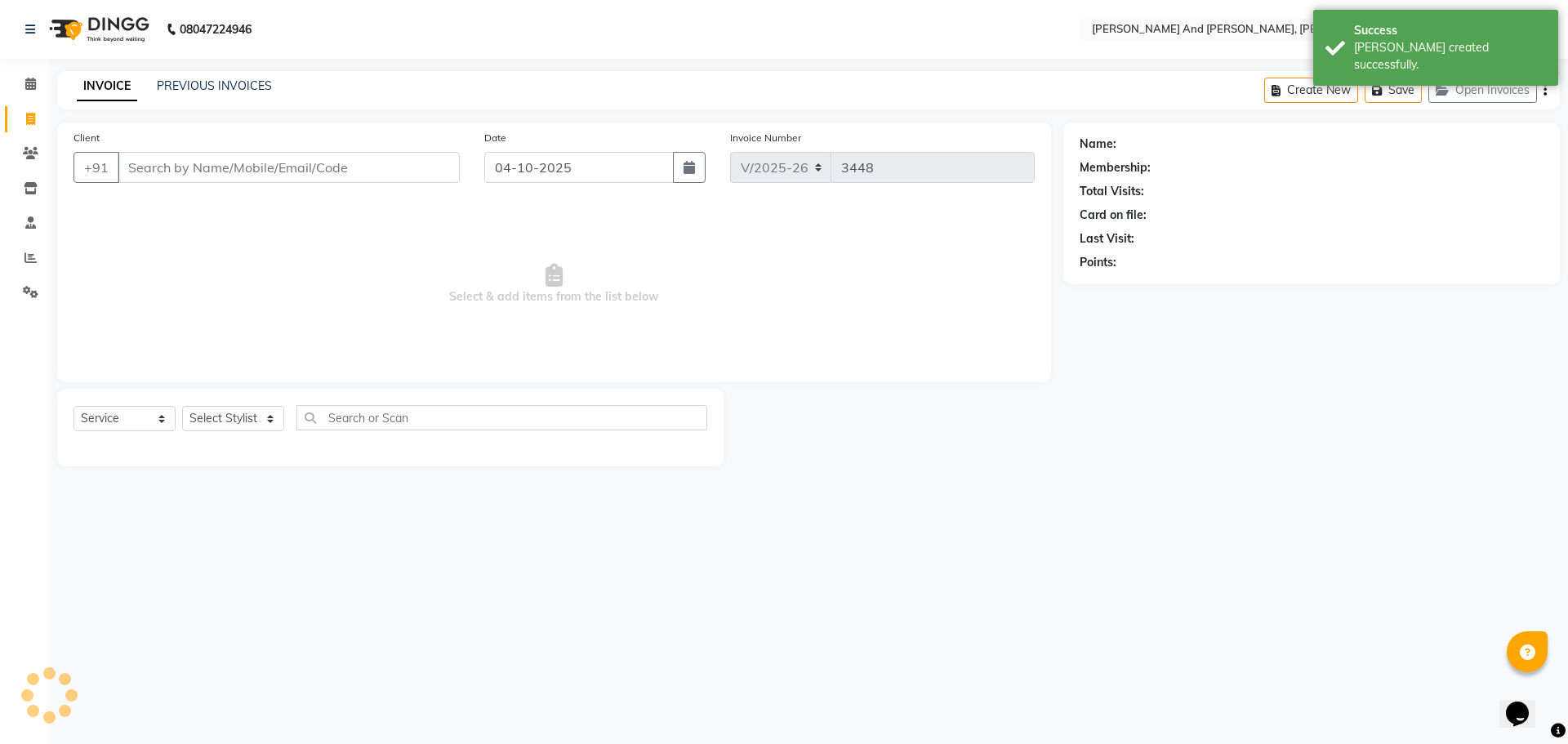
click at [251, 168] on input "Client" at bounding box center [289, 167] width 342 height 31
select select "P"
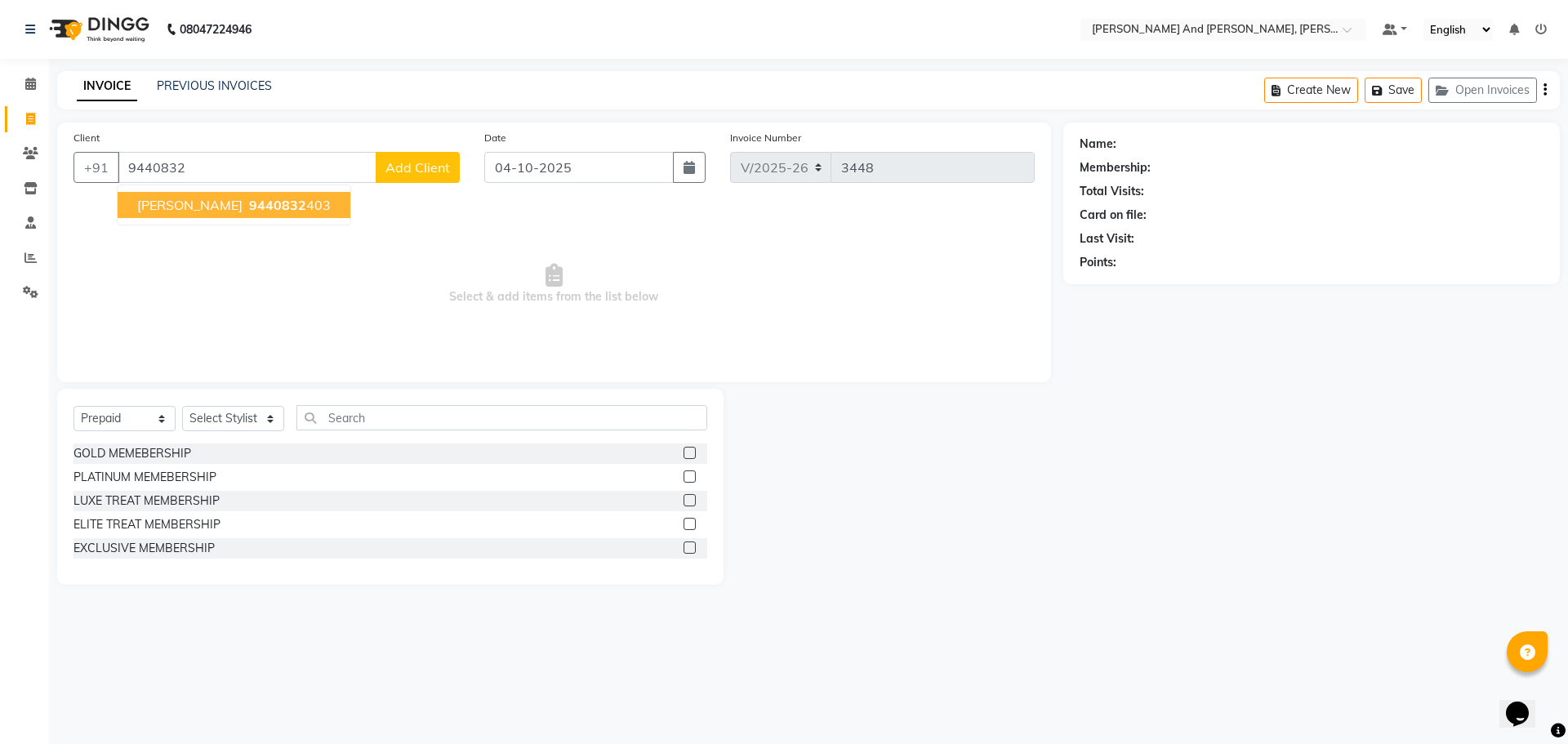
click at [220, 206] on span "NARASIMHA REDDY" at bounding box center [190, 205] width 105 height 17
type input "9440832403"
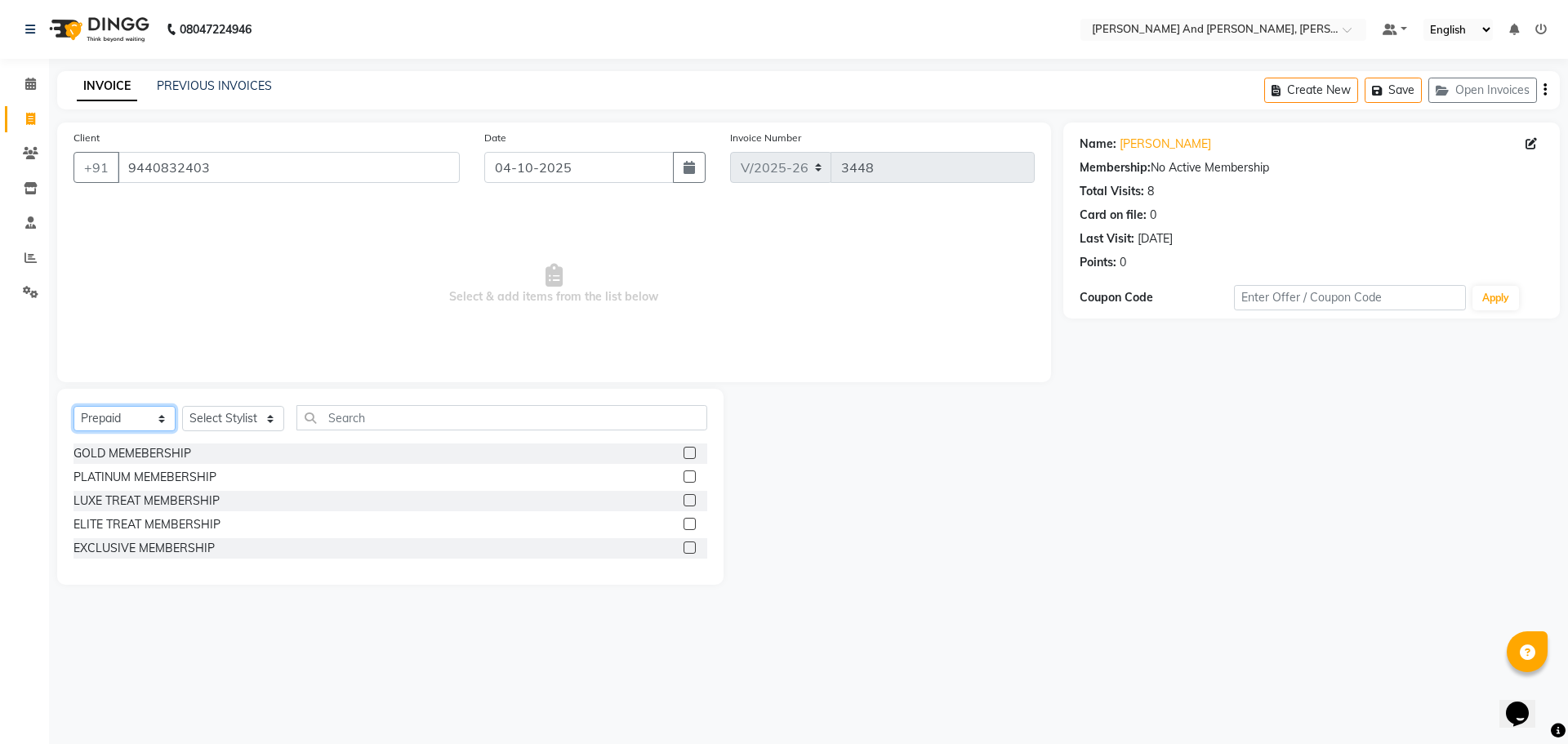
click at [115, 424] on select "Select Service Product Membership Package Voucher Prepaid Gift Card" at bounding box center [125, 418] width 102 height 25
select select "service"
click at [74, 406] on select "Select Service Product Membership Package Voucher Prepaid Gift Card" at bounding box center [125, 418] width 102 height 25
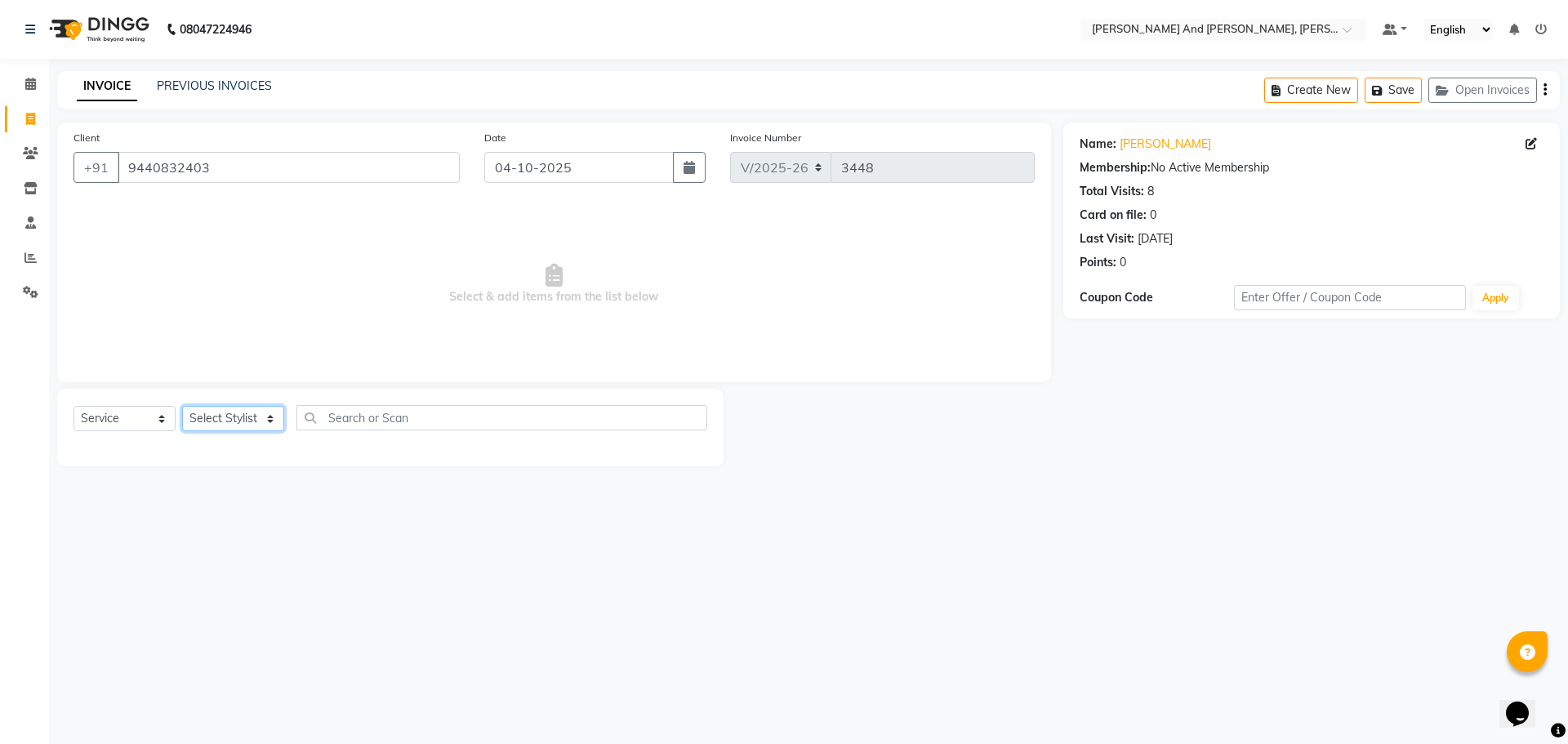
click at [221, 427] on select "Select Stylist ADITI AFREEN 2 ALIYA ALKAF ARIF ARMAN CHANCHAL ESWAR IMRAN KASIM…" at bounding box center [234, 418] width 102 height 25
select select "93389"
click at [183, 406] on select "Select Stylist ADITI AFREEN 2 ALIYA ALKAF ARIF ARMAN CHANCHAL ESWAR IMRAN KASIM…" at bounding box center [234, 418] width 102 height 25
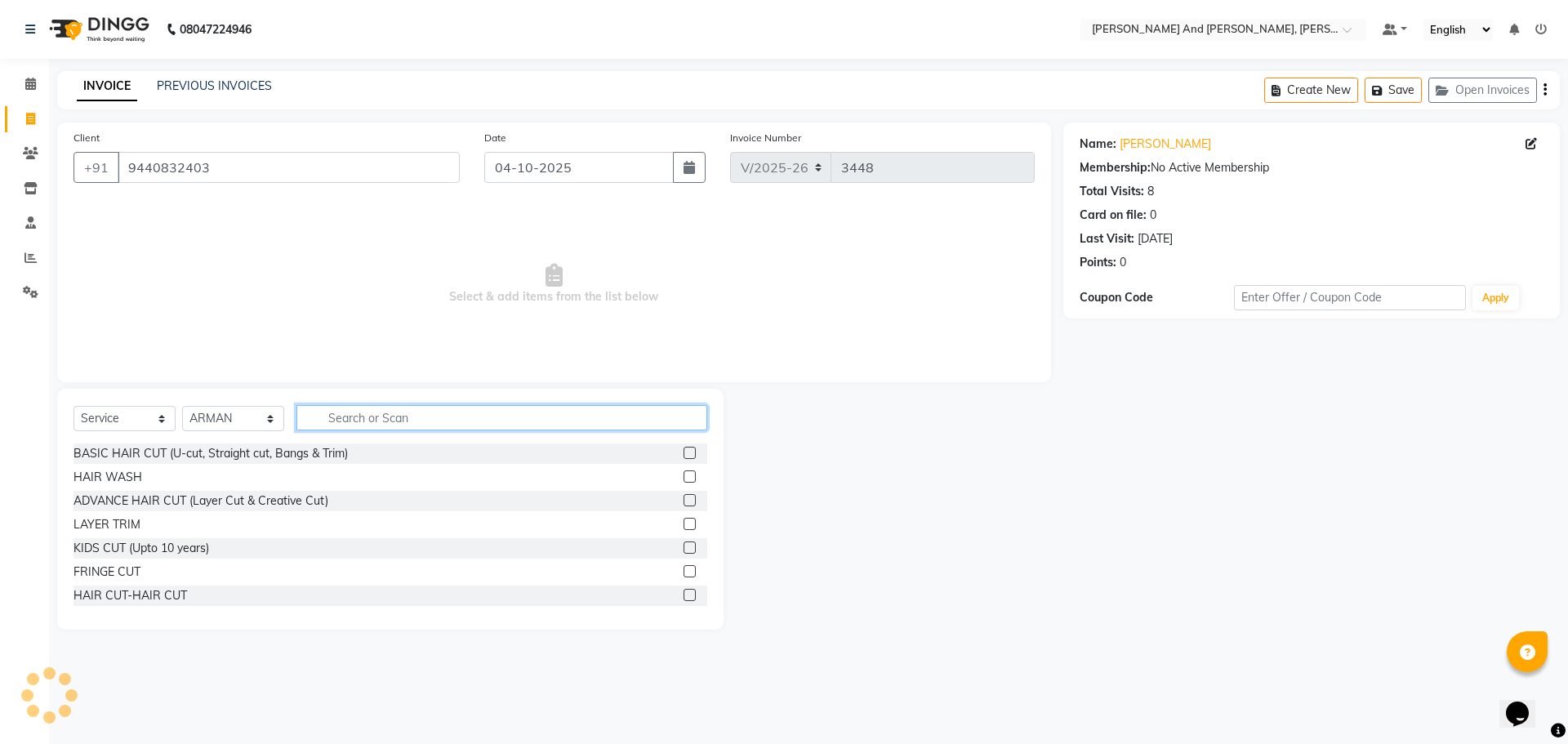
click at [438, 423] on input "text" at bounding box center [501, 418] width 411 height 25
type input "HAIR"
click at [684, 521] on label at bounding box center [690, 524] width 13 height 13
click at [684, 521] on input "checkbox" at bounding box center [689, 525] width 11 height 11
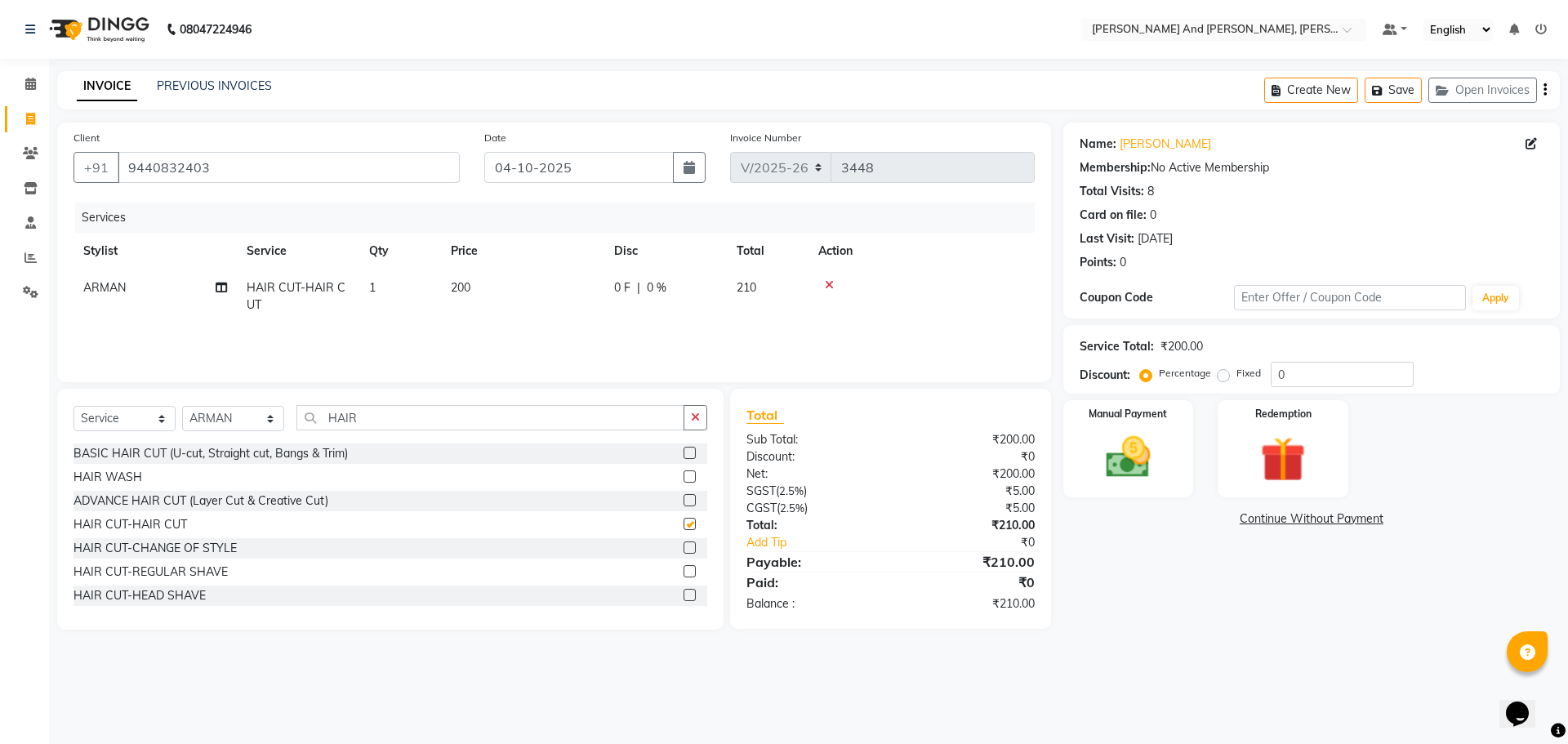
checkbox input "false"
click at [1127, 453] on img at bounding box center [1128, 457] width 76 height 54
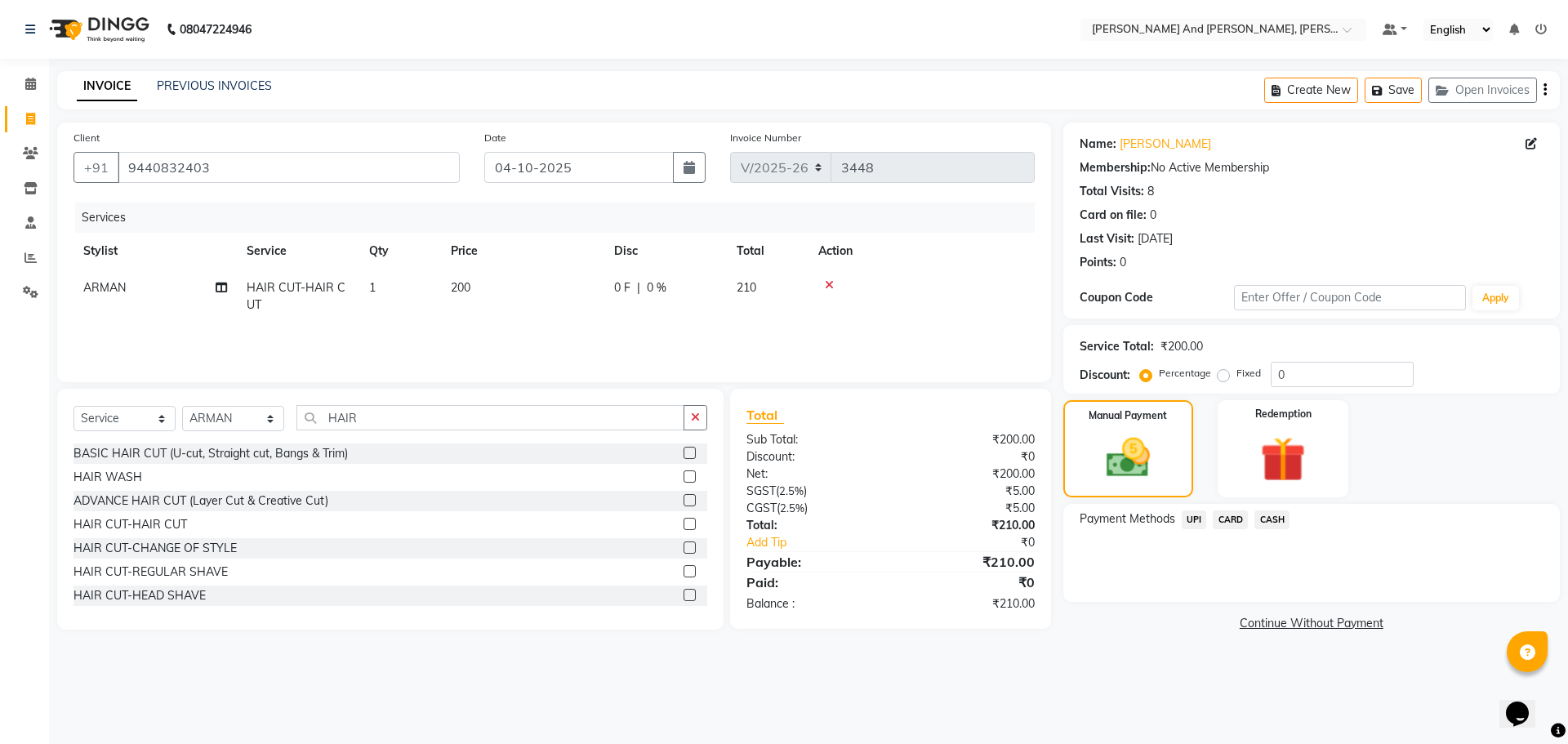
click at [1265, 522] on span "CASH" at bounding box center [1272, 520] width 35 height 18
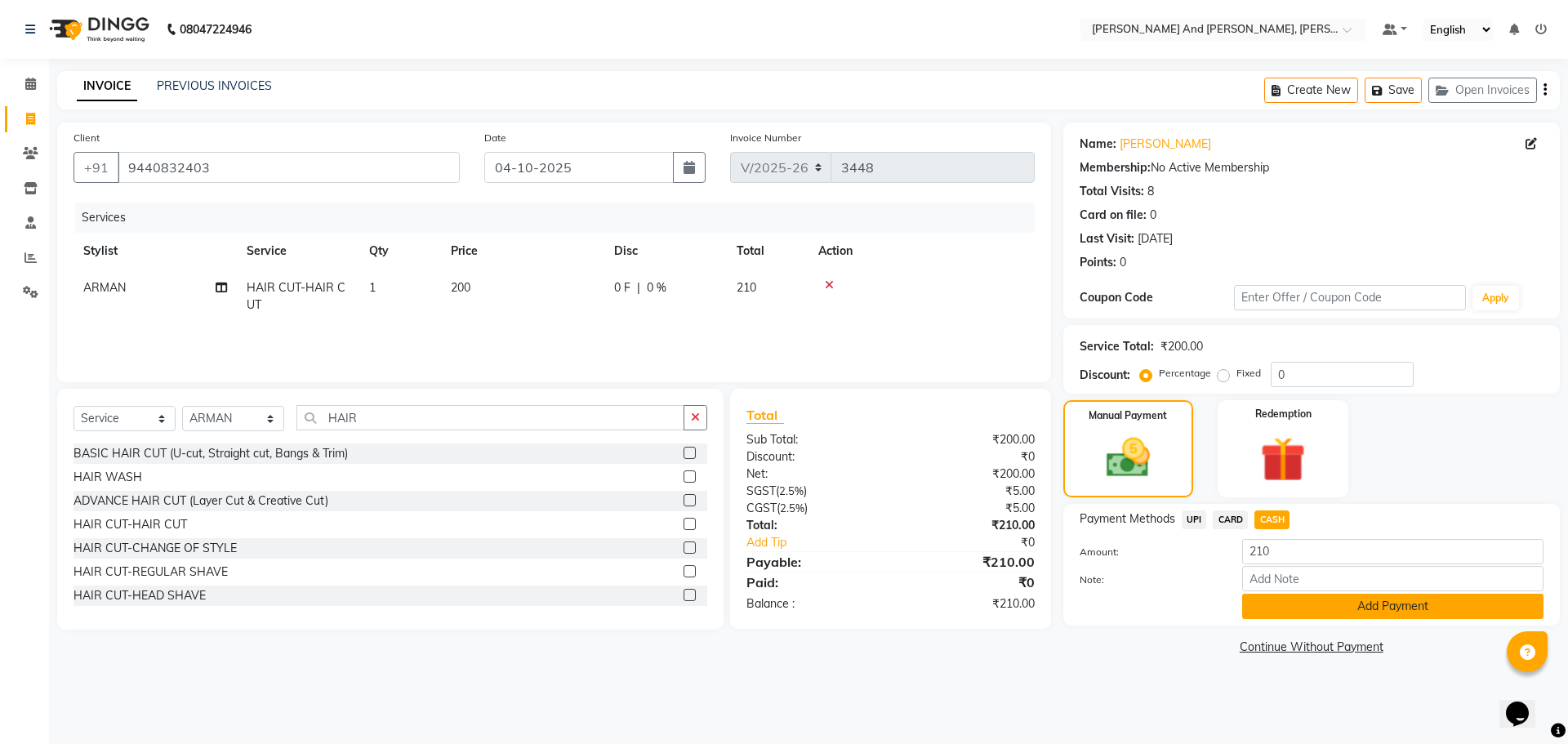
click at [1282, 602] on button "Add Payment" at bounding box center [1393, 606] width 301 height 25
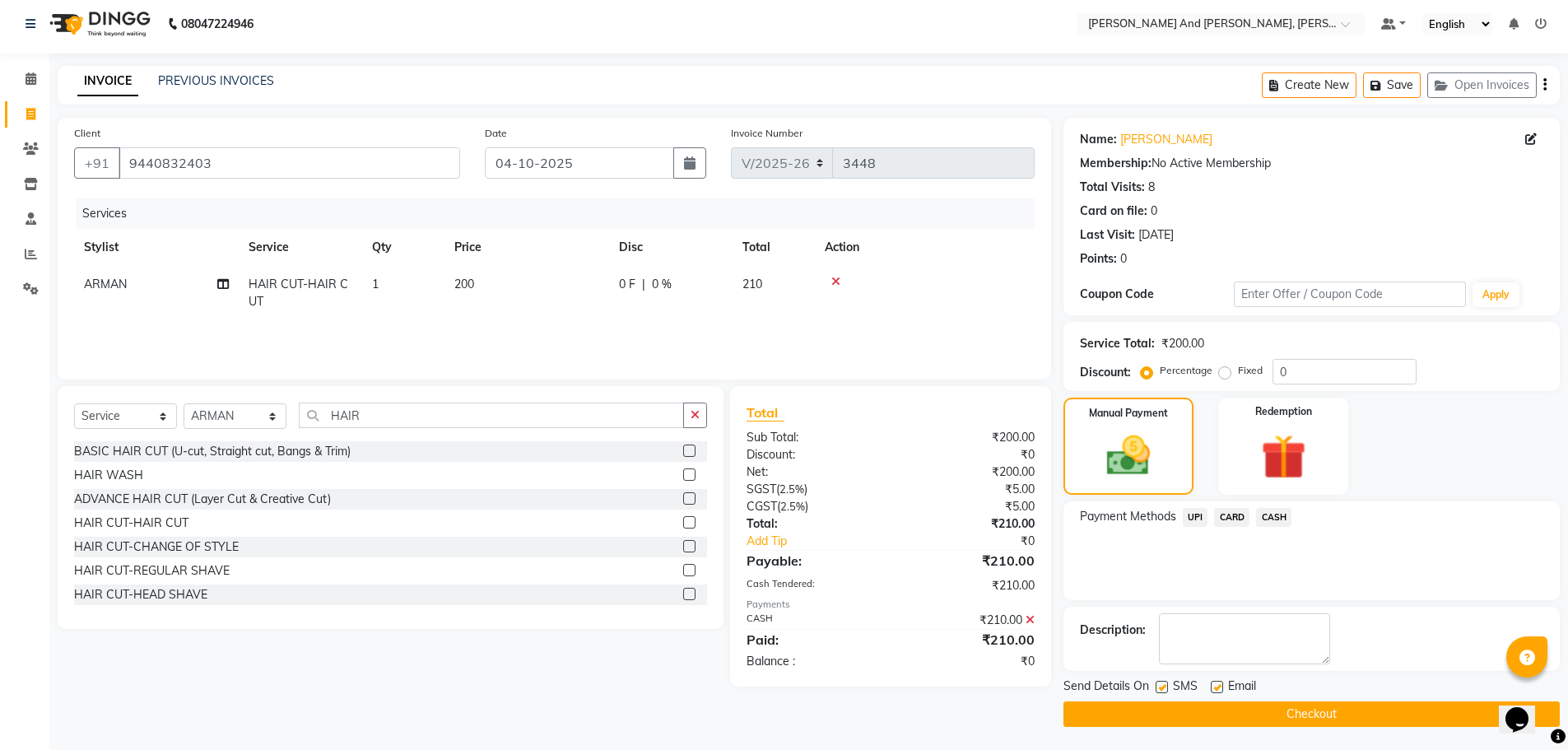
scroll to position [8, 0]
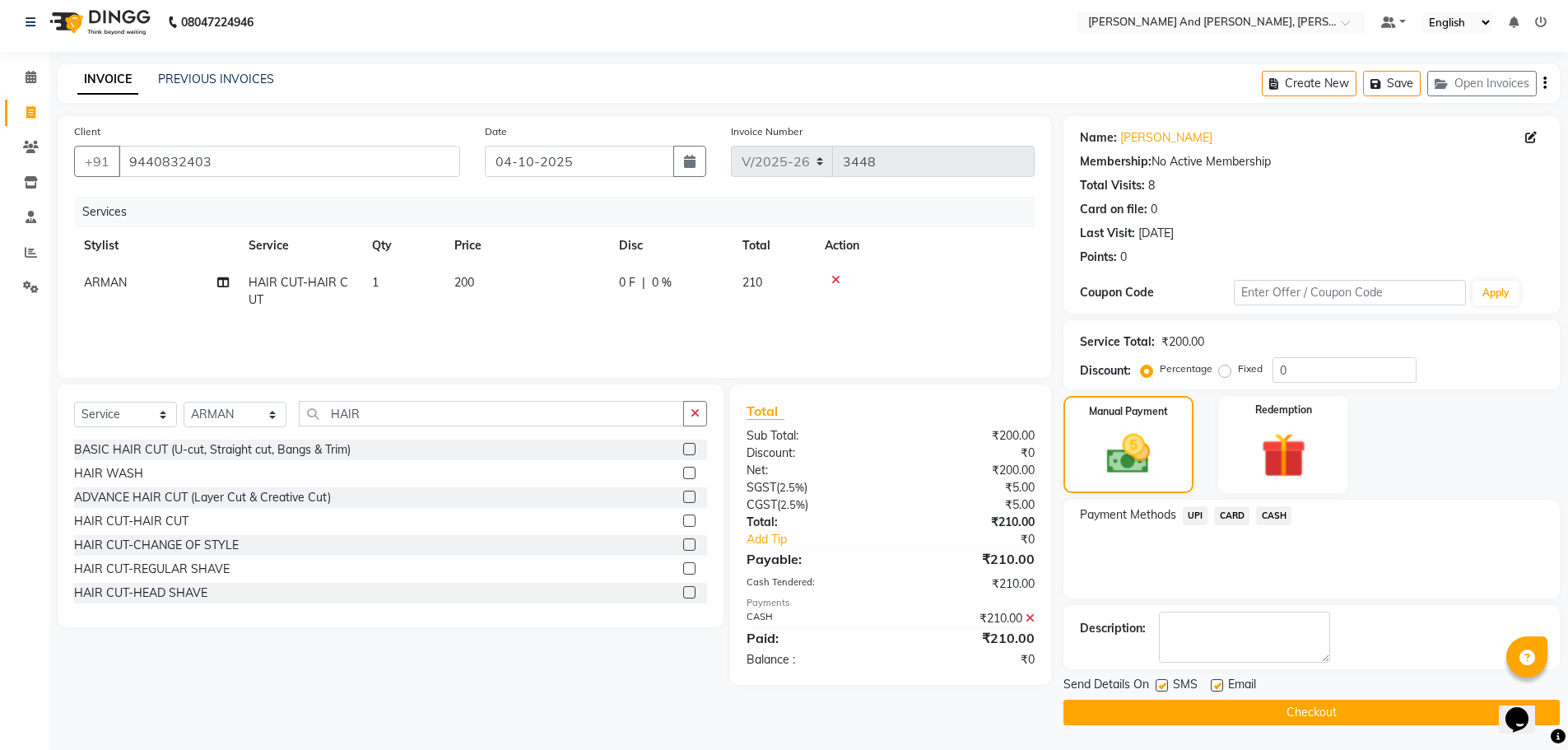
click at [1247, 714] on button "Checkout" at bounding box center [1312, 712] width 496 height 25
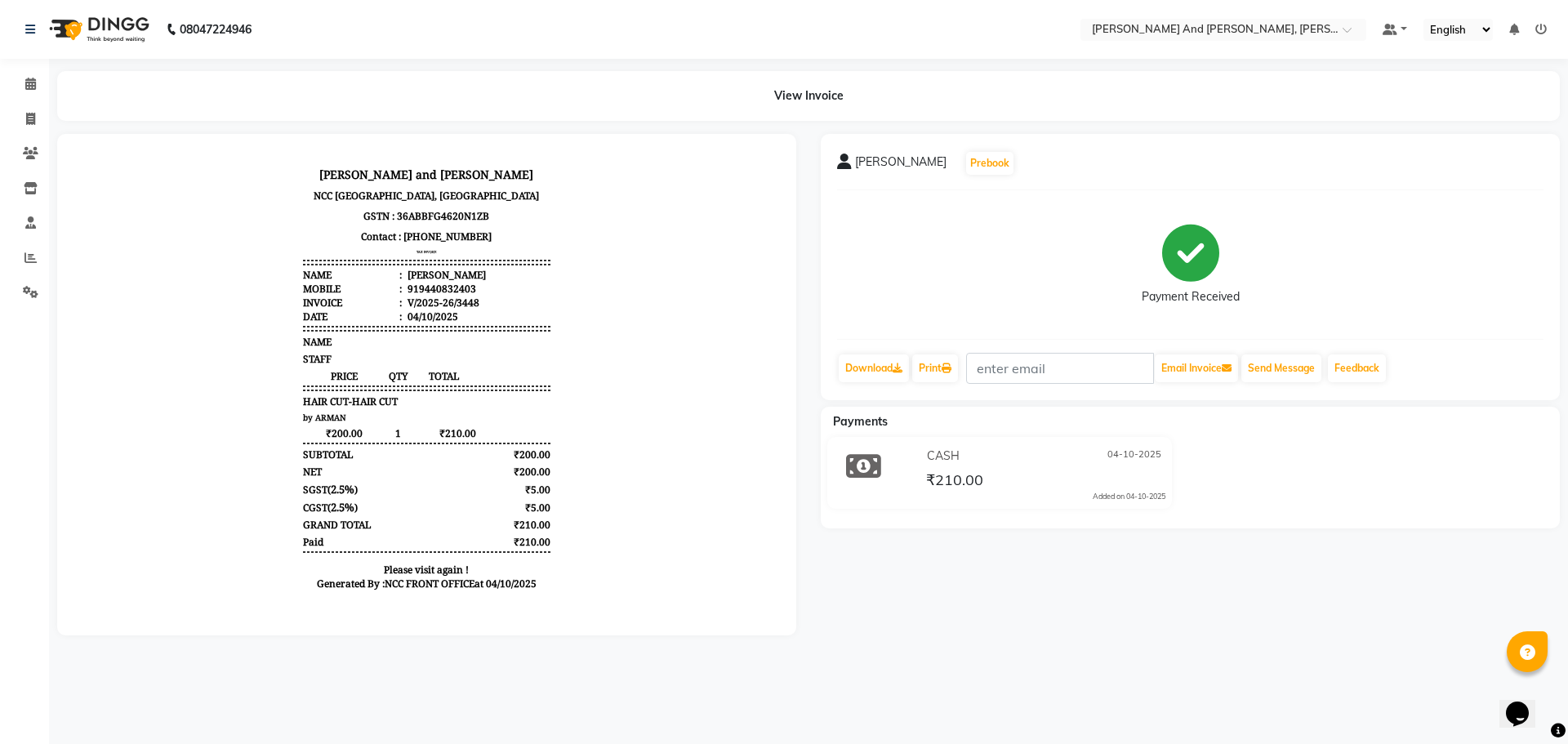
click at [1377, 312] on div "Payment Received" at bounding box center [1190, 264] width 707 height 122
click at [1129, 635] on div "NARASIMHA REDDY Prebook Payment Received Download Print Email Invoice Send Mess…" at bounding box center [1190, 384] width 763 height 501
click at [1296, 368] on button "Send Message" at bounding box center [1282, 367] width 80 height 28
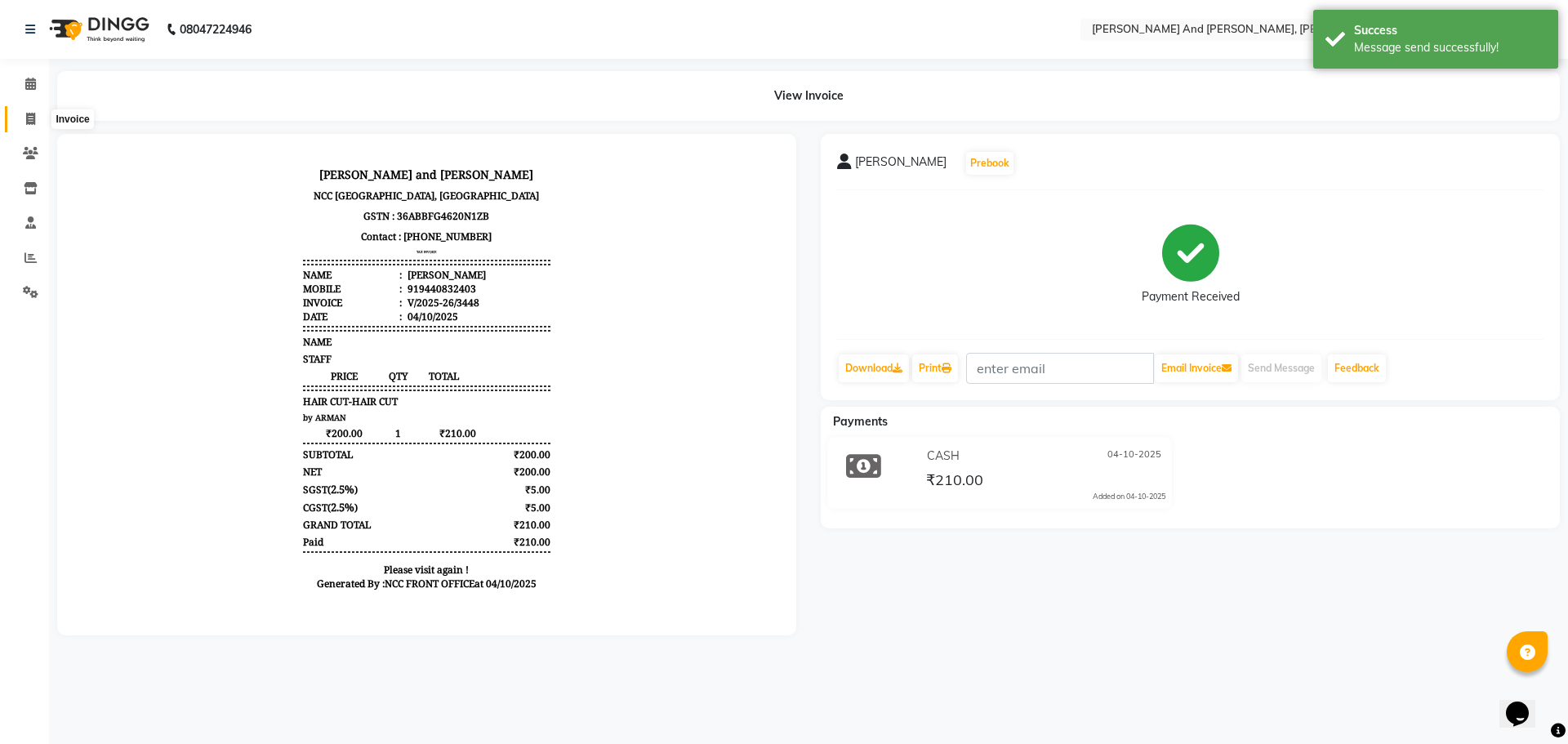
click at [29, 117] on icon at bounding box center [30, 119] width 9 height 13
select select "service"
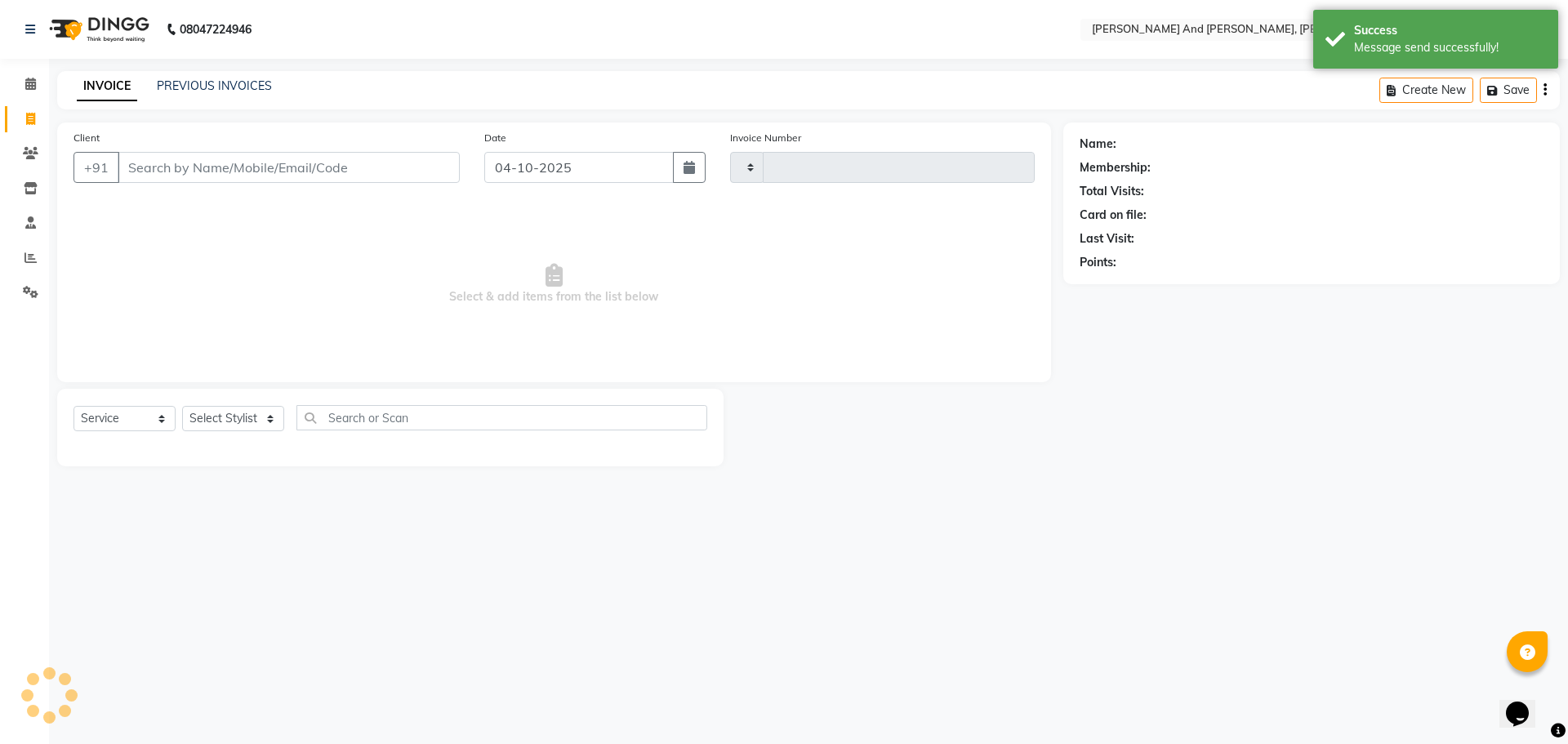
type input "3449"
select select "6766"
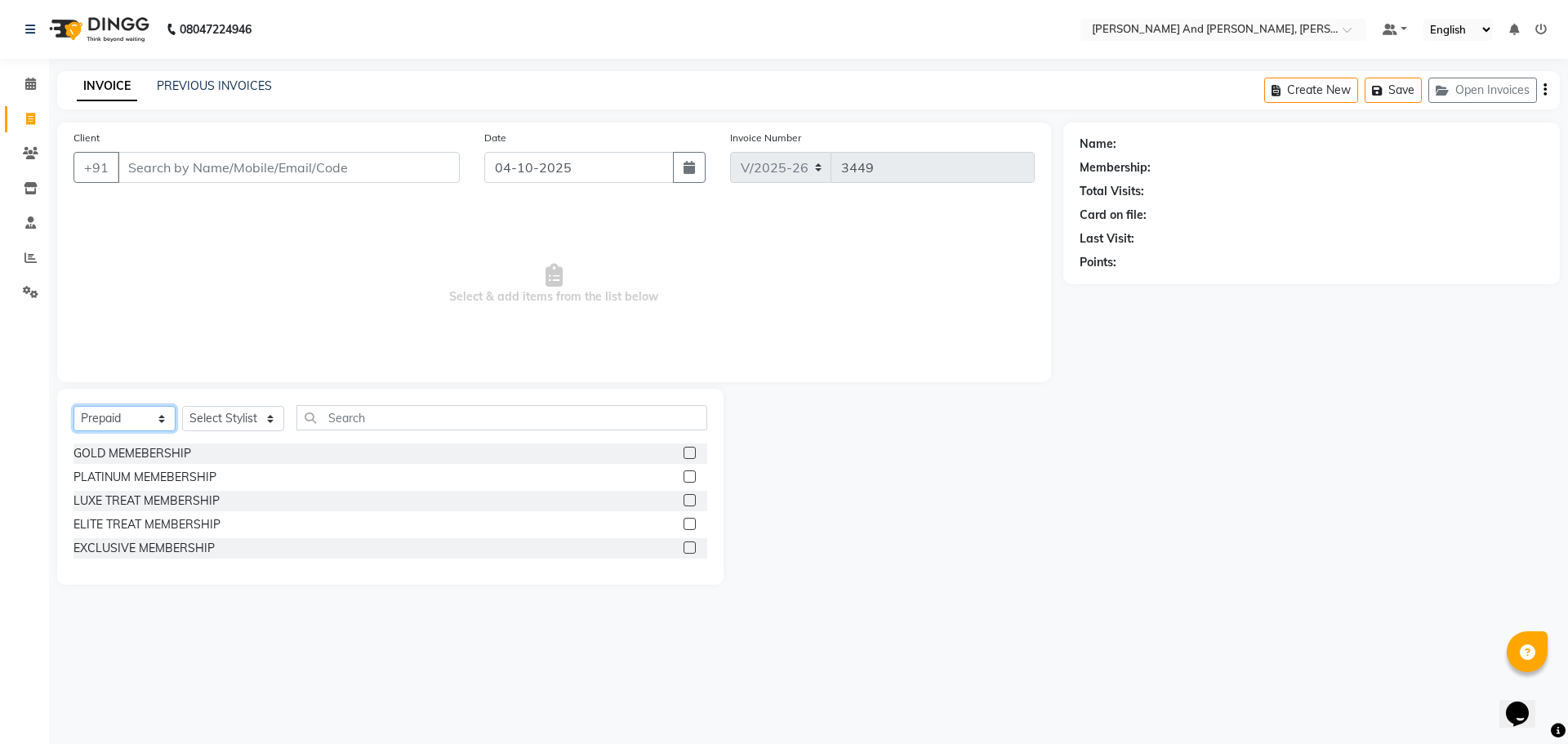
click at [152, 421] on select "Select Service Product Membership Package Voucher Prepaid Gift Card" at bounding box center [125, 418] width 102 height 25
select select "service"
click at [74, 406] on select "Select Service Product Membership Package Voucher Prepaid Gift Card" at bounding box center [125, 418] width 102 height 25
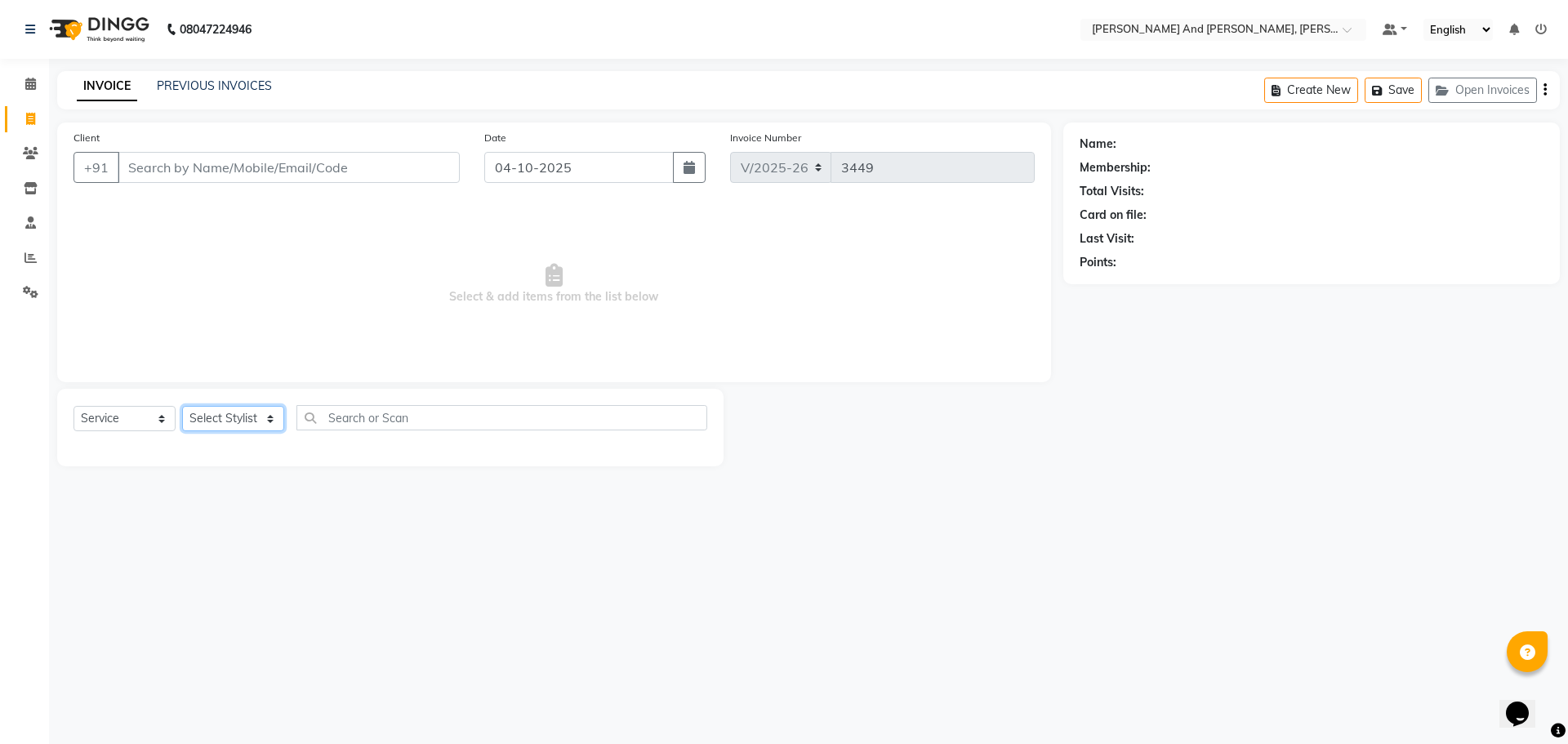
click at [227, 417] on select "Select Stylist ADITI AFREEN 2 ALIYA ALKAF ARIF ARMAN CHANCHAL ESWAR IMRAN KASIM…" at bounding box center [234, 418] width 102 height 25
select select "66353"
click at [183, 406] on select "Select Stylist ADITI AFREEN 2 ALIYA ALKAF ARIF ARMAN CHANCHAL ESWAR IMRAN KASIM…" at bounding box center [234, 418] width 102 height 25
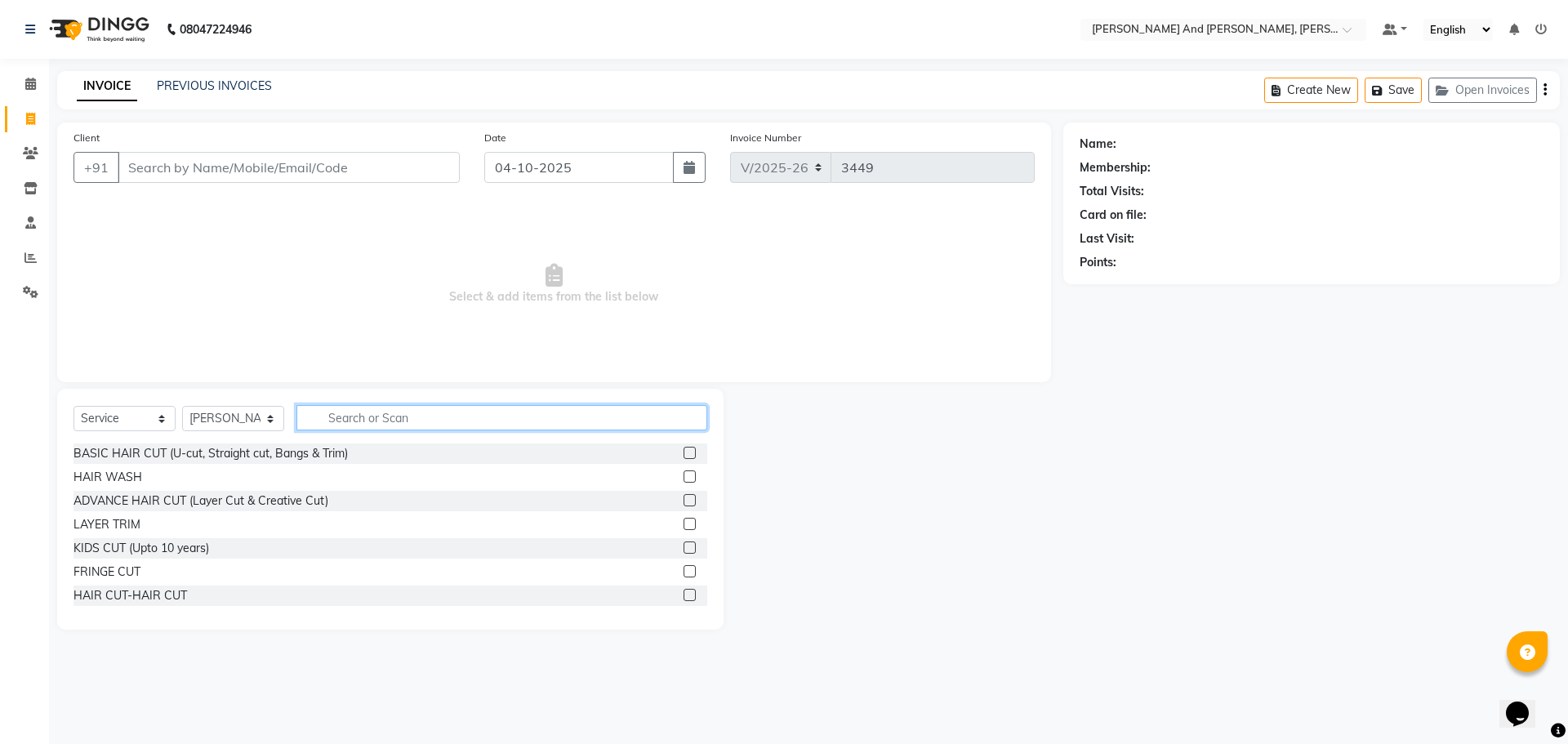
click at [414, 419] on input "text" at bounding box center [501, 418] width 411 height 25
type input "LIPO"
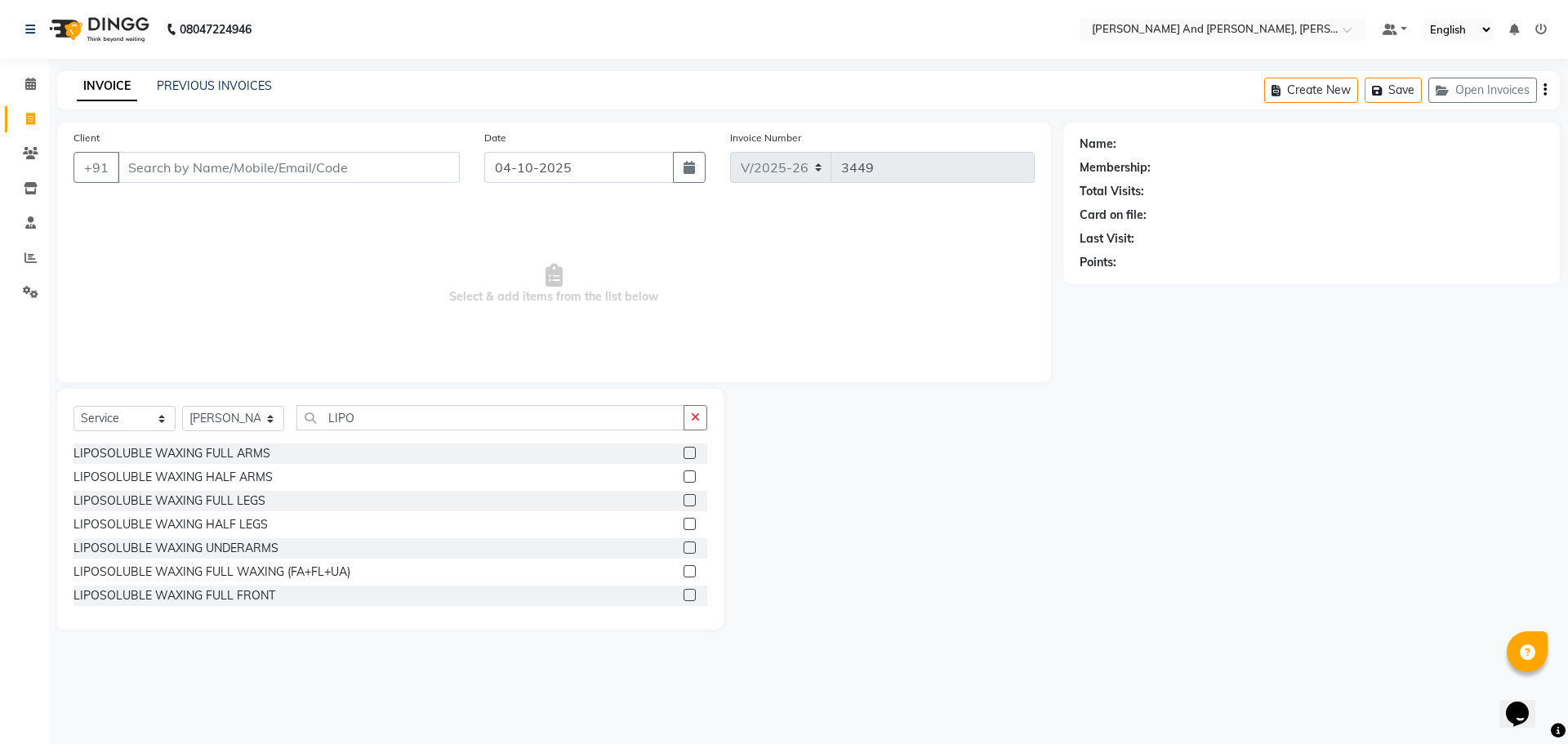
click at [684, 521] on label at bounding box center [690, 524] width 13 height 13
click at [684, 521] on input "checkbox" at bounding box center [689, 525] width 11 height 11
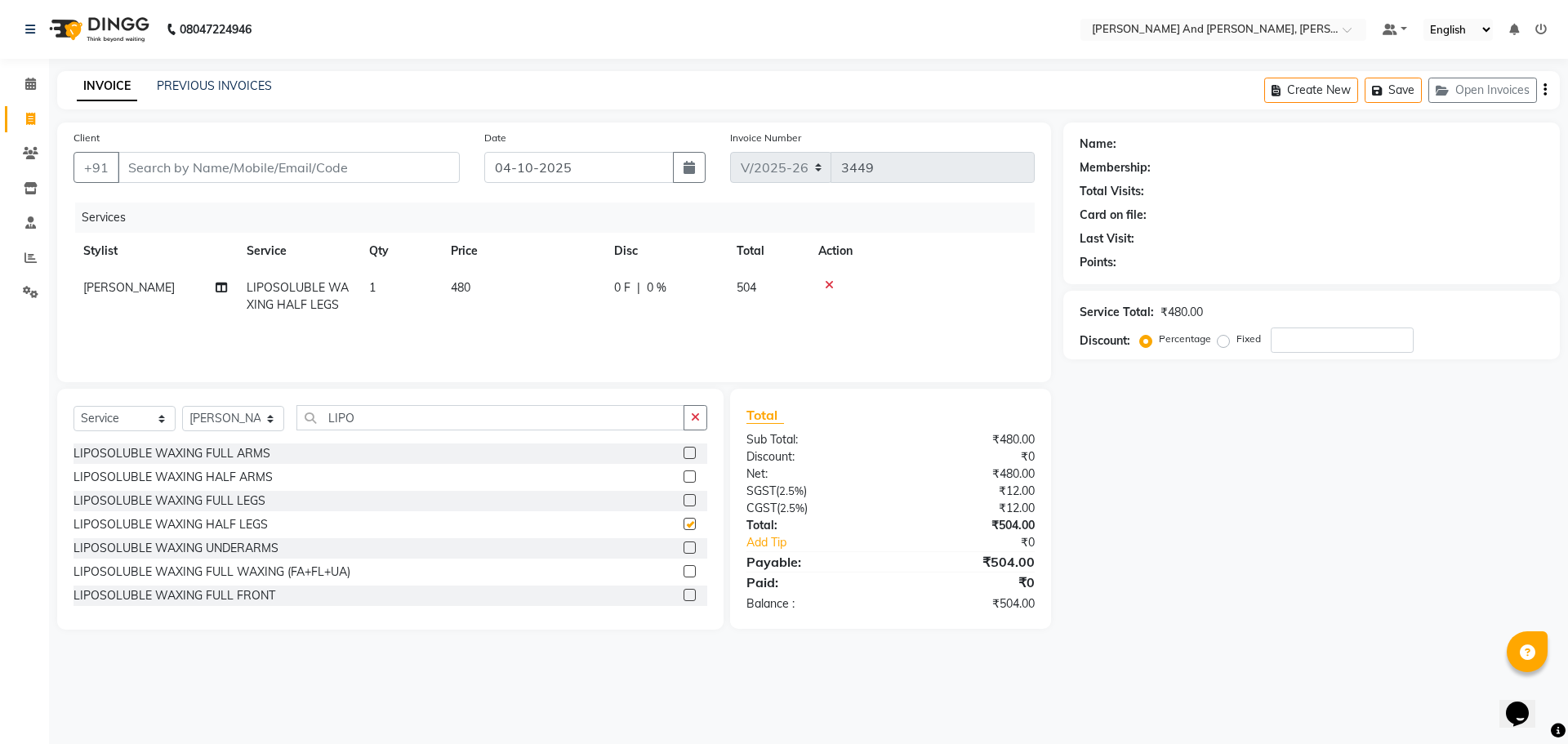
checkbox input "false"
click at [684, 541] on label at bounding box center [690, 547] width 13 height 13
click at [684, 543] on input "checkbox" at bounding box center [689, 548] width 11 height 11
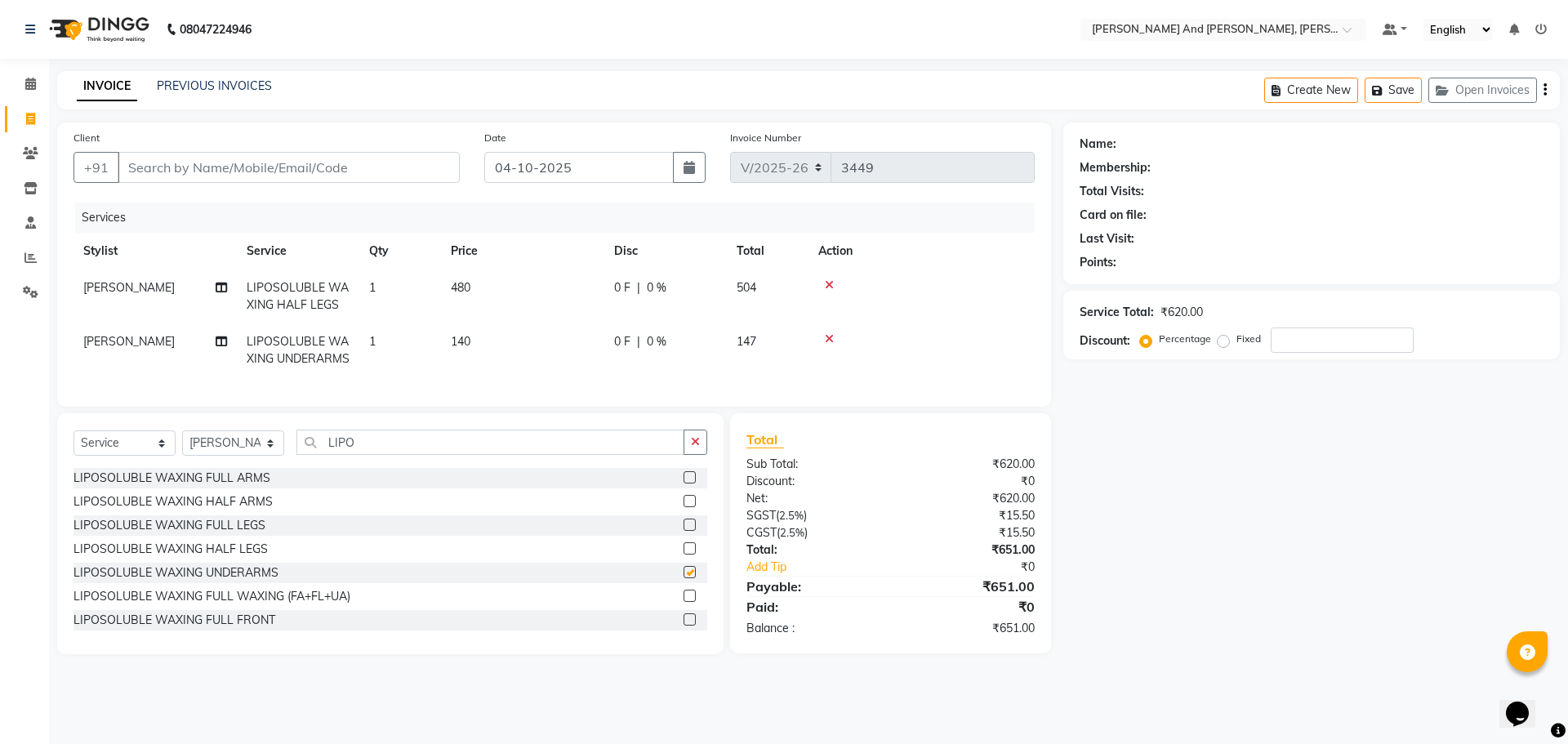
checkbox input "false"
click at [388, 167] on input "Client" at bounding box center [289, 167] width 342 height 31
type input "9"
type input "0"
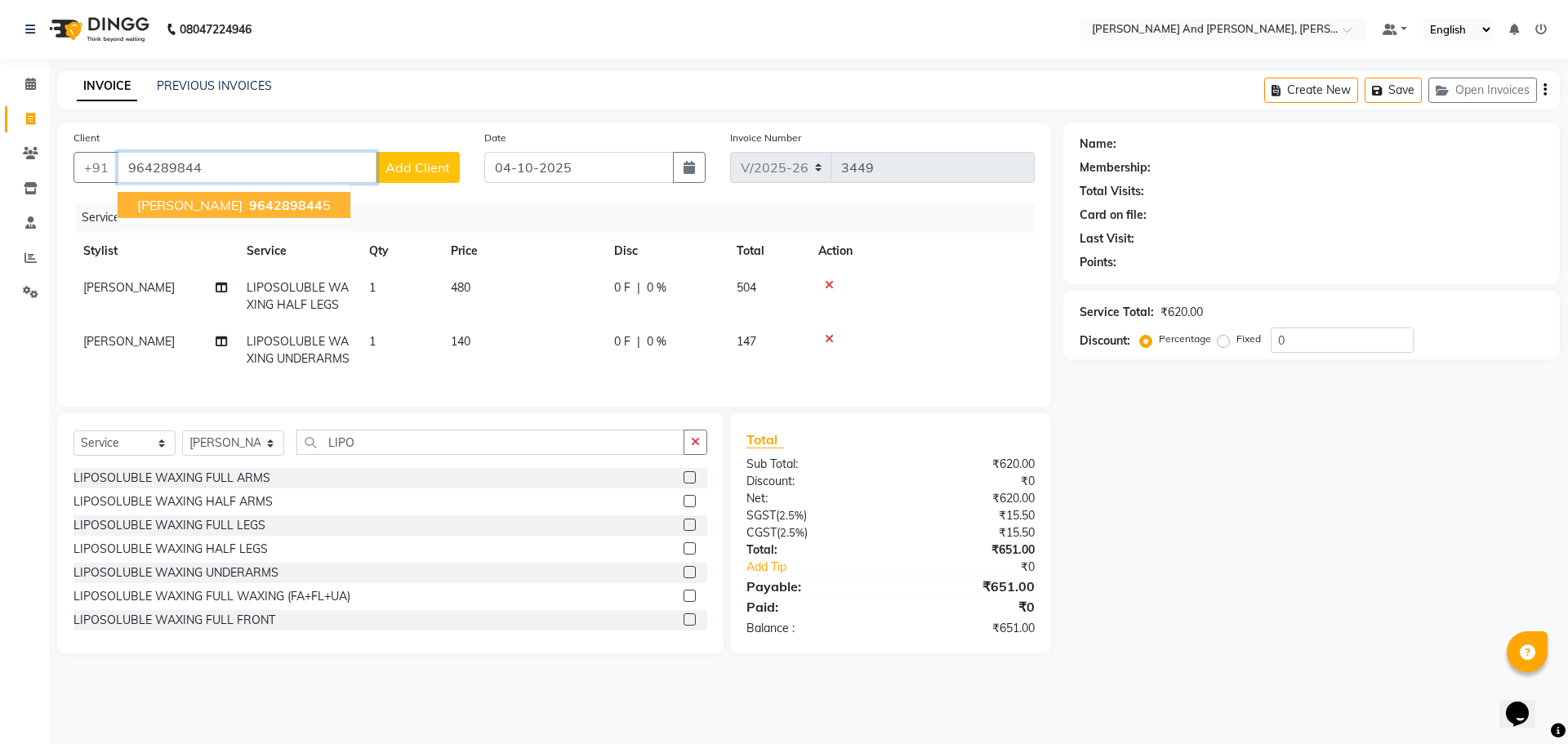
click at [249, 207] on span "964289844" at bounding box center [286, 205] width 74 height 17
type input "9642898445"
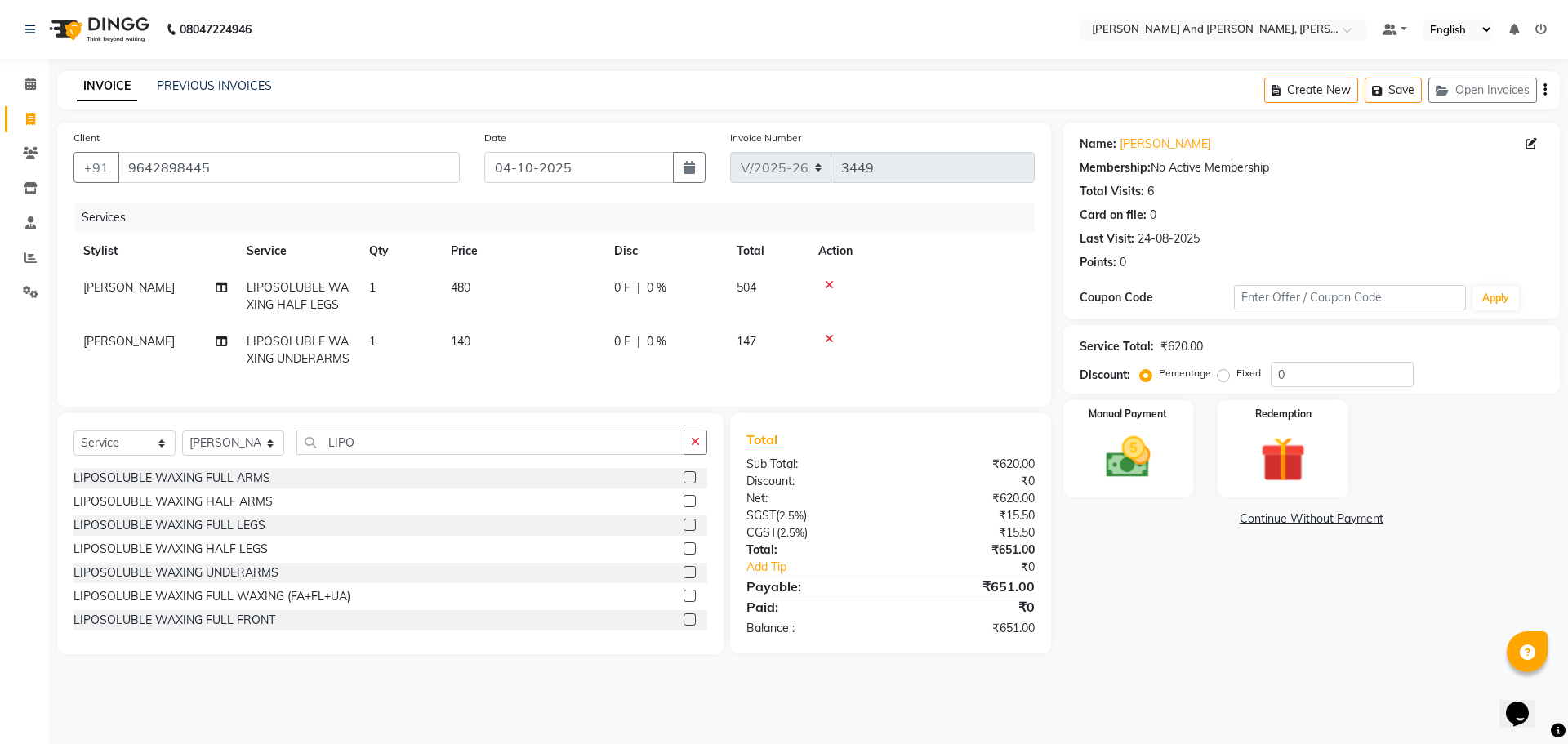
click at [1186, 618] on div "Name: Kriba Membership: No Active Membership Total Visits: 6 Card on file: 0 La…" at bounding box center [1318, 387] width 509 height 531
click at [1125, 449] on img at bounding box center [1128, 457] width 76 height 54
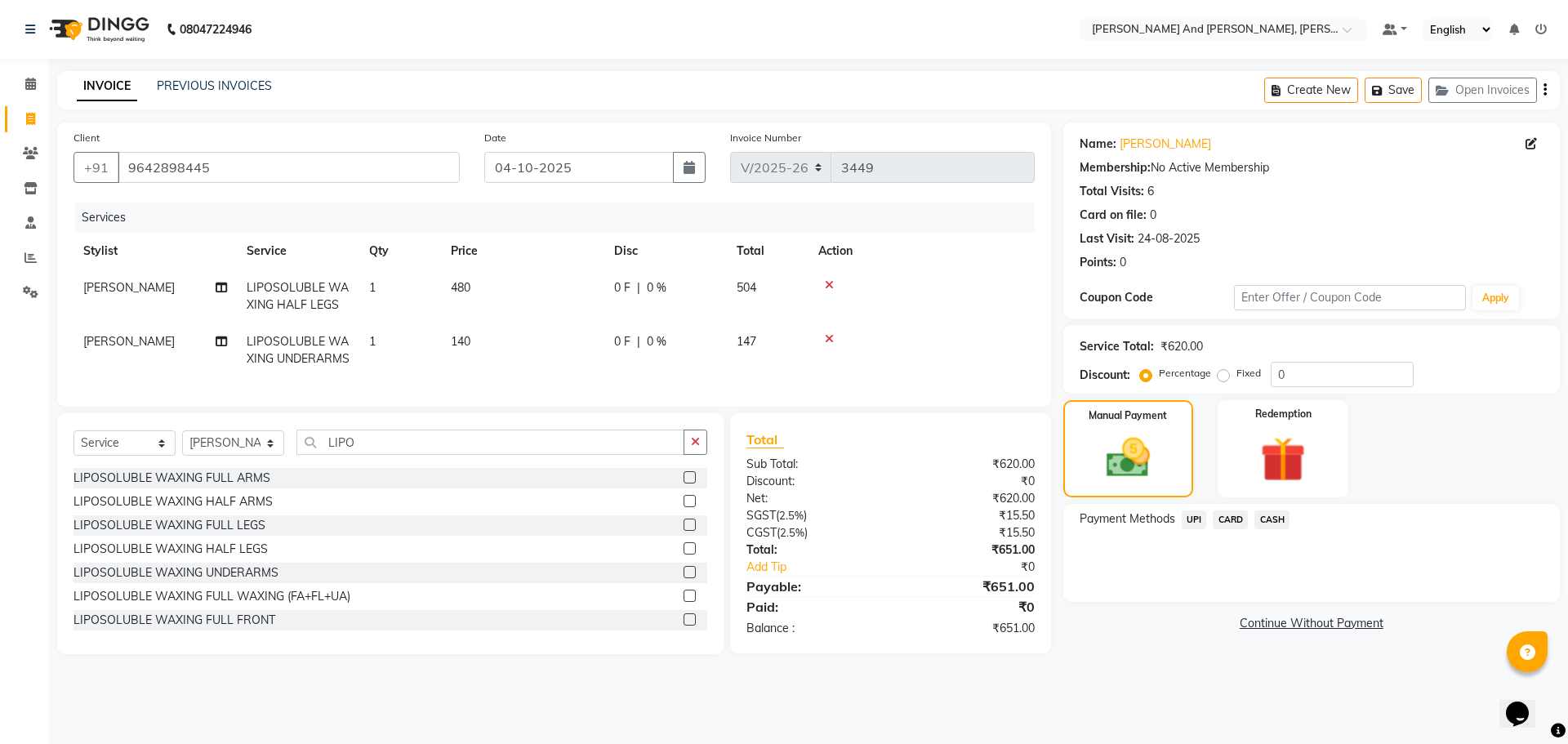
click at [1195, 520] on span "UPI" at bounding box center [1195, 520] width 25 height 18
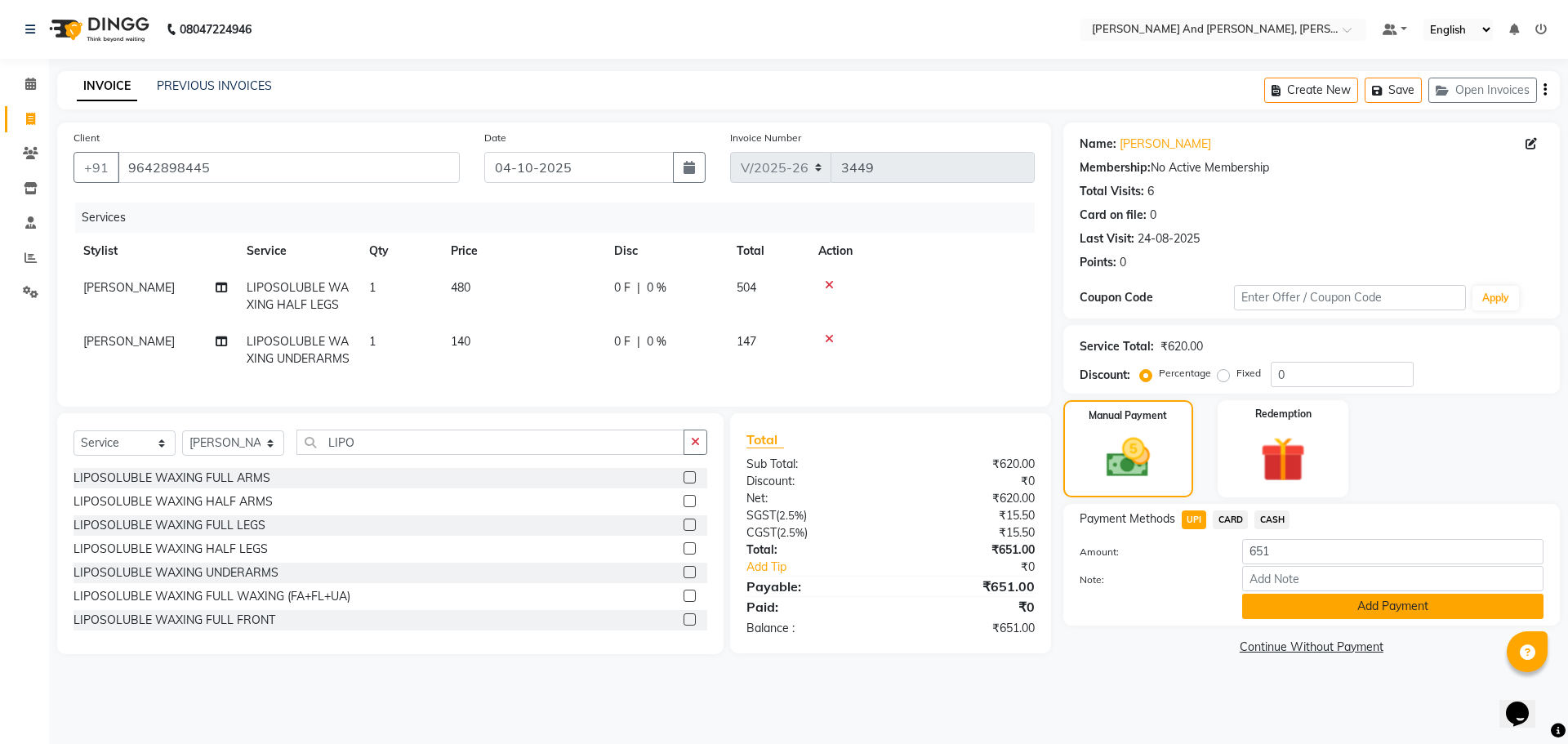
click at [1309, 607] on button "Add Payment" at bounding box center [1393, 606] width 301 height 25
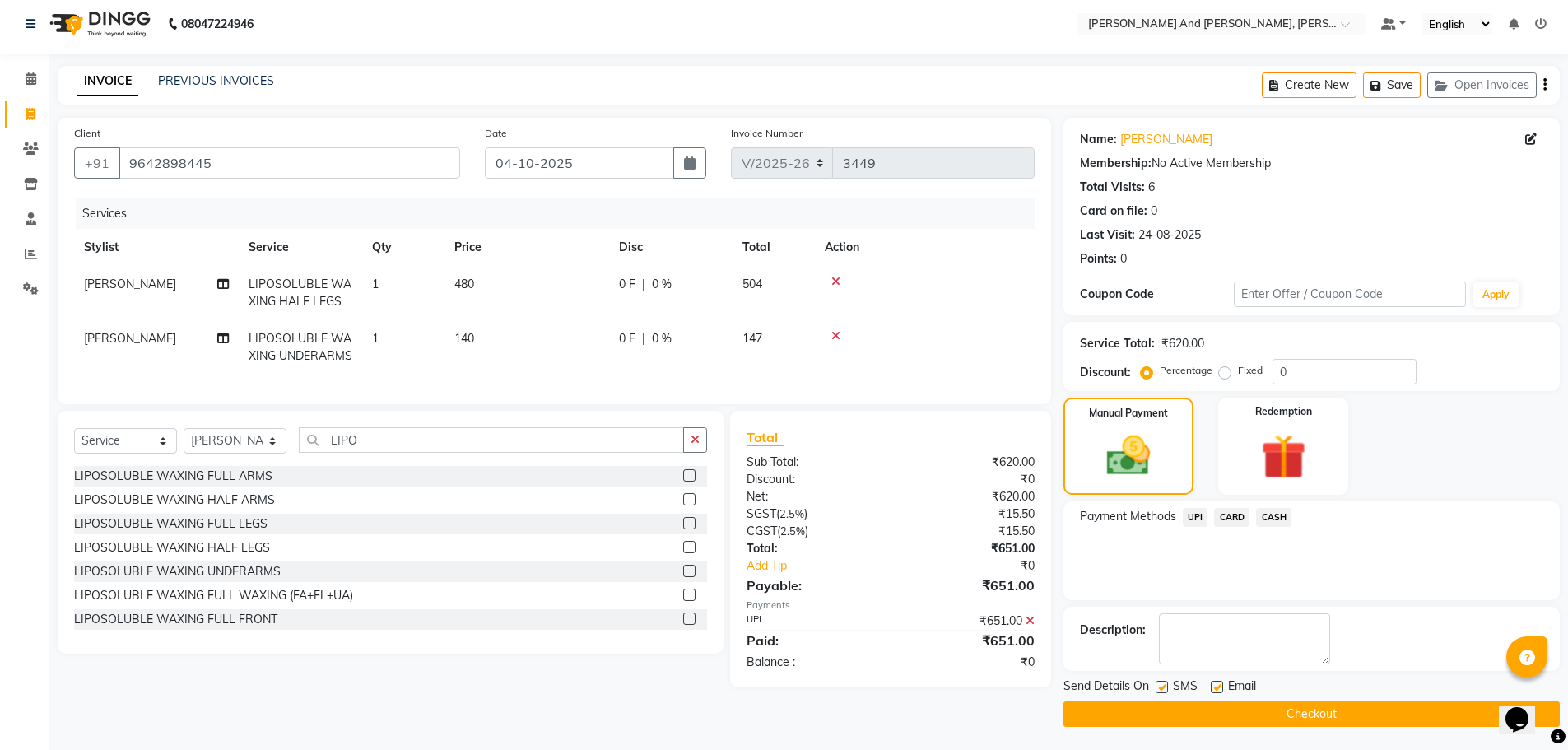
scroll to position [8, 0]
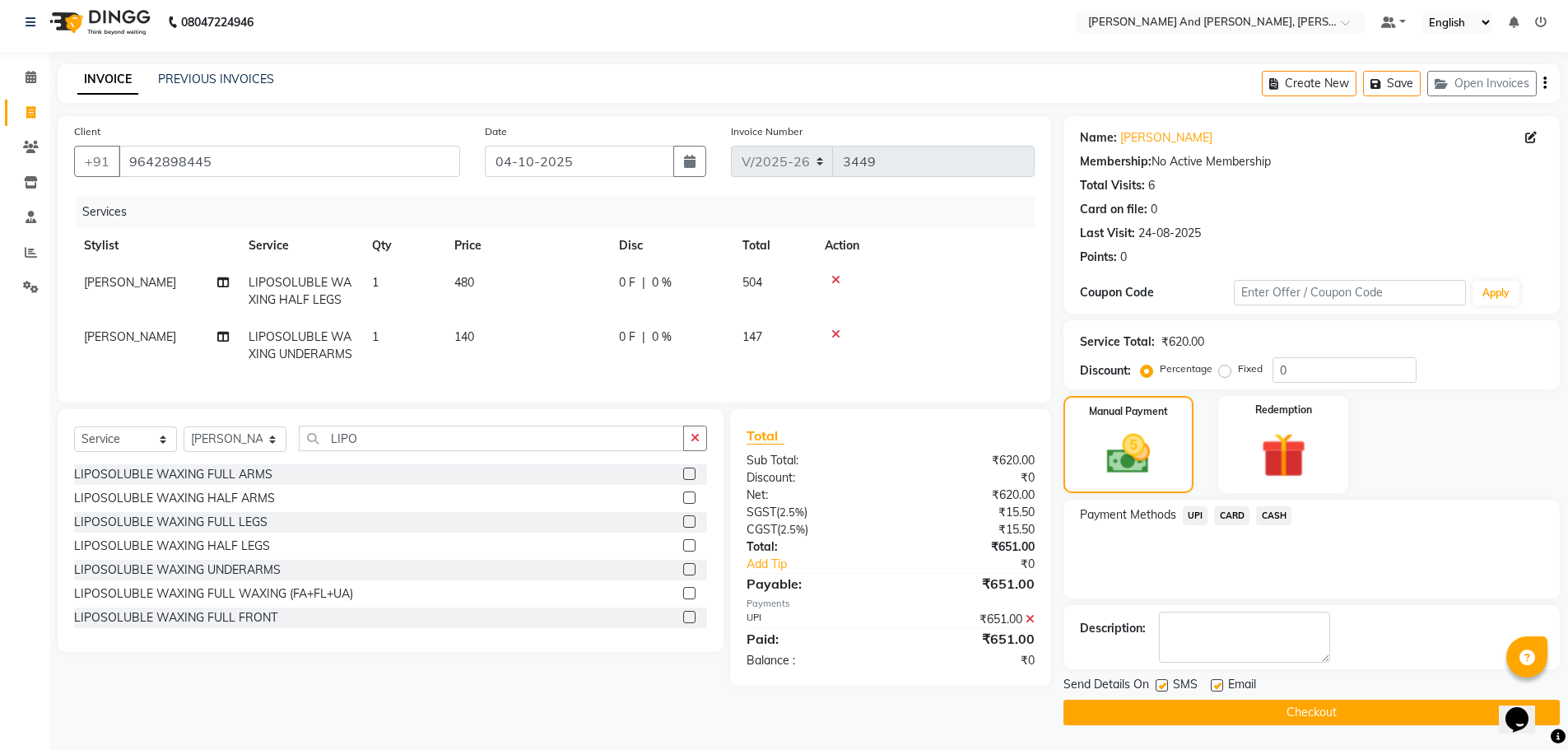
click at [1319, 702] on button "Checkout" at bounding box center [1312, 712] width 496 height 25
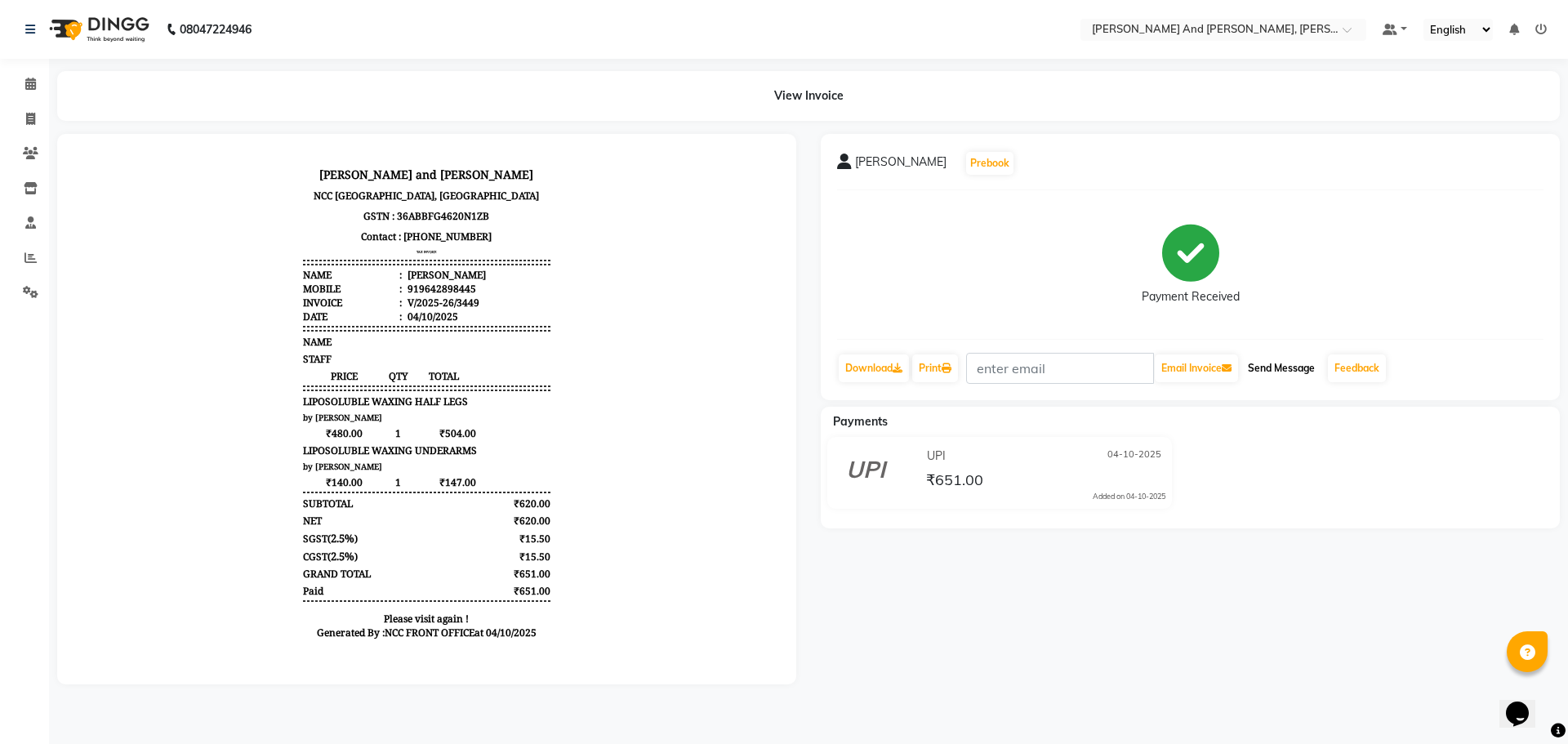
click at [1279, 367] on button "Send Message" at bounding box center [1282, 367] width 80 height 28
click at [26, 119] on icon at bounding box center [30, 119] width 9 height 13
select select "service"
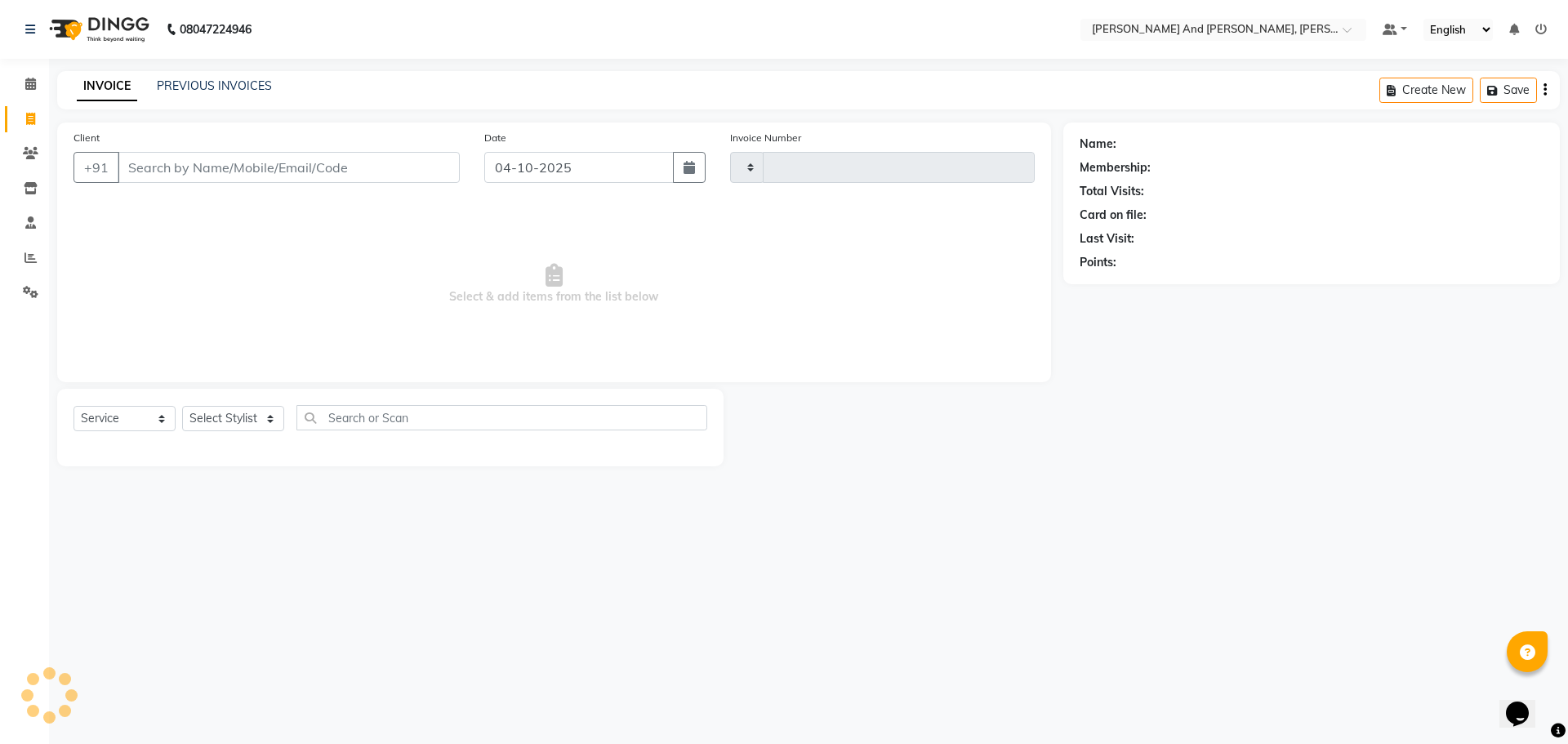
click at [26, 119] on icon at bounding box center [30, 119] width 9 height 13
select select "6766"
select select "service"
click at [26, 119] on icon at bounding box center [30, 119] width 9 height 13
select select "service"
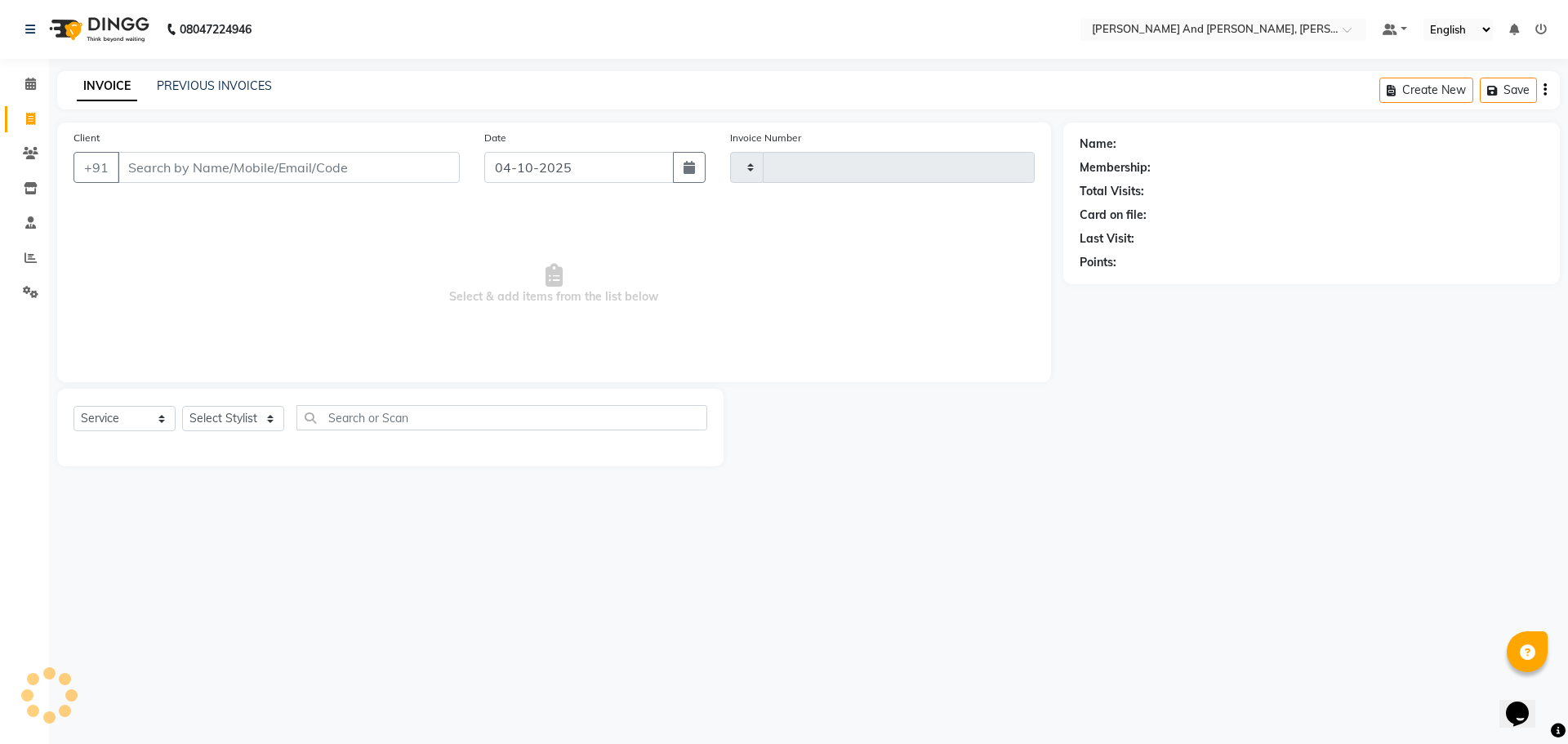
click at [26, 119] on icon at bounding box center [30, 119] width 9 height 13
select select "service"
type input "3450"
select select "6766"
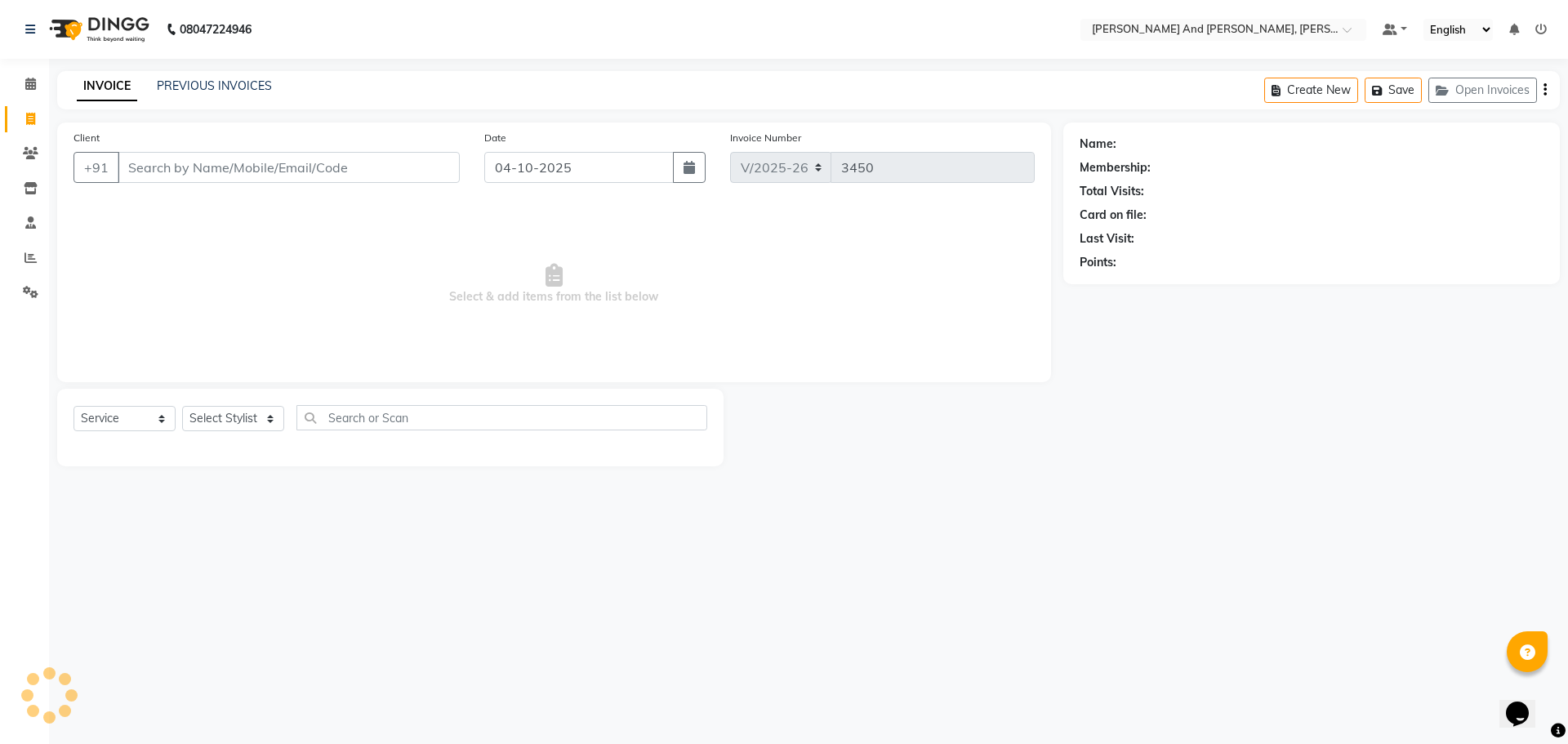
click at [227, 169] on input "Client" at bounding box center [289, 167] width 342 height 31
select select "P"
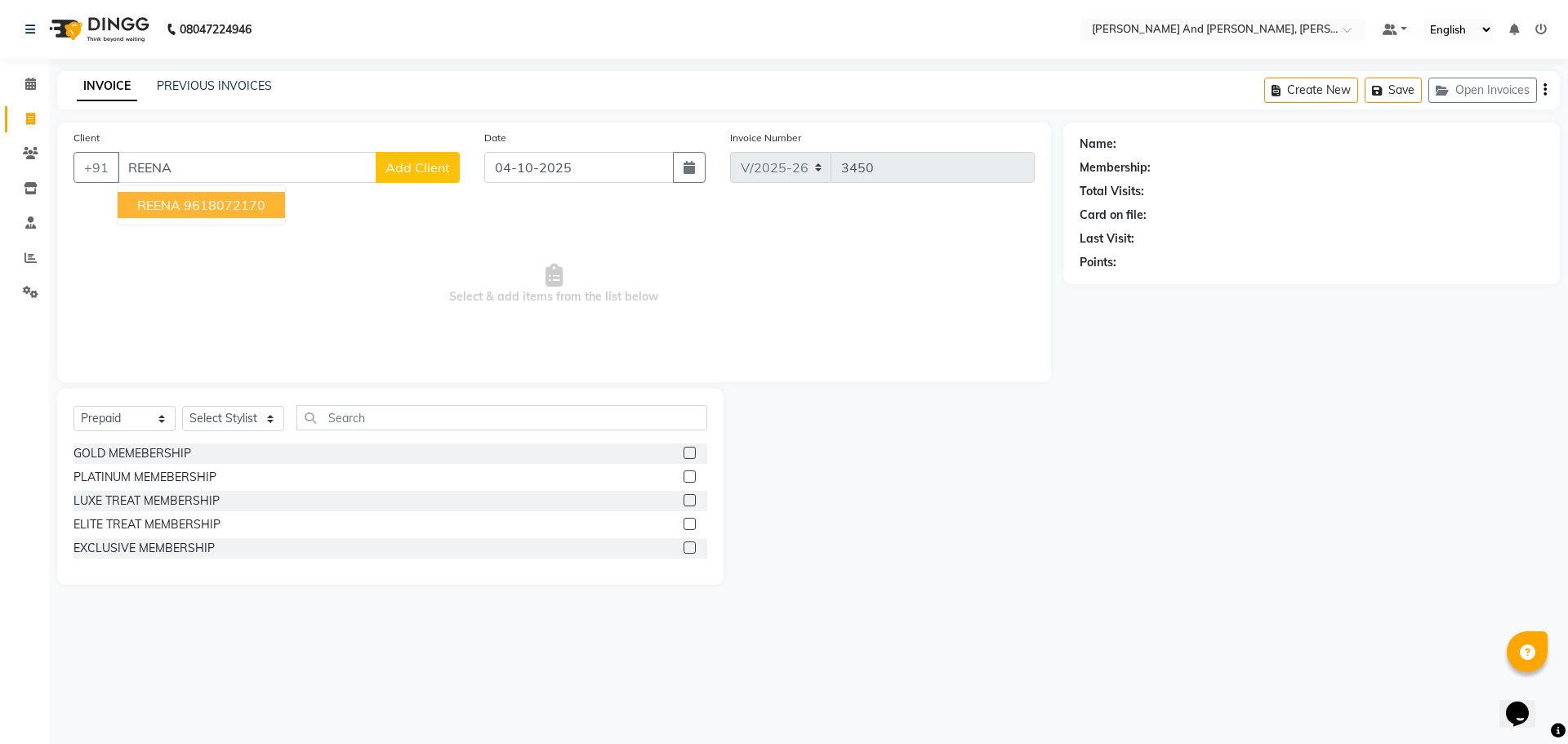
click at [228, 203] on ngb-highlight "9618072170" at bounding box center [225, 205] width 82 height 17
type input "9618072170"
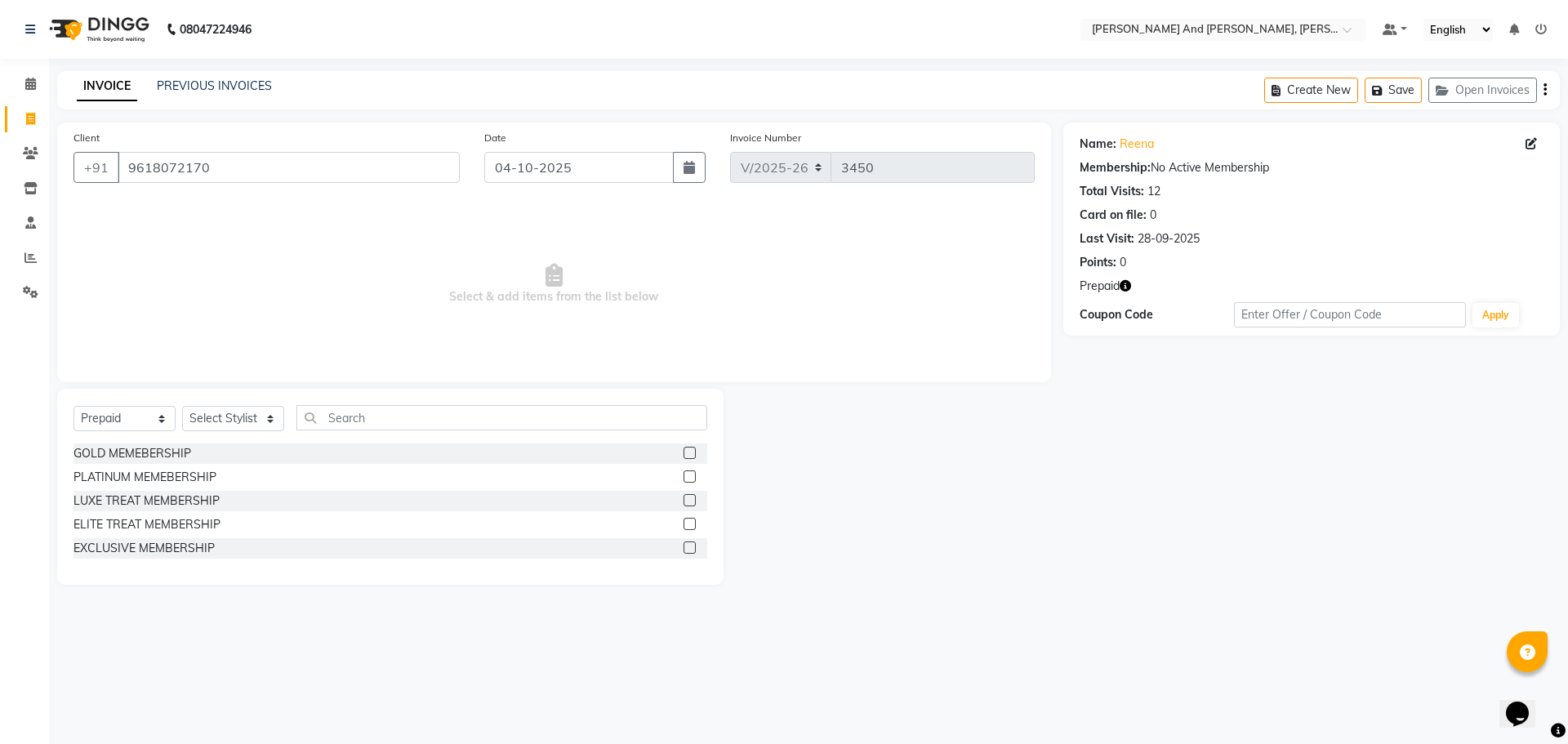
click at [1123, 284] on icon "button" at bounding box center [1126, 286] width 12 height 12
click at [1124, 462] on div "Name: Reena Membership: No Active Membership Total Visits: 12 Card on file: 0 L…" at bounding box center [1318, 353] width 509 height 462
click at [125, 420] on select "Select Service Product Membership Package Voucher Prepaid Gift Card" at bounding box center [125, 418] width 102 height 25
select select "service"
click at [74, 406] on select "Select Service Product Membership Package Voucher Prepaid Gift Card" at bounding box center [125, 418] width 102 height 25
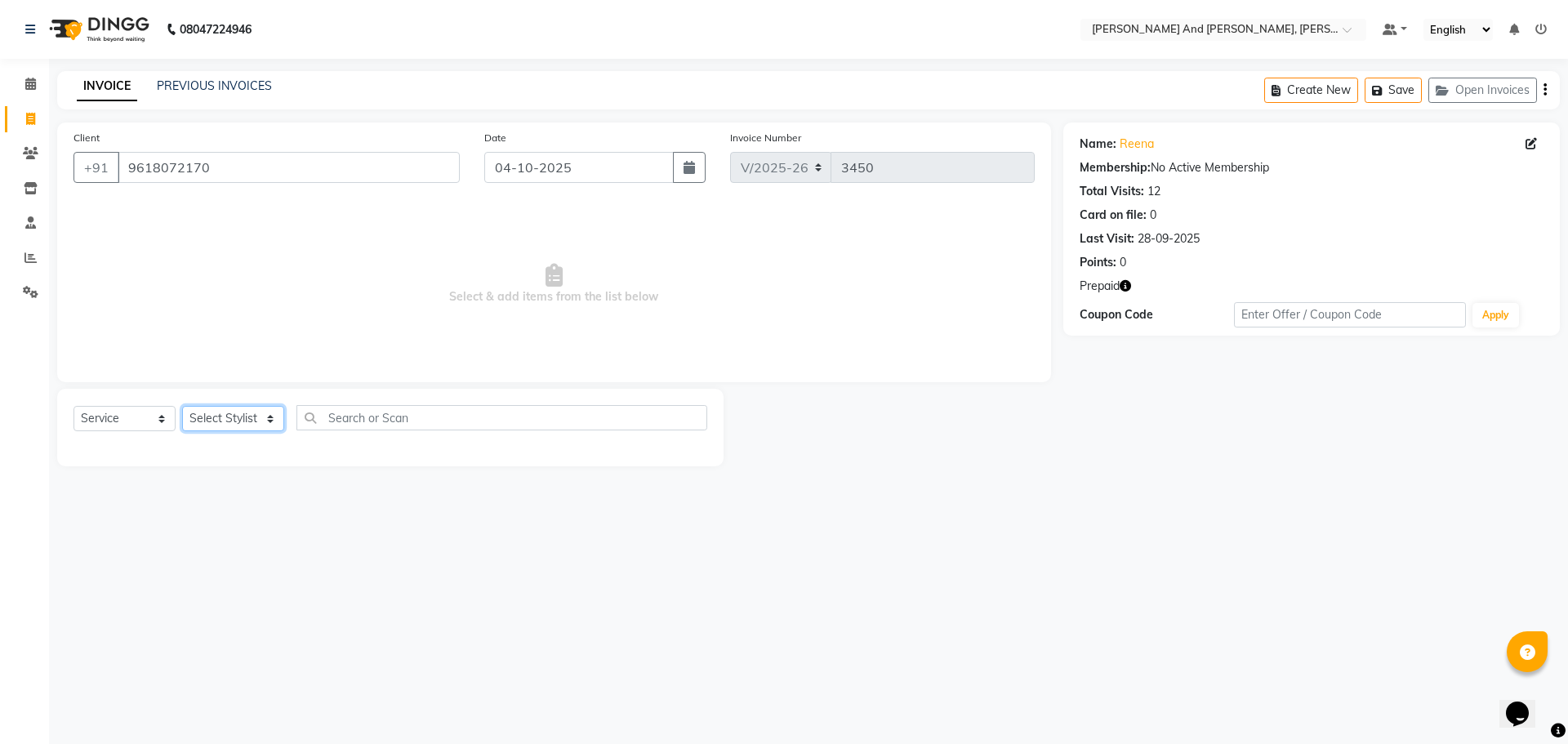
click at [244, 420] on select "Select Stylist ADITI AFREEN 2 ALIYA ALKAF ARIF ARMAN CHANCHAL ESWAR IMRAN KASIM…" at bounding box center [234, 418] width 102 height 25
click at [123, 413] on select "Select Service Product Membership Package Voucher Prepaid Gift Card" at bounding box center [125, 418] width 102 height 25
click at [229, 417] on select "Select Stylist ADITI AFREEN 2 ALIYA ALKAF ARIF ARMAN CHANCHAL ESWAR IMRAN KASIM…" at bounding box center [234, 418] width 102 height 25
select select "90778"
click at [183, 406] on select "Select Stylist ADITI AFREEN 2 ALIYA ALKAF ARIF ARMAN CHANCHAL ESWAR IMRAN KASIM…" at bounding box center [234, 418] width 102 height 25
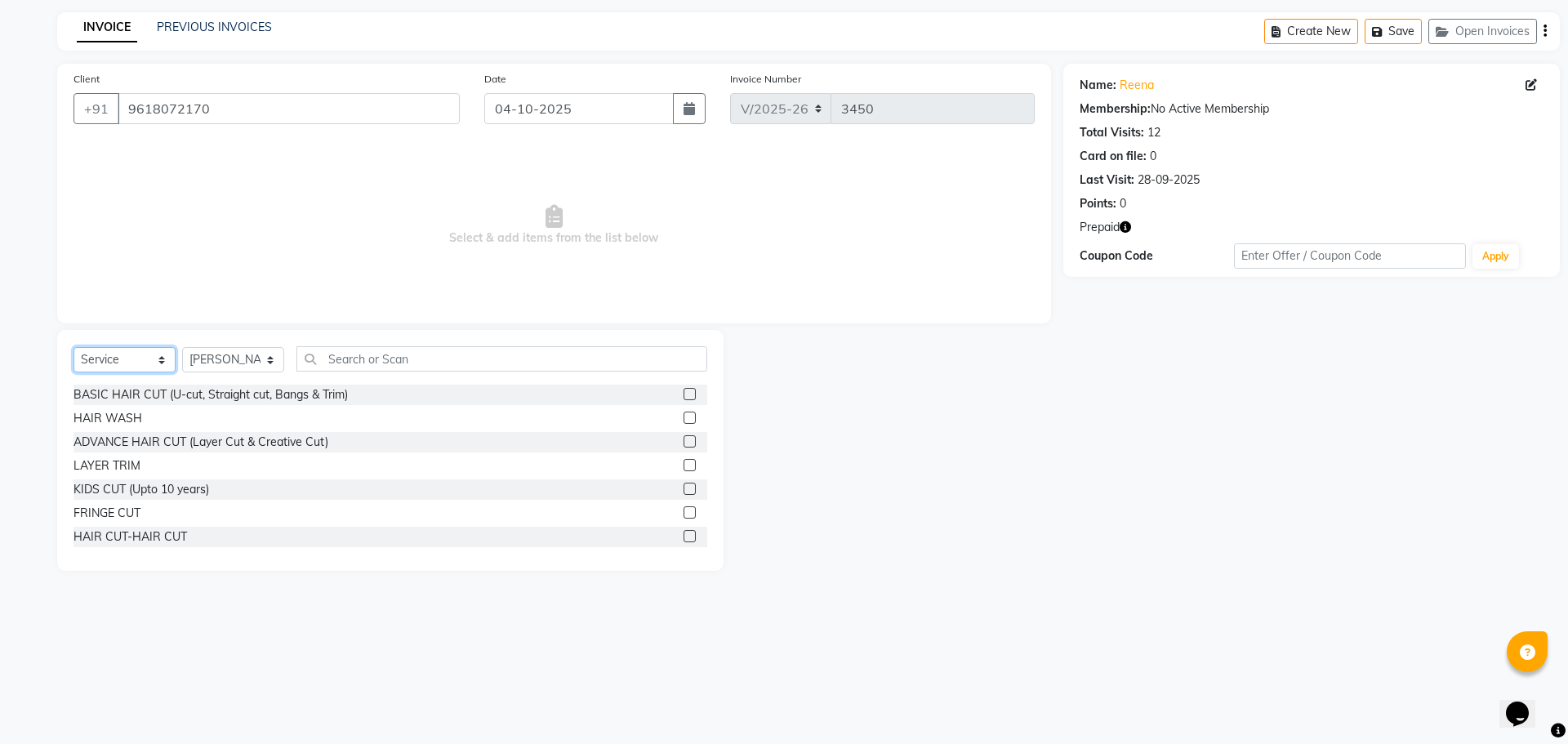
click at [120, 361] on select "Select Service Product Membership Package Voucher Prepaid Gift Card" at bounding box center [125, 360] width 102 height 25
click at [74, 347] on select "Select Service Product Membership Package Voucher Prepaid Gift Card" at bounding box center [125, 360] width 102 height 25
